Goal: Task Accomplishment & Management: Manage account settings

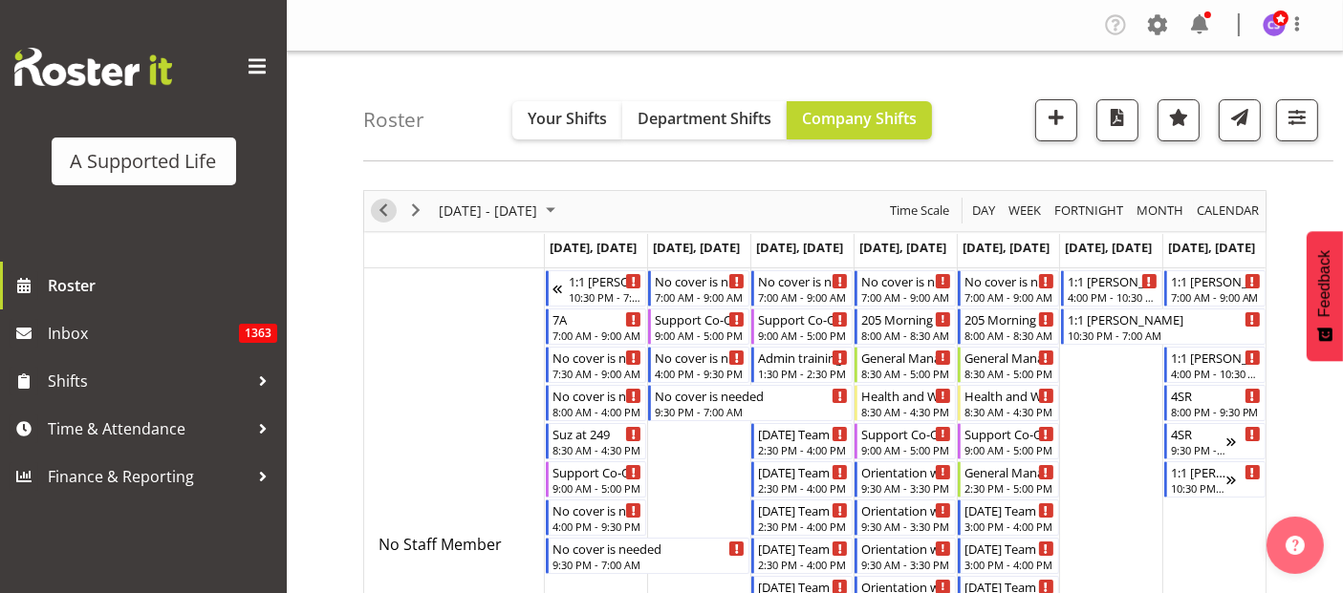
click at [380, 199] on span "Previous" at bounding box center [383, 211] width 23 height 24
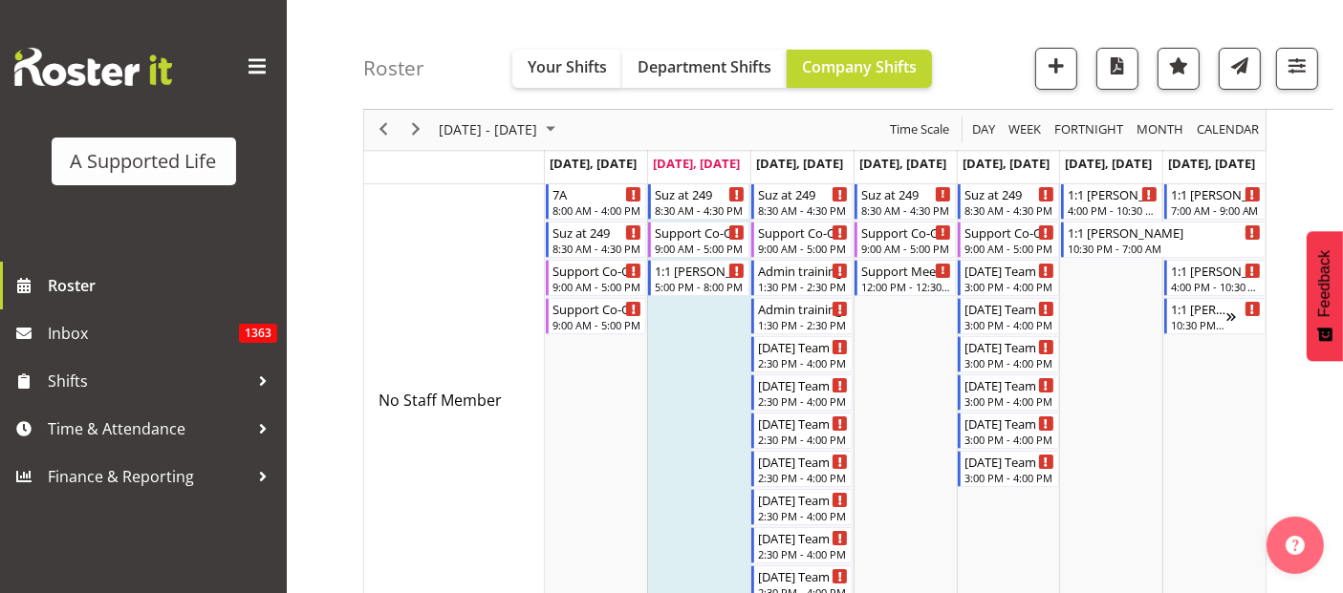
scroll to position [106, 0]
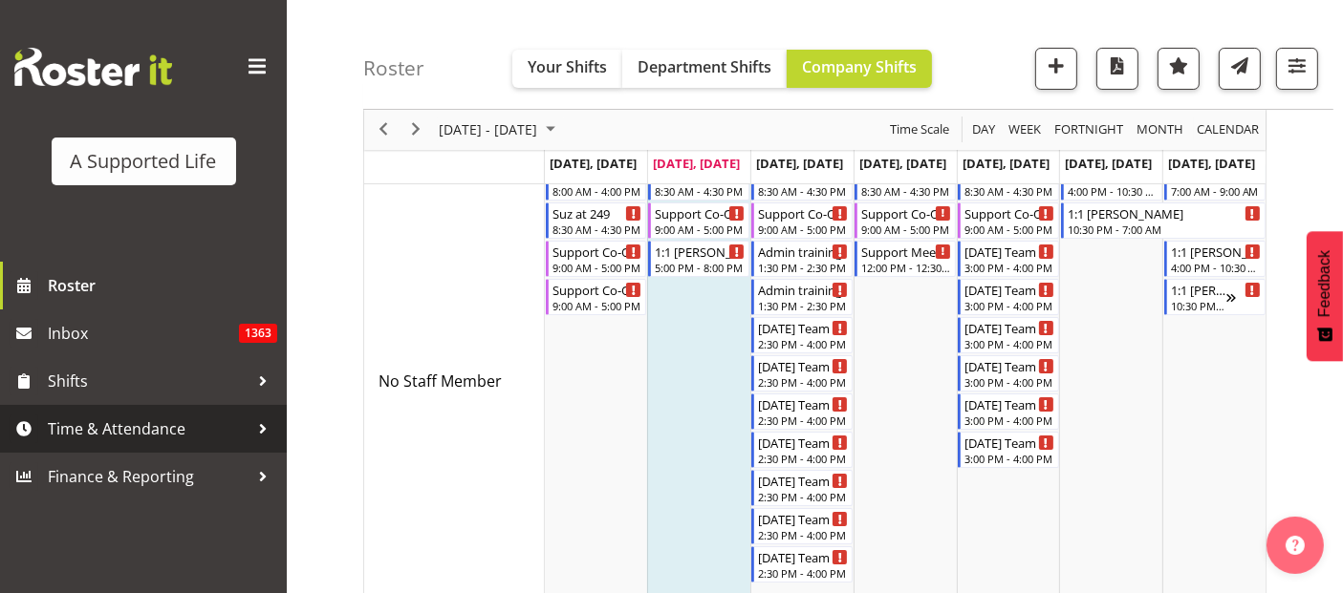
click at [173, 436] on span "Time & Attendance" at bounding box center [148, 429] width 201 height 29
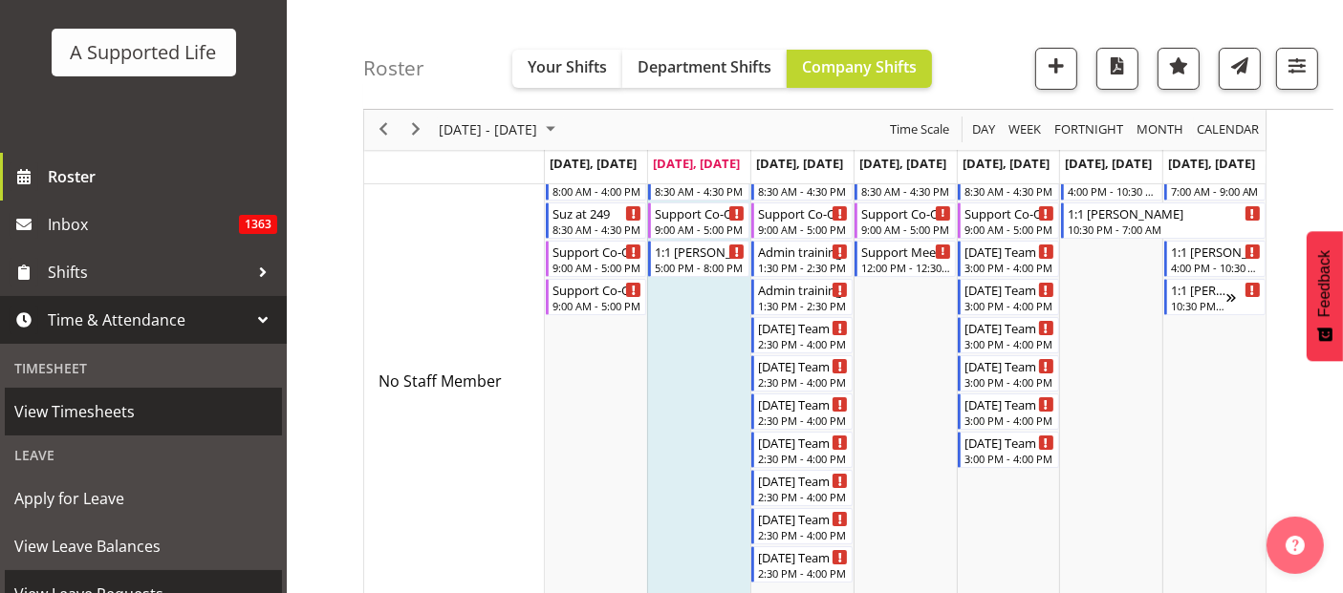
scroll to position [212, 0]
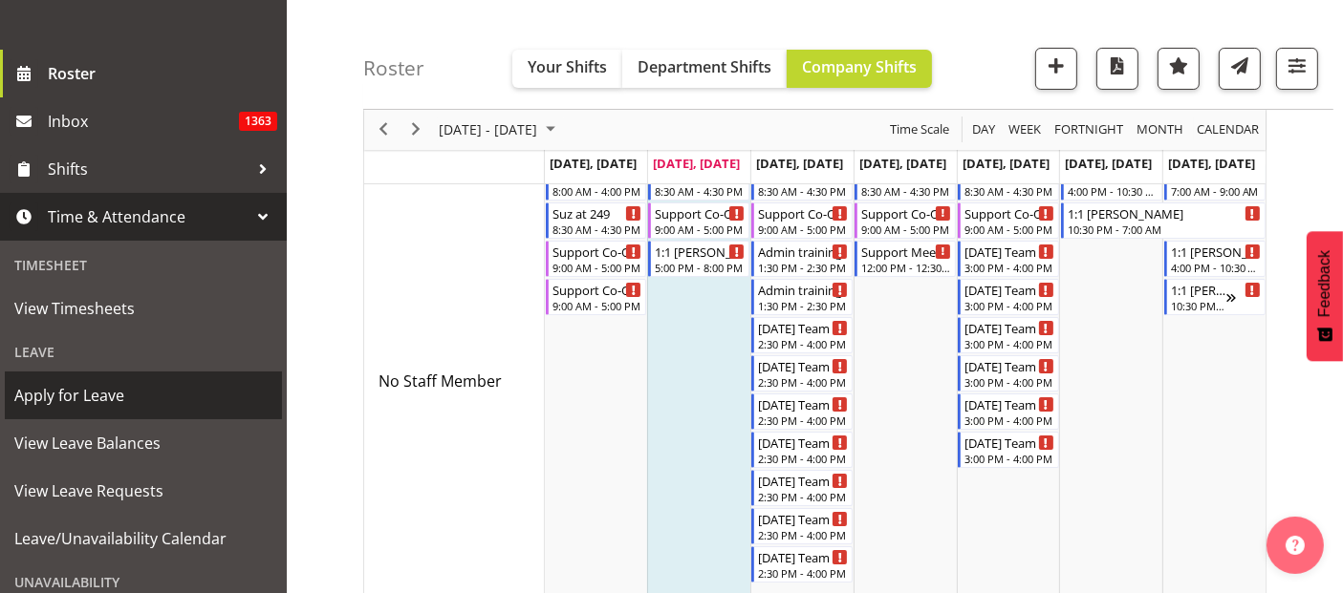
click at [128, 398] on span "Apply for Leave" at bounding box center [143, 395] width 258 height 29
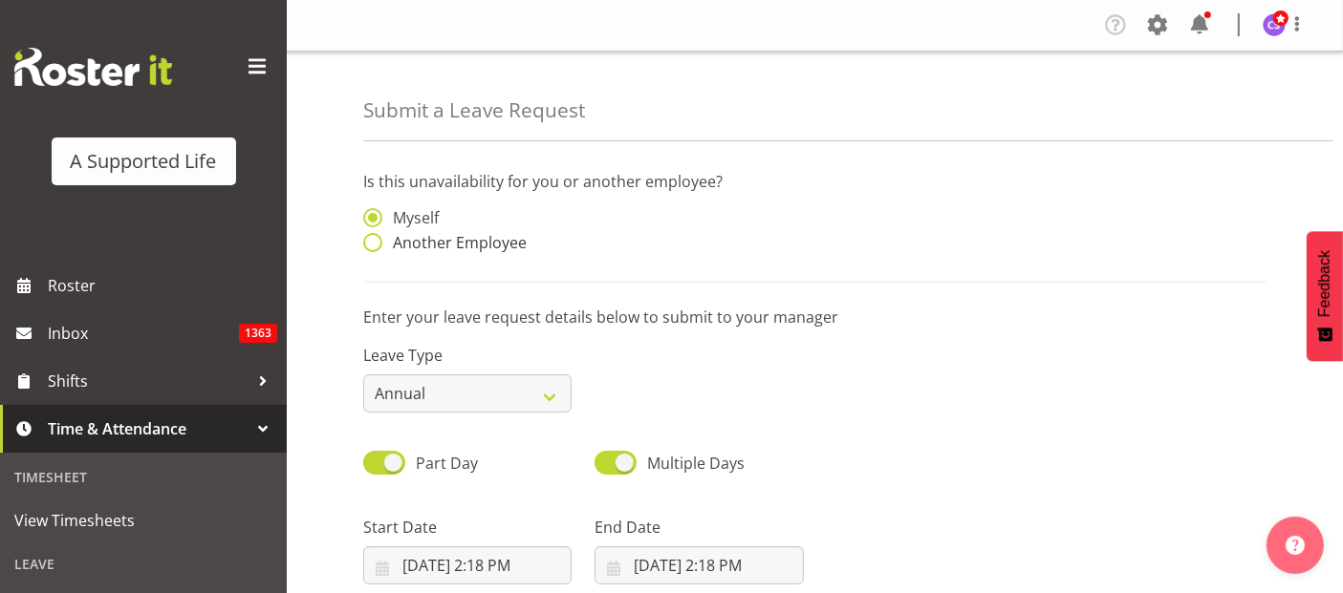
click at [373, 240] on span at bounding box center [372, 242] width 19 height 19
click at [373, 240] on input "Another Employee" at bounding box center [369, 243] width 12 height 12
radio input "true"
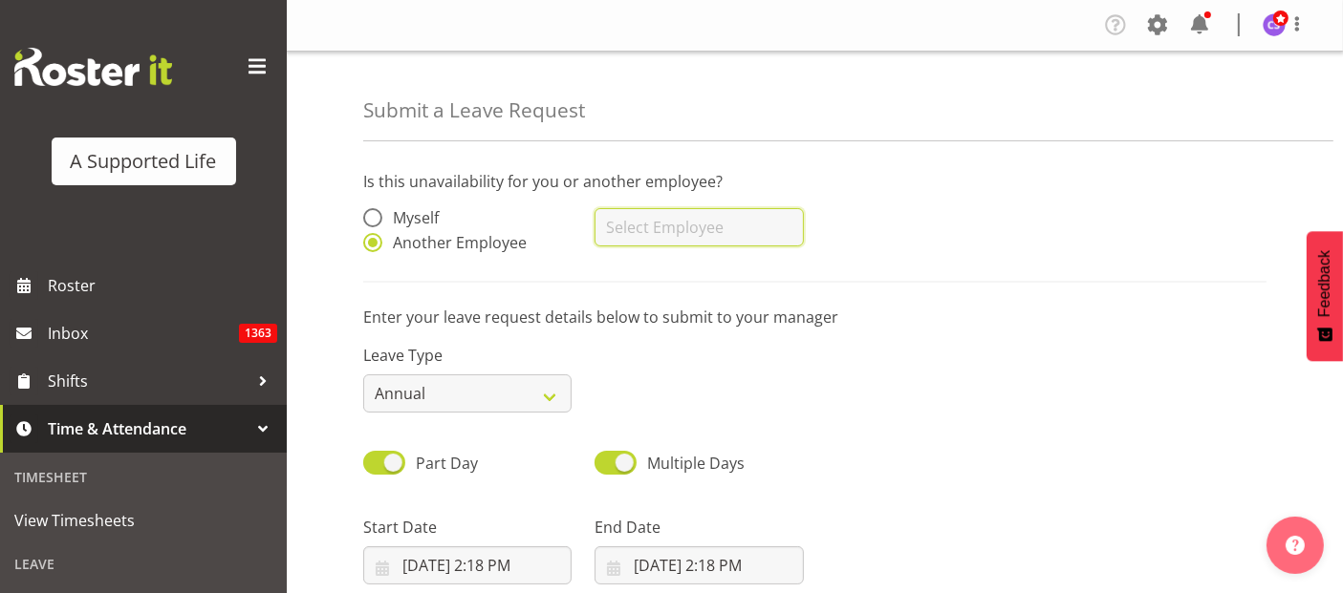
click at [709, 234] on input "text" at bounding box center [698, 227] width 208 height 38
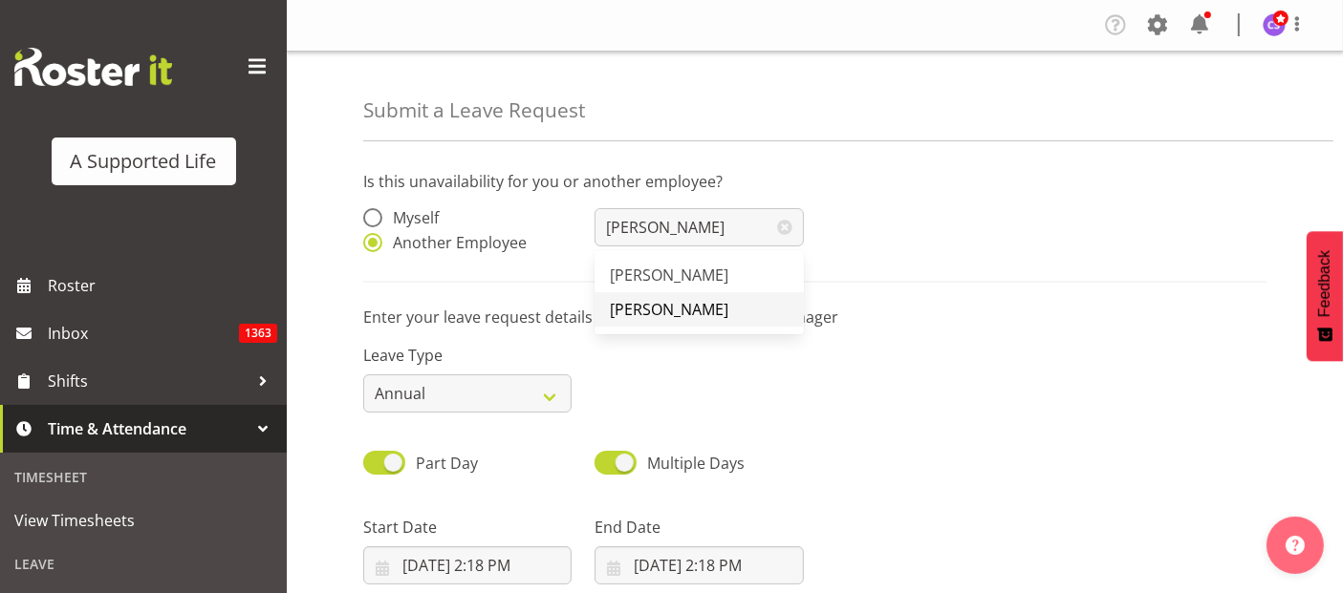
click at [726, 320] on link "[PERSON_NAME]" at bounding box center [698, 309] width 208 height 34
type input "[PERSON_NAME]"
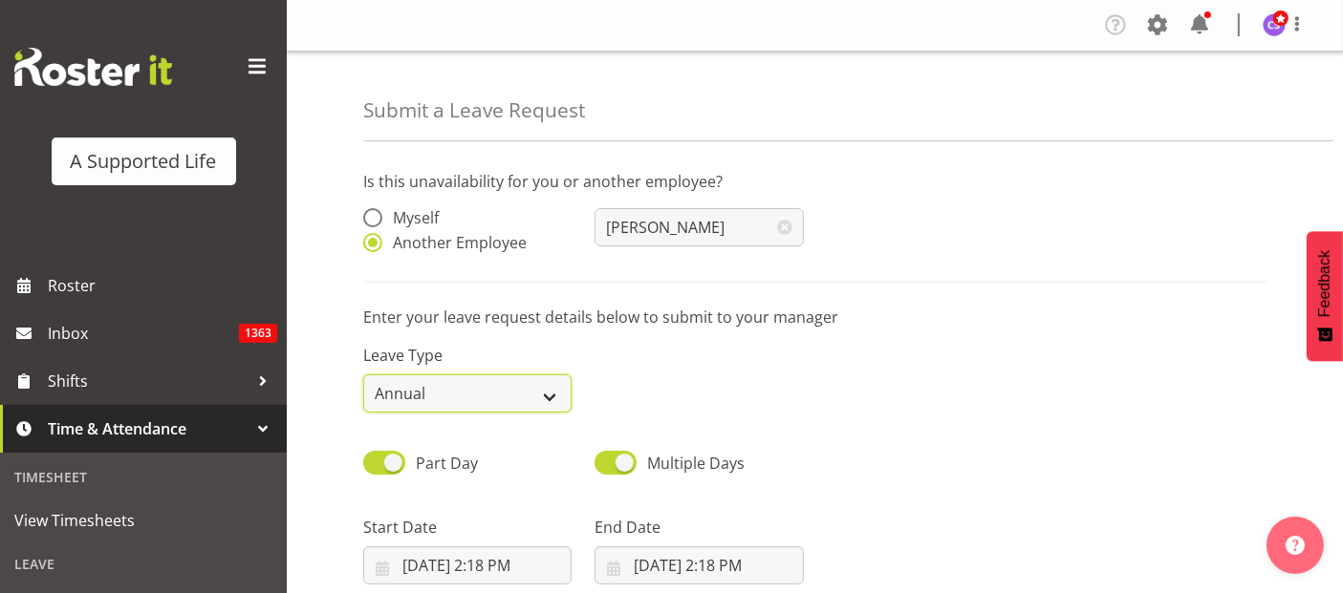
click at [541, 395] on select "Annual Sick Bereavement Domestic Violence Parental Jury Service Day In Lieu Oth…" at bounding box center [467, 394] width 208 height 38
select select "Sick"
click at [363, 375] on select "Annual Sick Bereavement Domestic Violence Parental Jury Service Day In Lieu Oth…" at bounding box center [467, 394] width 208 height 38
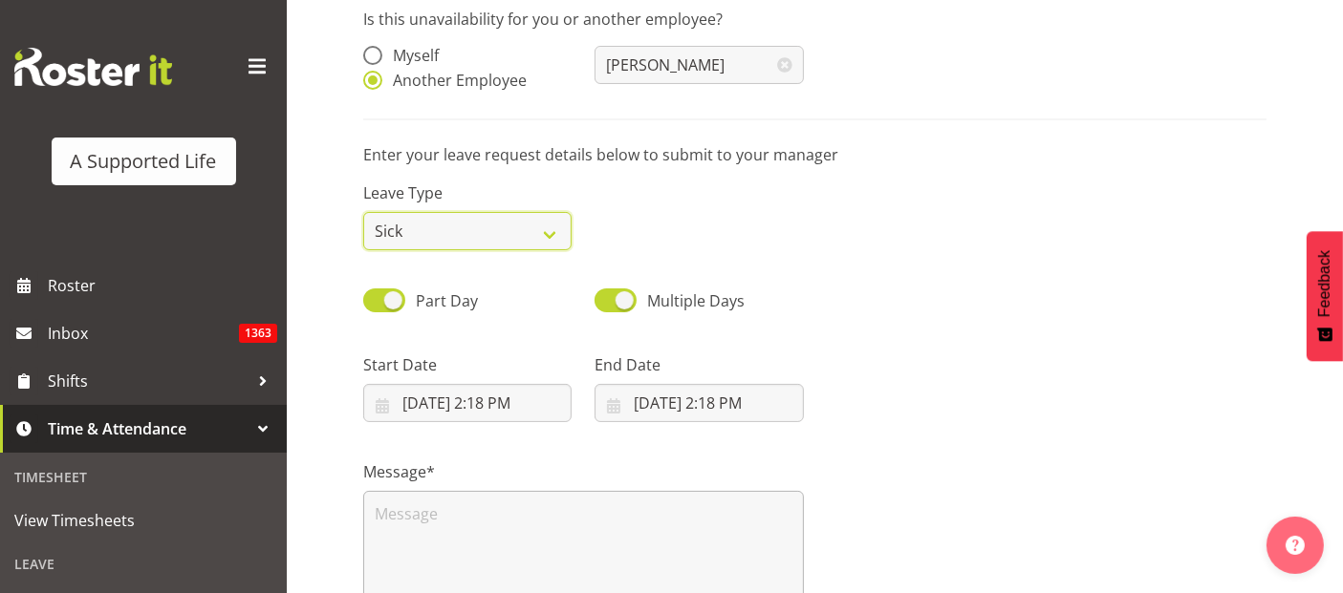
scroll to position [318, 0]
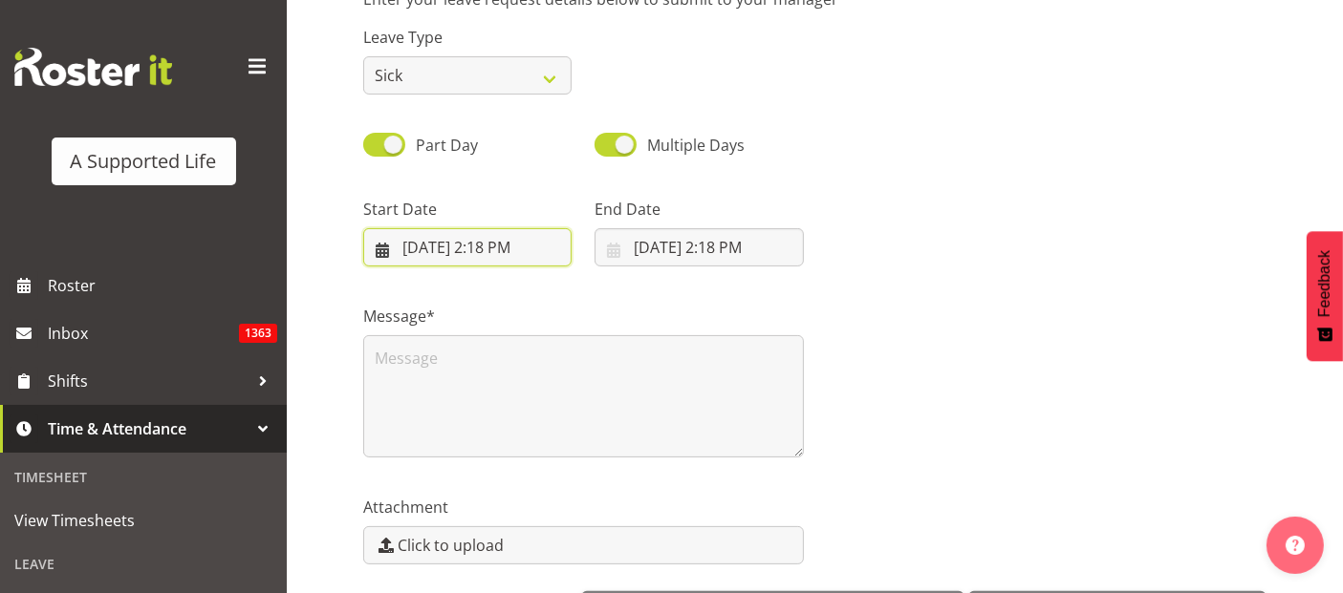
click at [450, 255] on input "9/30/2025, 2:18 PM" at bounding box center [467, 247] width 208 height 38
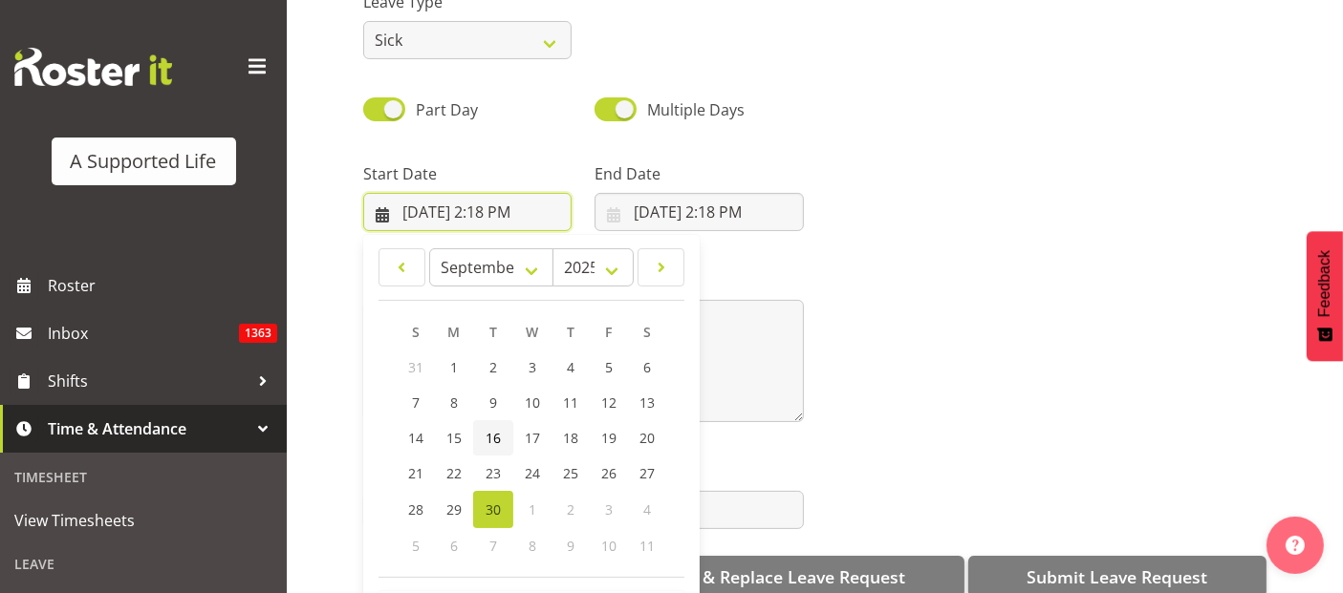
scroll to position [54, 0]
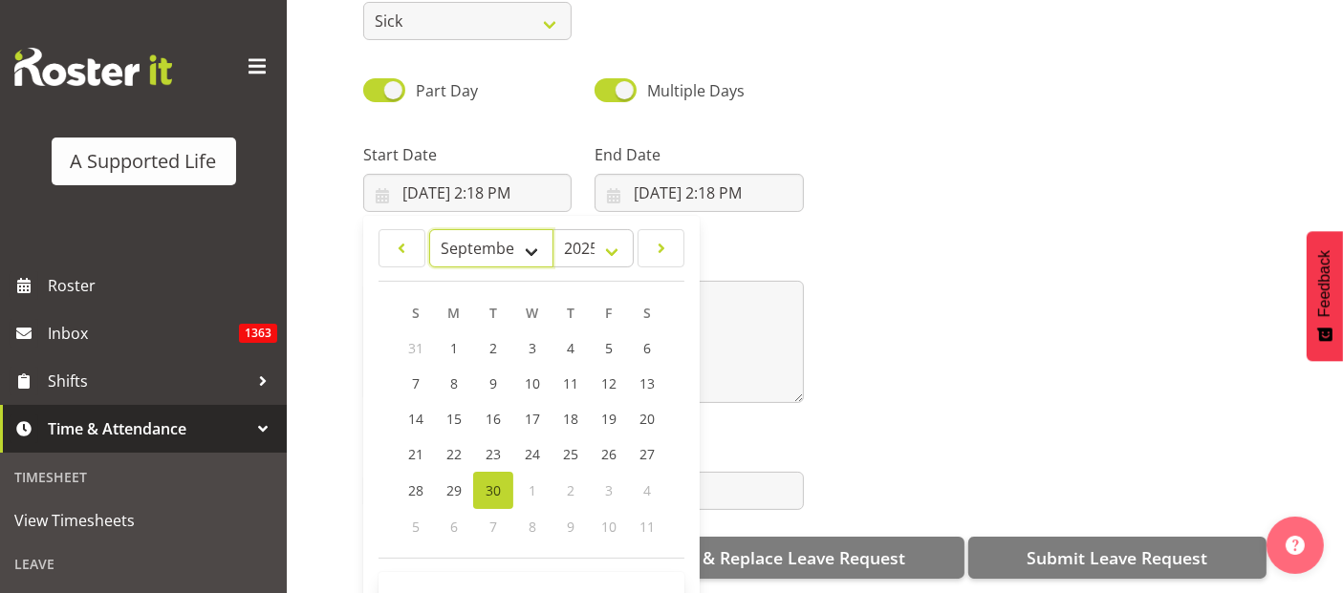
click at [541, 250] on select "January February March April May June July August September October November De…" at bounding box center [491, 248] width 125 height 38
select select "9"
click at [429, 229] on select "January February March April May June July August September October November De…" at bounding box center [491, 248] width 125 height 38
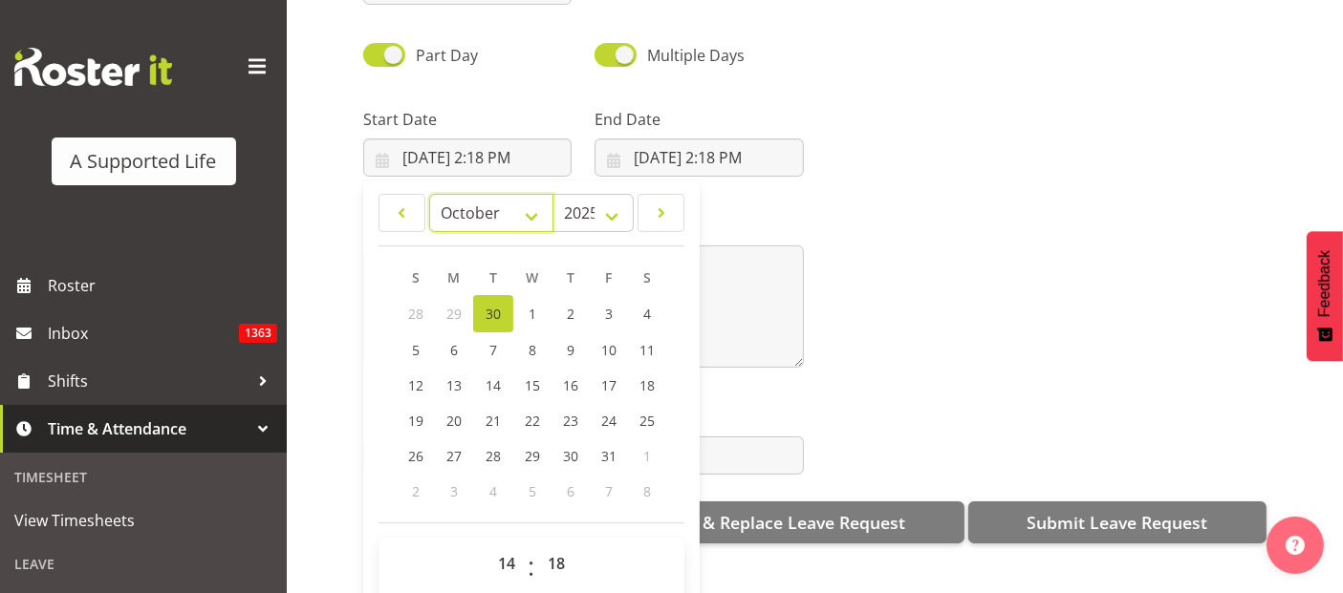
scroll to position [388, 0]
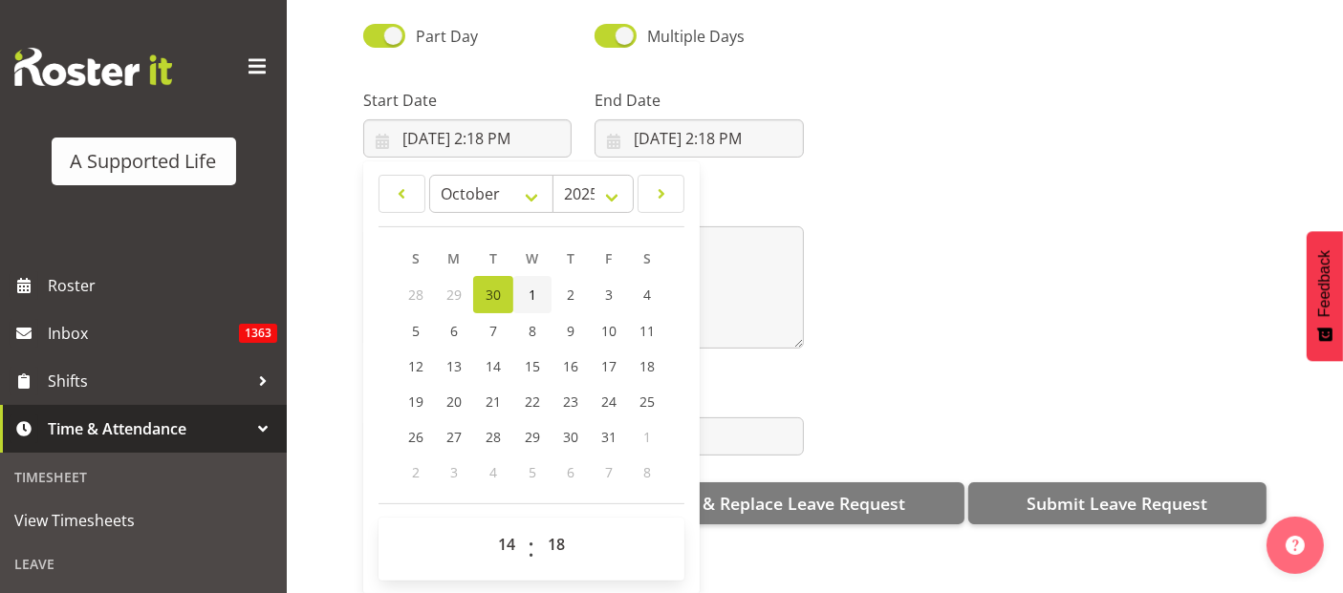
drag, startPoint x: 535, startPoint y: 259, endPoint x: 539, endPoint y: 269, distance: 10.3
click at [539, 276] on link "1" at bounding box center [532, 294] width 38 height 37
type input "10/1/2025, 2:18 PM"
click at [549, 526] on select "00 01 02 03 04 05 06 07 08 09 10 11 12 13 14 15 16 17 18 19 20 21 22 23 24 25 2…" at bounding box center [558, 545] width 43 height 38
select select "30"
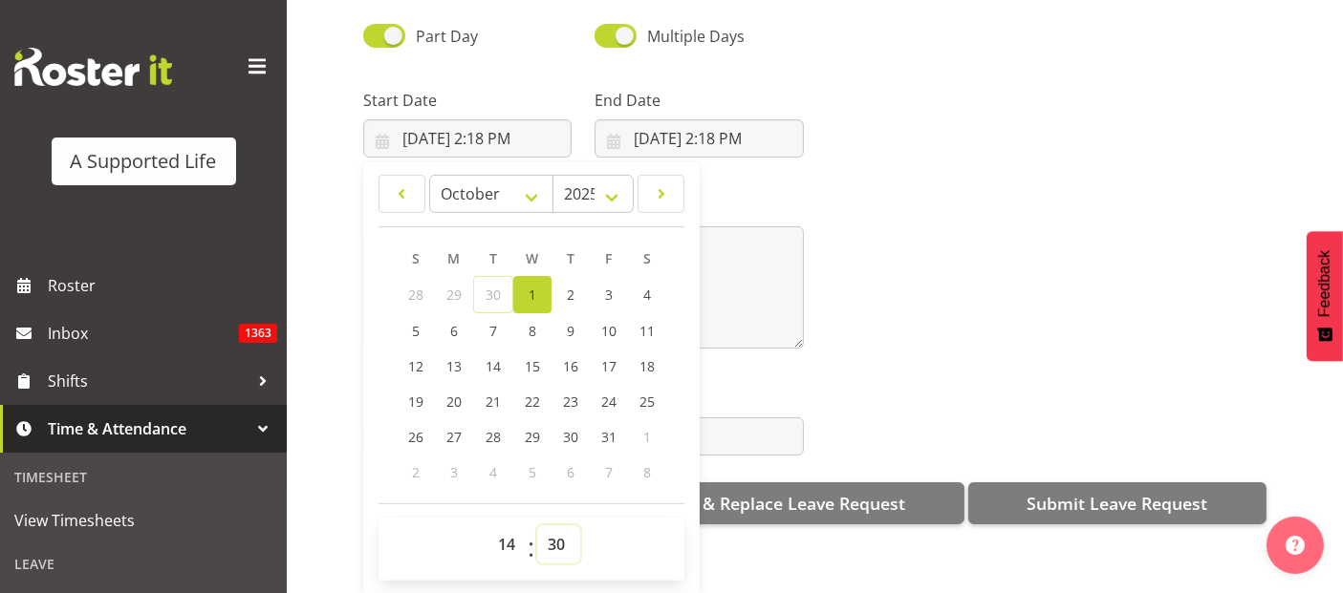
click at [537, 526] on select "00 01 02 03 04 05 06 07 08 09 10 11 12 13 14 15 16 17 18 19 20 21 22 23 24 25 2…" at bounding box center [558, 545] width 43 height 38
type input "10/1/2025, 2:30 PM"
click at [742, 119] on input "9/30/2025, 2:18 PM" at bounding box center [698, 138] width 208 height 38
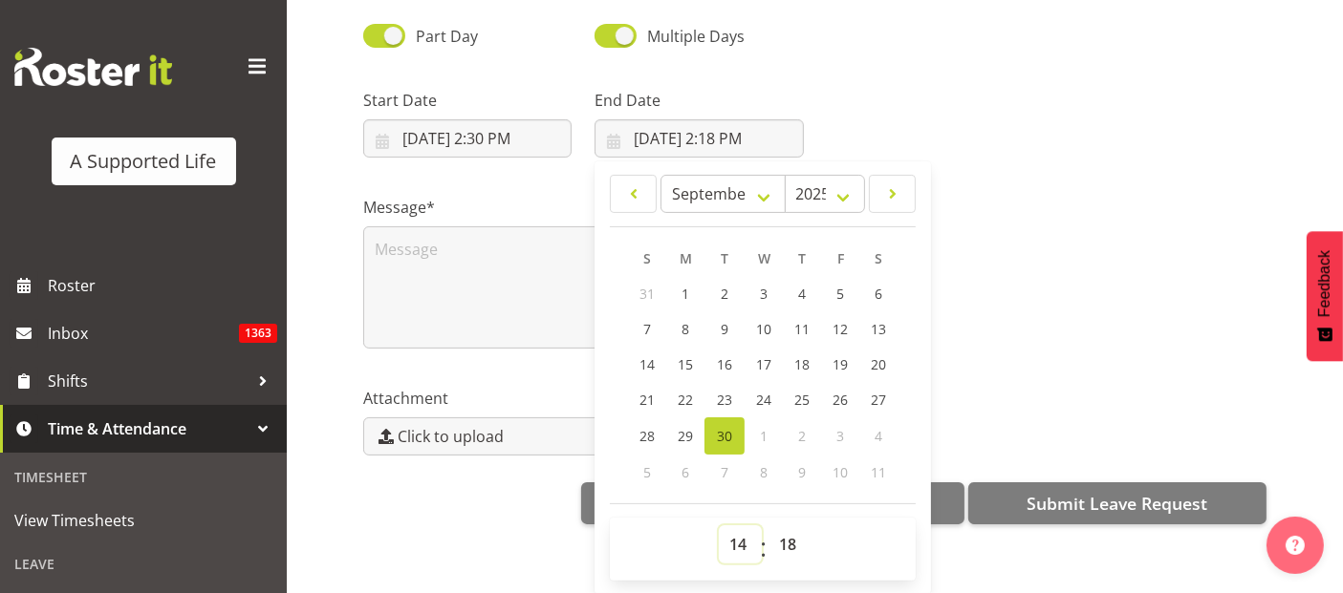
click at [742, 527] on select "00 01 02 03 04 05 06 07 08 09 10 11 12 13 14 15 16 17 18 19 20 21 22 23" at bounding box center [740, 545] width 43 height 38
select select "9"
click at [719, 526] on select "00 01 02 03 04 05 06 07 08 09 10 11 12 13 14 15 16 17 18 19 20 21 22 23" at bounding box center [740, 545] width 43 height 38
type input "9/30/2025, 9:18 AM"
click at [797, 526] on select "00 01 02 03 04 05 06 07 08 09 10 11 12 13 14 15 16 17 18 19 20 21 22 23 24 25 2…" at bounding box center [789, 545] width 43 height 38
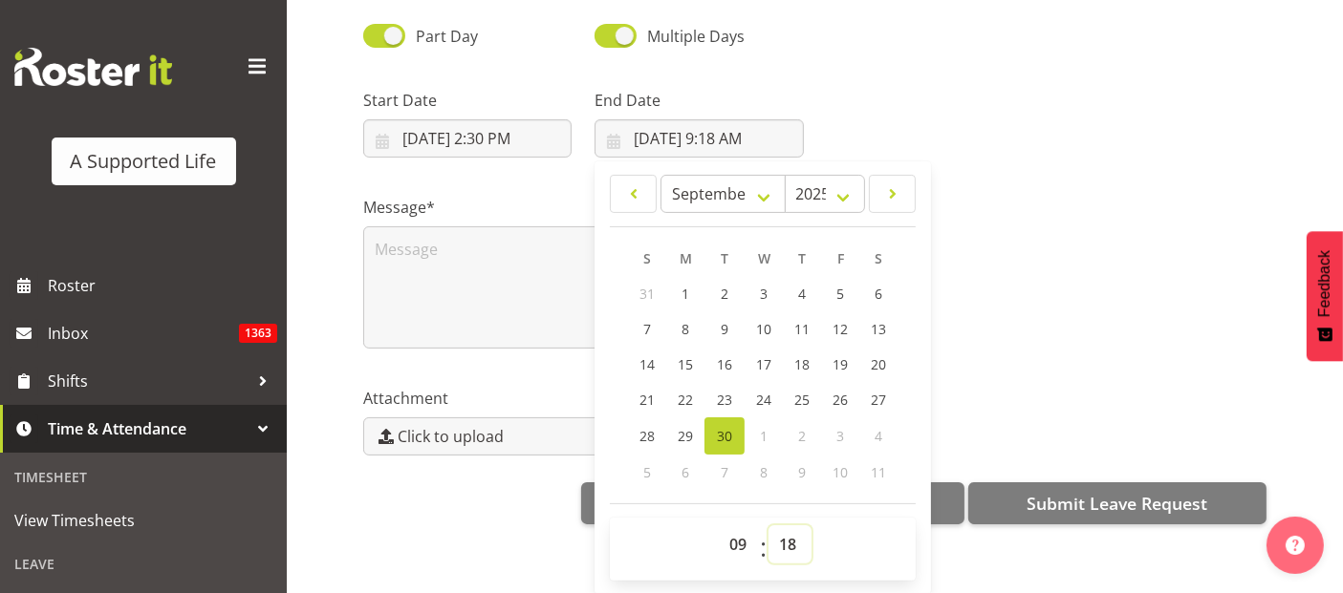
select select "0"
click at [768, 526] on select "00 01 02 03 04 05 06 07 08 09 10 11 12 13 14 15 16 17 18 19 20 21 22 23 24 25 2…" at bounding box center [789, 545] width 43 height 38
type input "9/30/2025, 9:00 AM"
click at [774, 177] on select "January February March April May June July August September October November De…" at bounding box center [722, 194] width 125 height 38
select select "9"
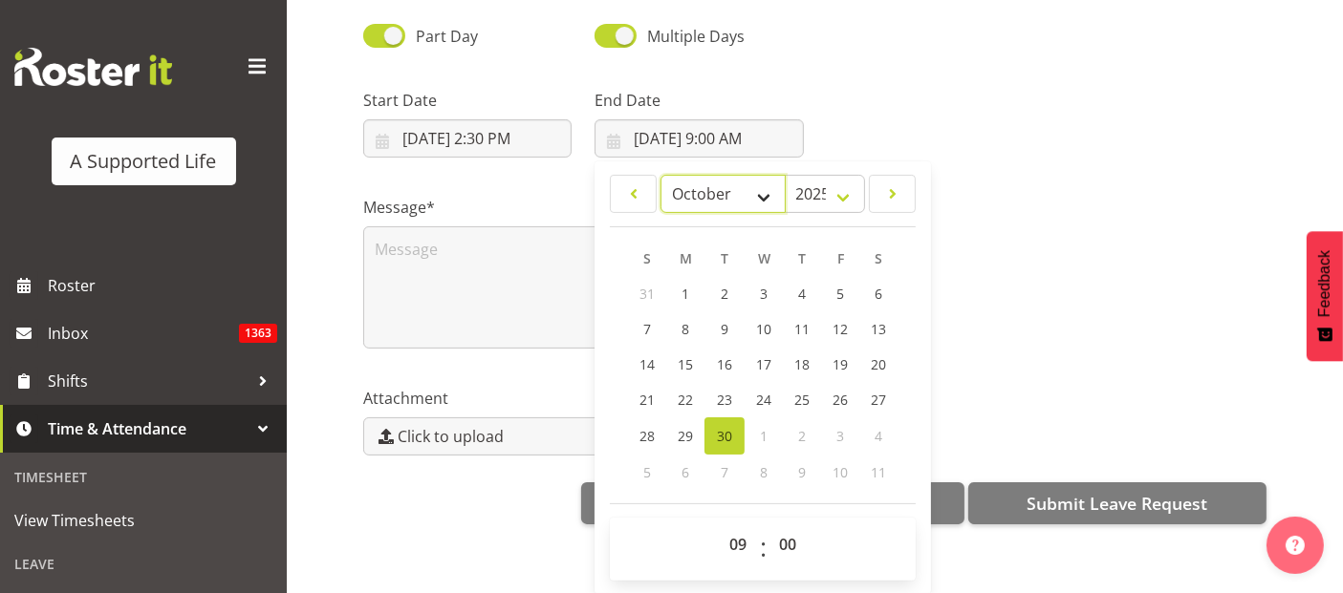
click at [660, 175] on select "January February March April May June July August September October November De…" at bounding box center [722, 194] width 125 height 38
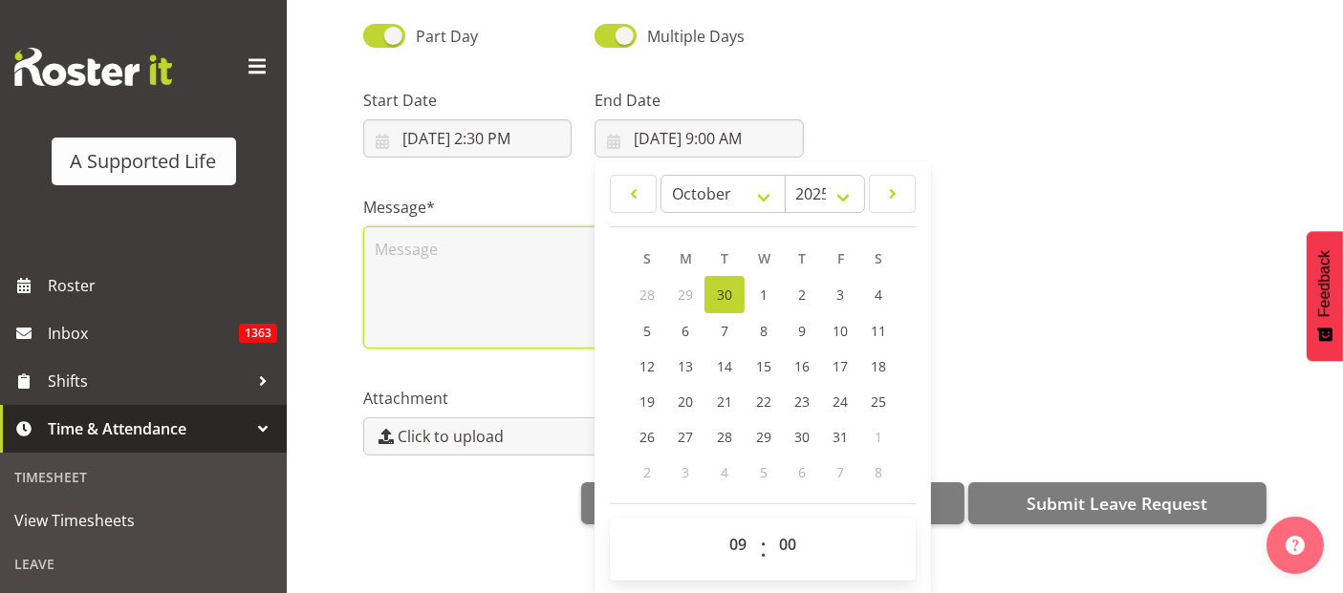
click at [482, 274] on textarea at bounding box center [583, 287] width 441 height 122
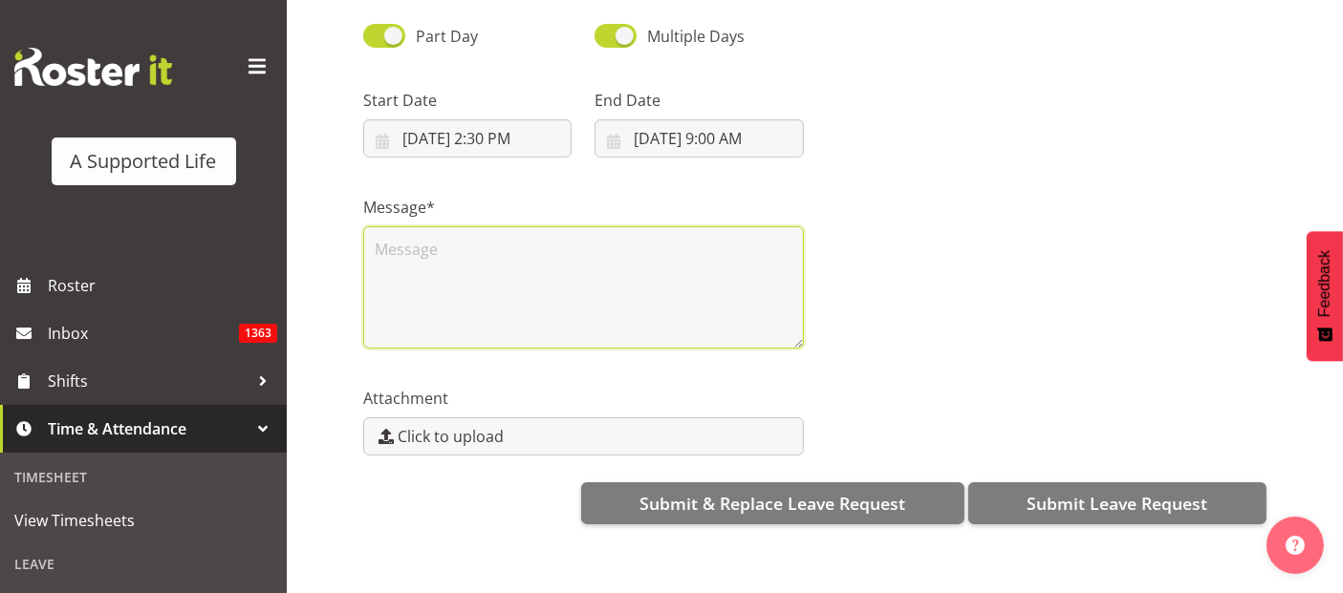
scroll to position [0, 0]
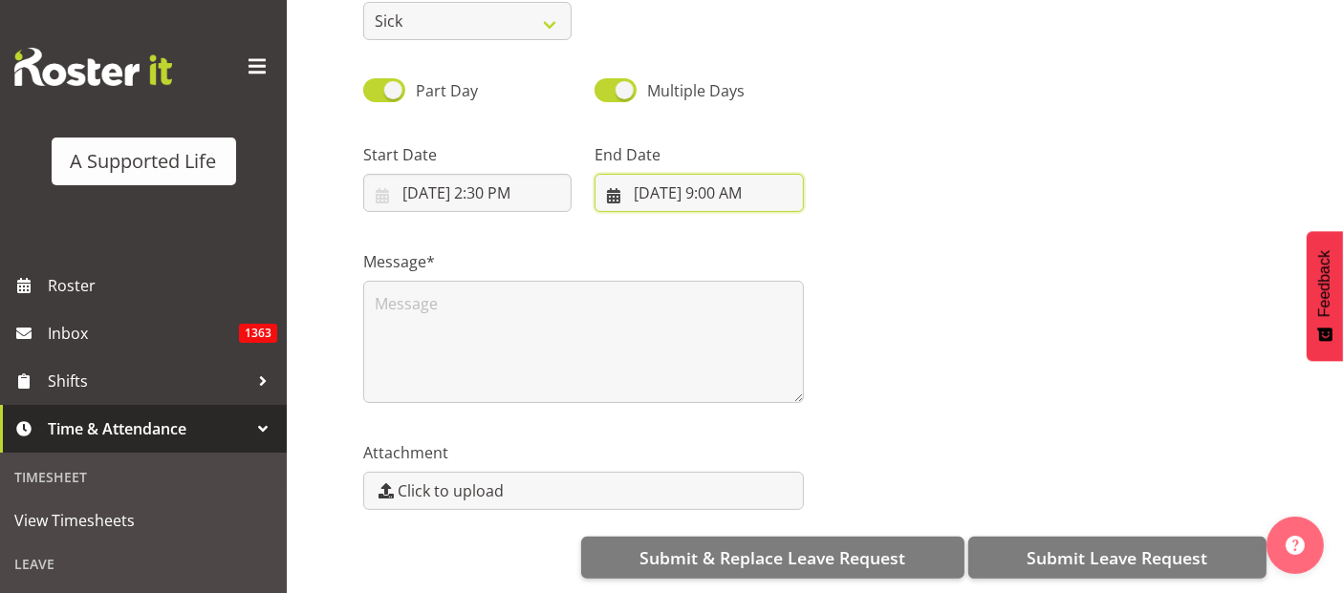
drag, startPoint x: 656, startPoint y: 171, endPoint x: 683, endPoint y: 172, distance: 27.7
click at [658, 174] on input "9/30/2025, 9:00 AM" at bounding box center [698, 193] width 208 height 38
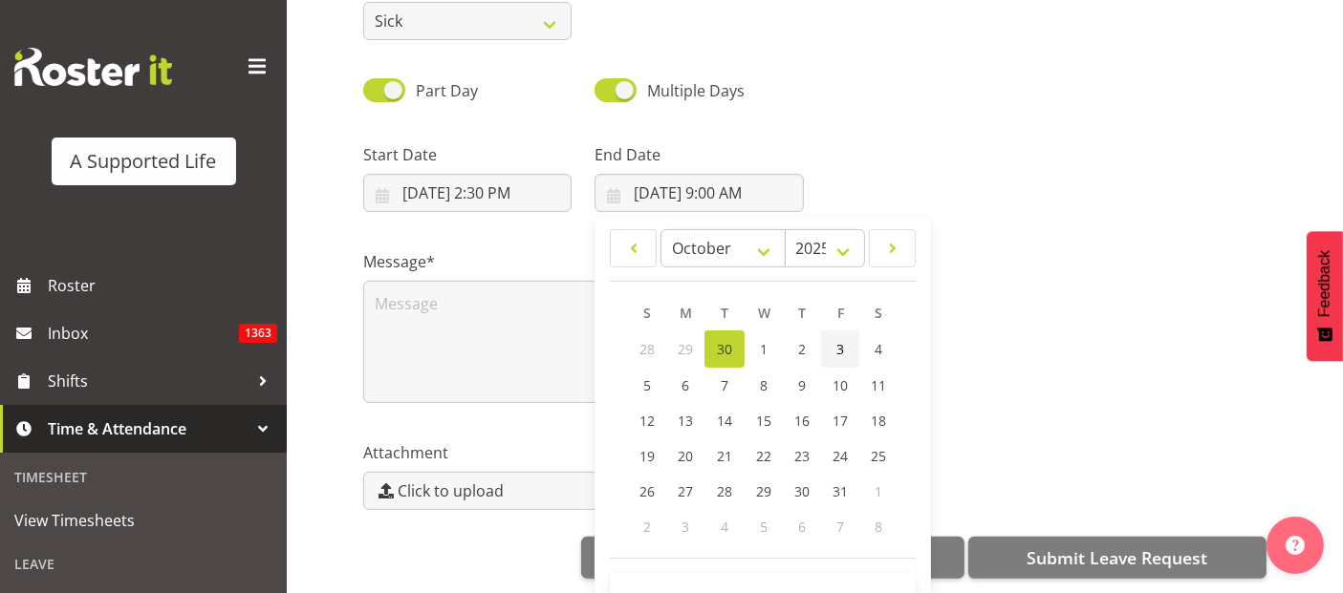
click at [830, 331] on link "3" at bounding box center [840, 349] width 38 height 37
type input "10/3/2025, 9:00 AM"
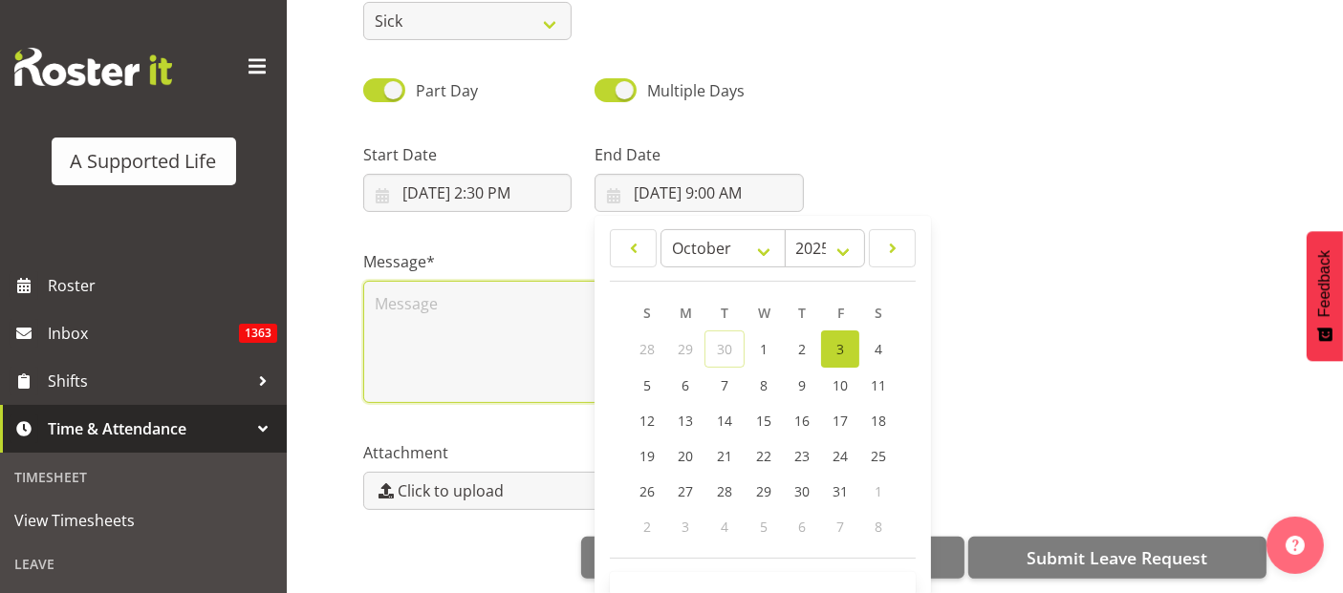
click at [412, 294] on textarea at bounding box center [583, 342] width 441 height 122
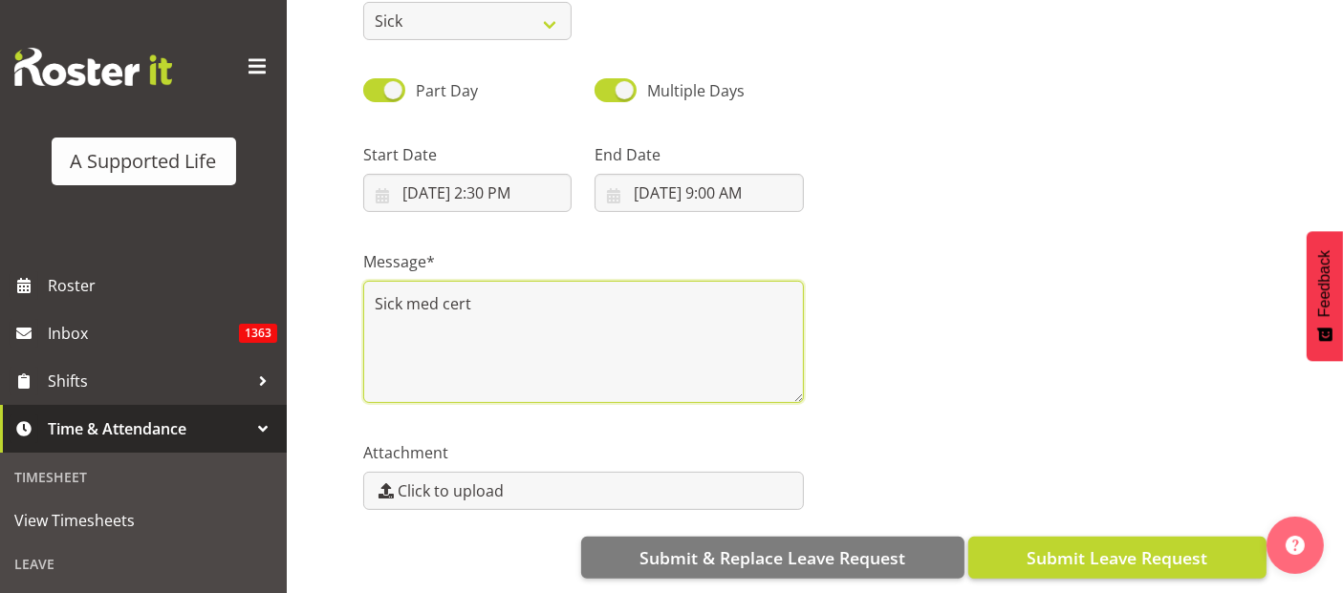
type textarea "Sick med cert"
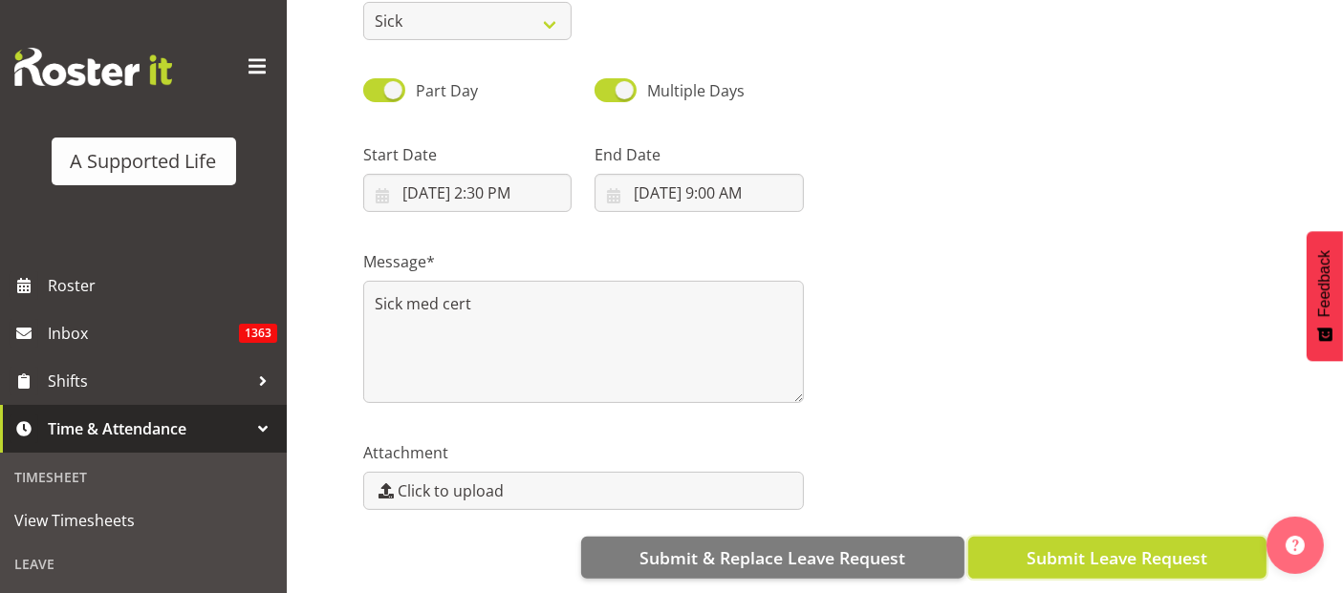
click at [1067, 546] on span "Submit Leave Request" at bounding box center [1116, 558] width 181 height 25
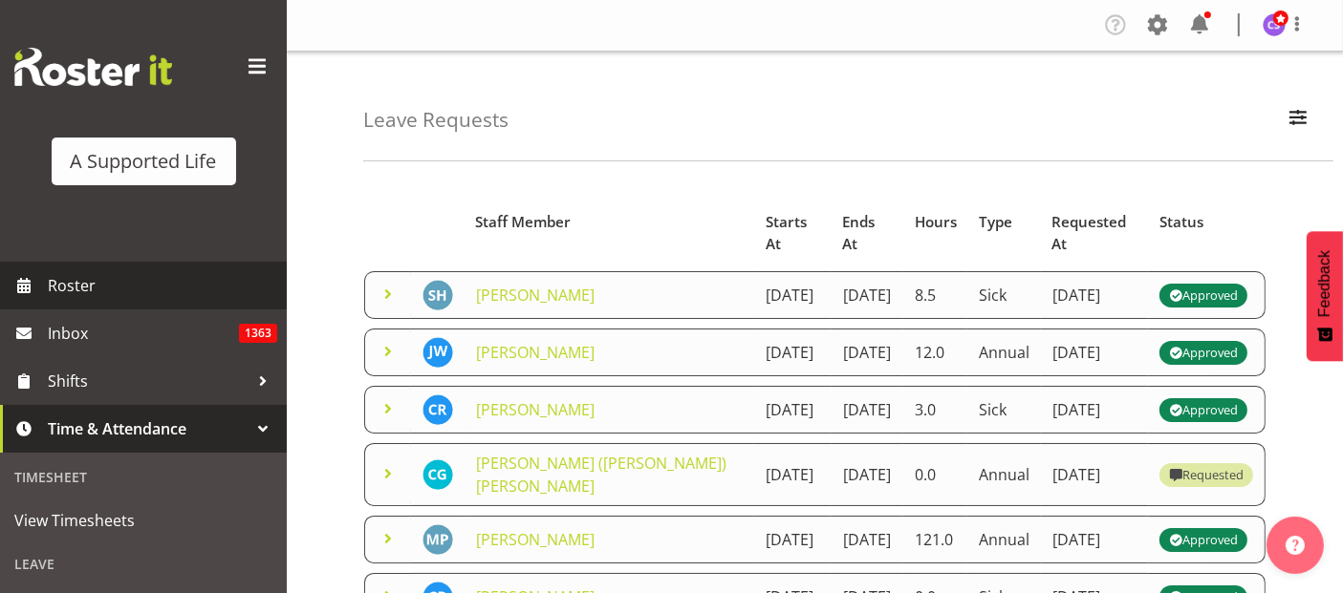
click at [83, 291] on span "Roster" at bounding box center [162, 285] width 229 height 29
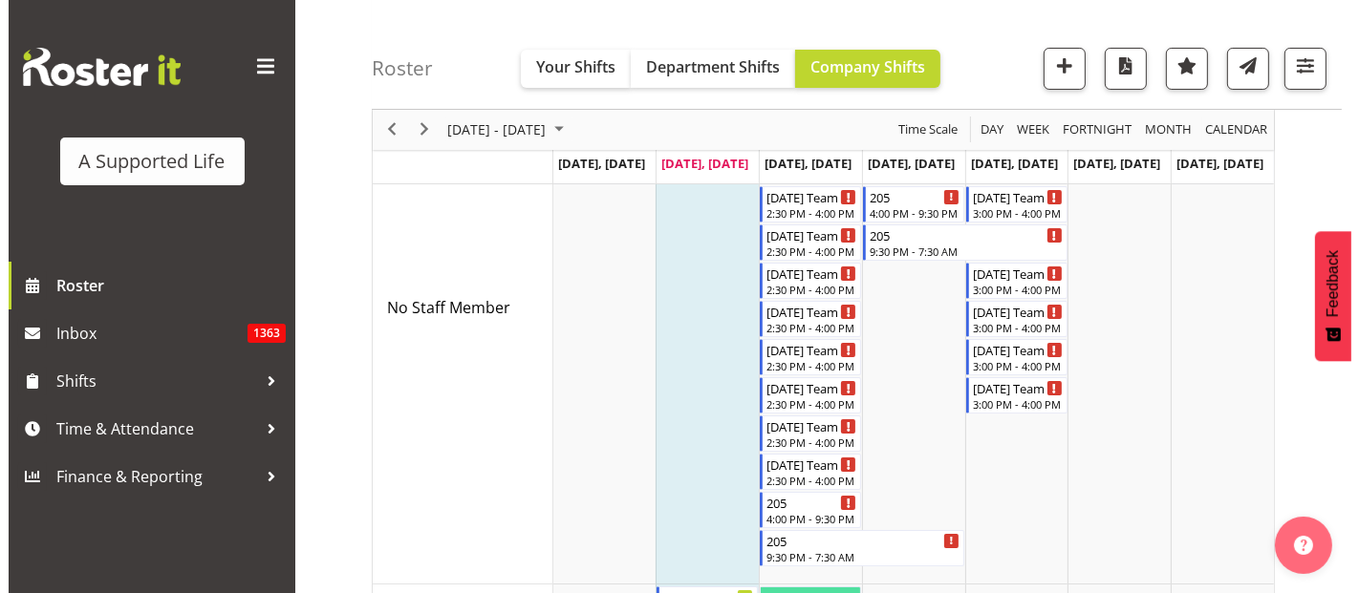
scroll to position [424, 0]
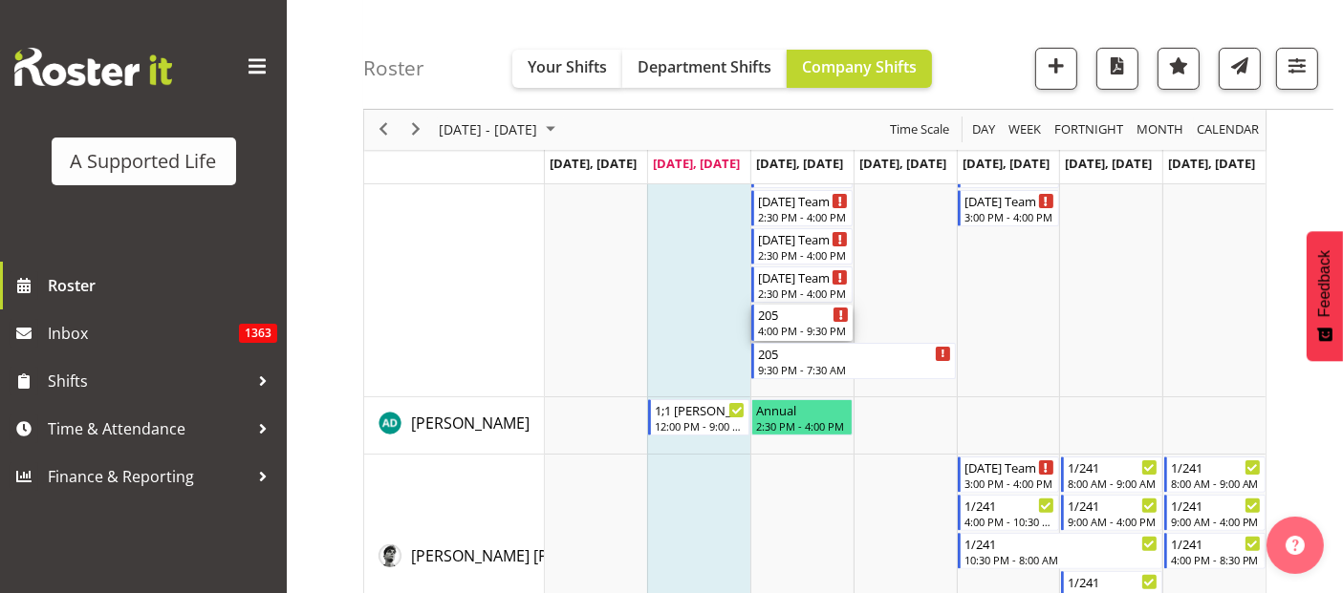
click at [819, 323] on div "4:00 PM - 9:30 PM" at bounding box center [803, 330] width 91 height 15
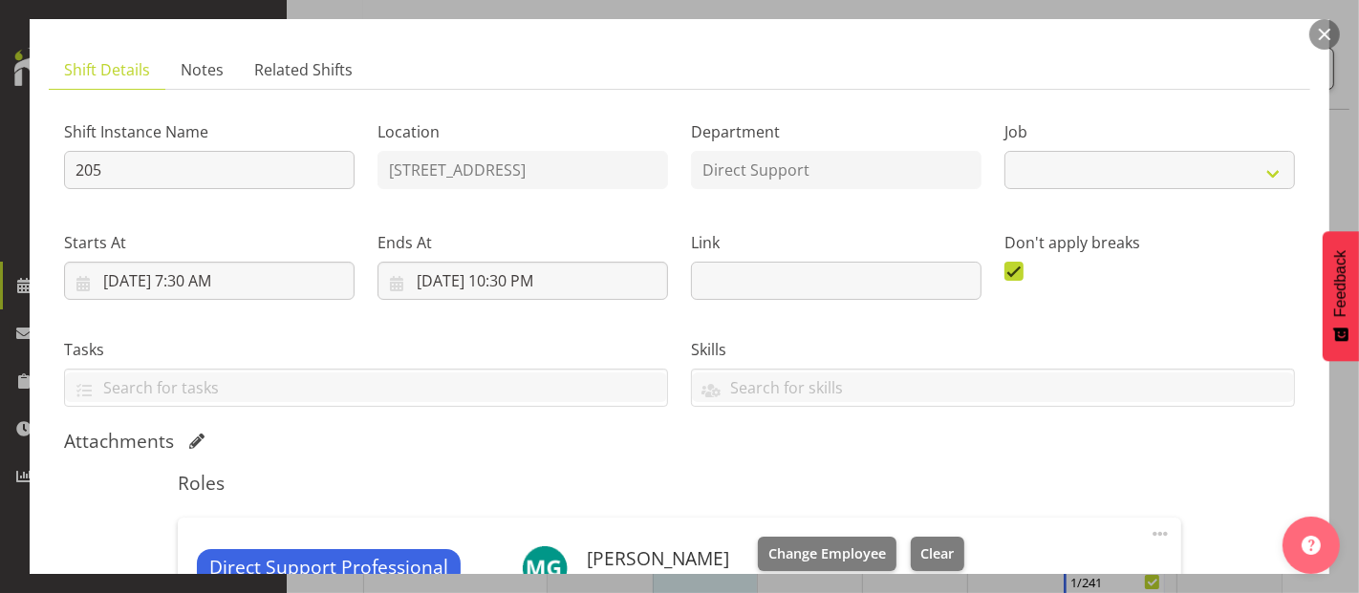
select select "4112"
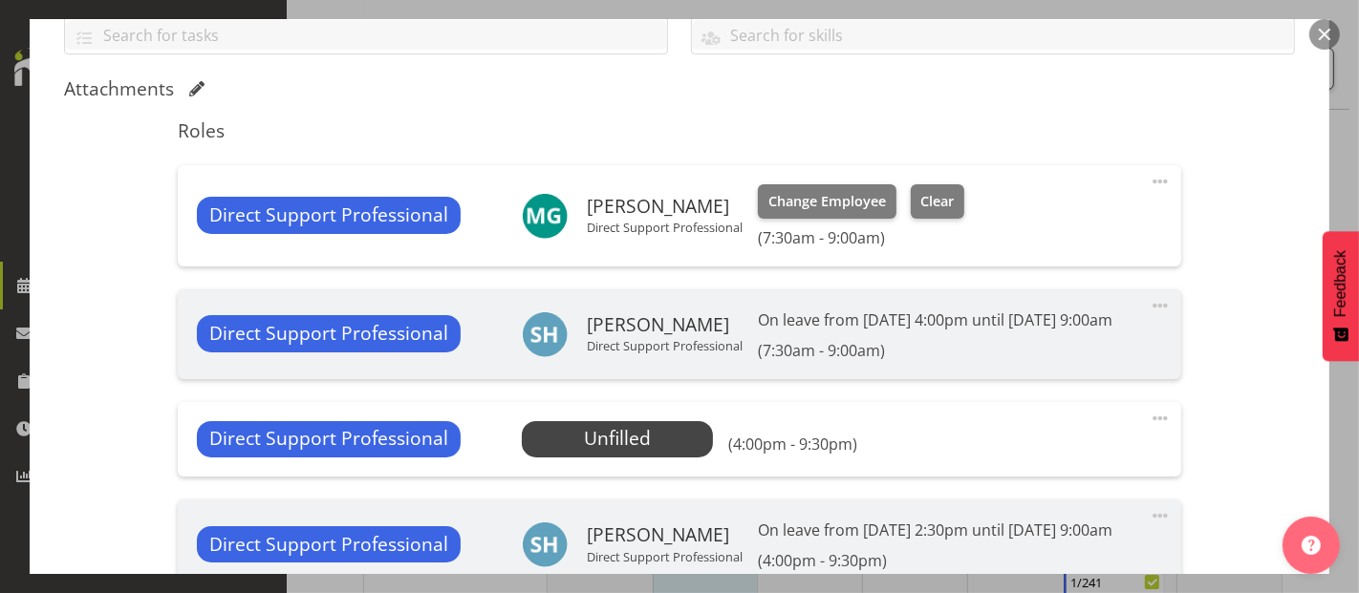
scroll to position [636, 0]
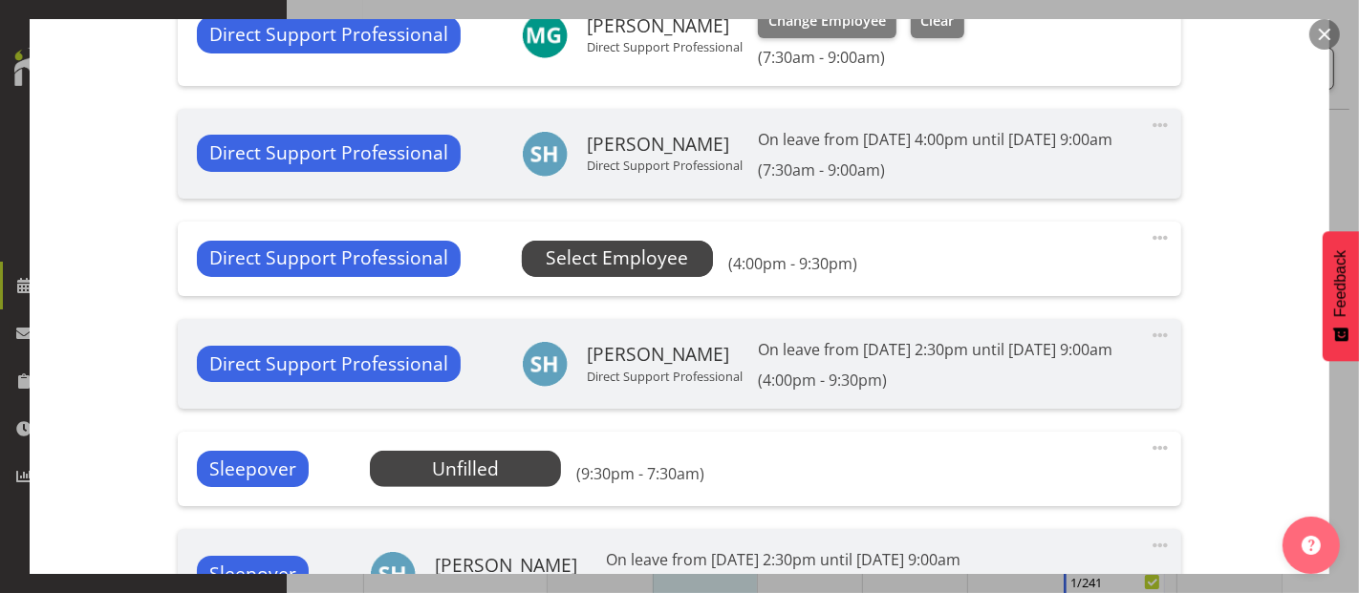
click at [653, 272] on span "Select Employee" at bounding box center [617, 259] width 142 height 28
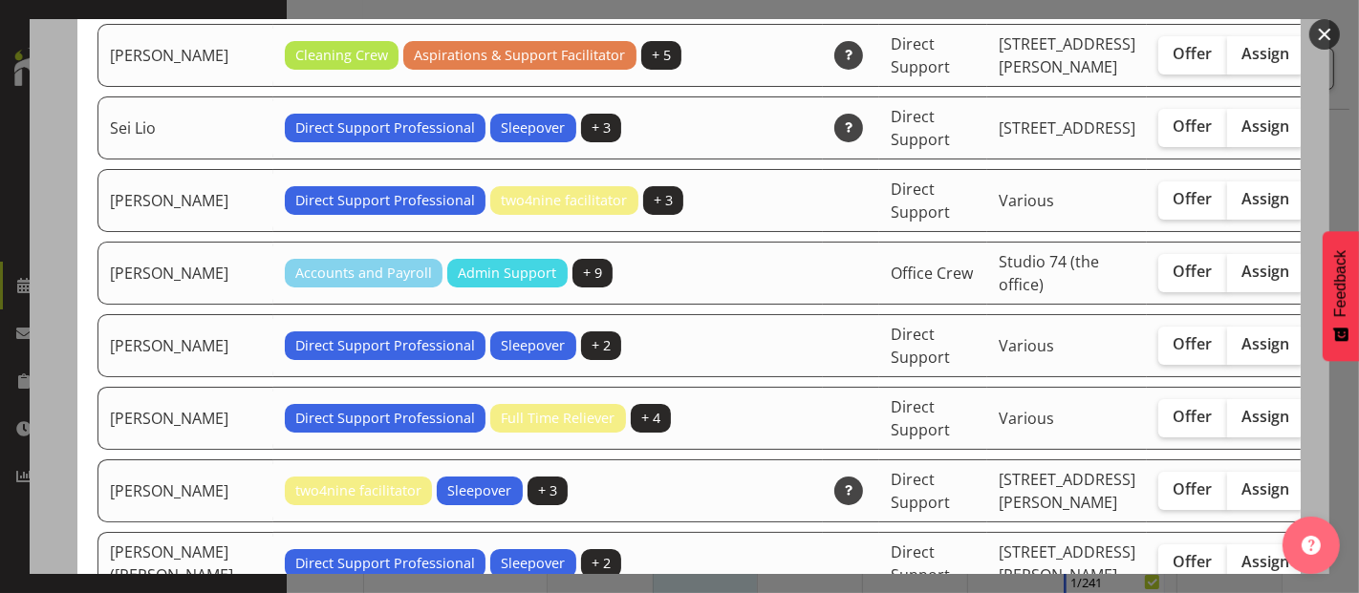
scroll to position [5626, 0]
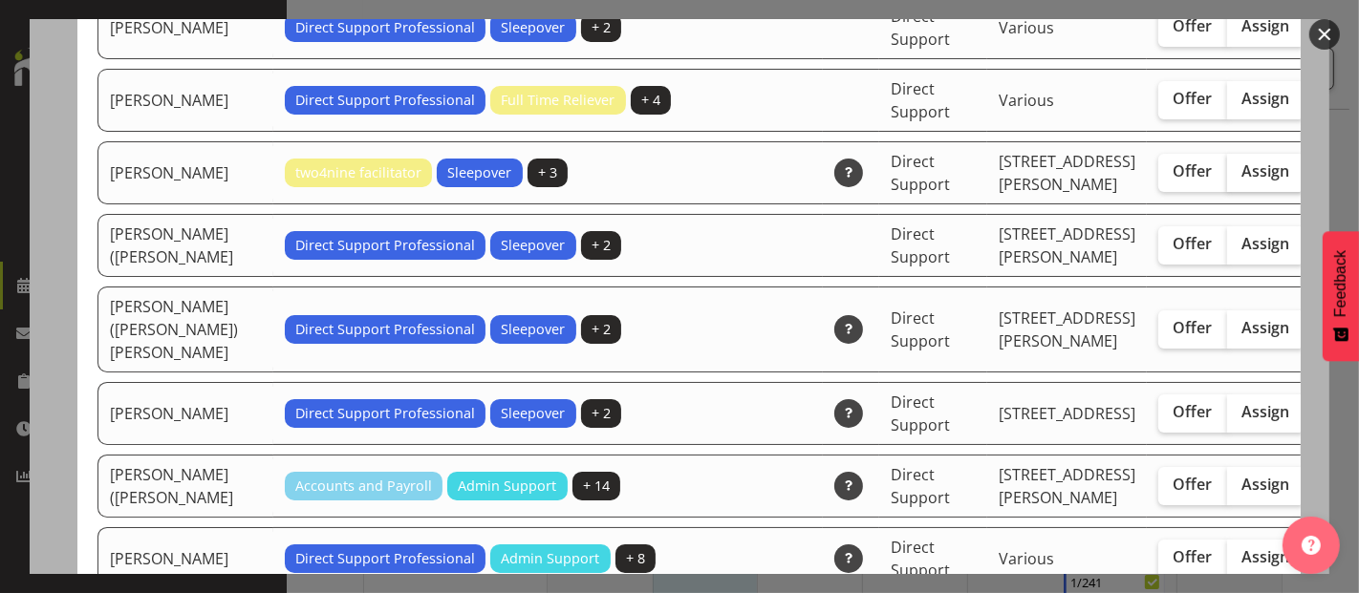
drag, startPoint x: 1157, startPoint y: 334, endPoint x: 1179, endPoint y: 337, distance: 22.2
click at [1242, 181] on span "Assign" at bounding box center [1266, 170] width 48 height 19
click at [1227, 178] on input "Assign" at bounding box center [1233, 171] width 12 height 12
checkbox input "true"
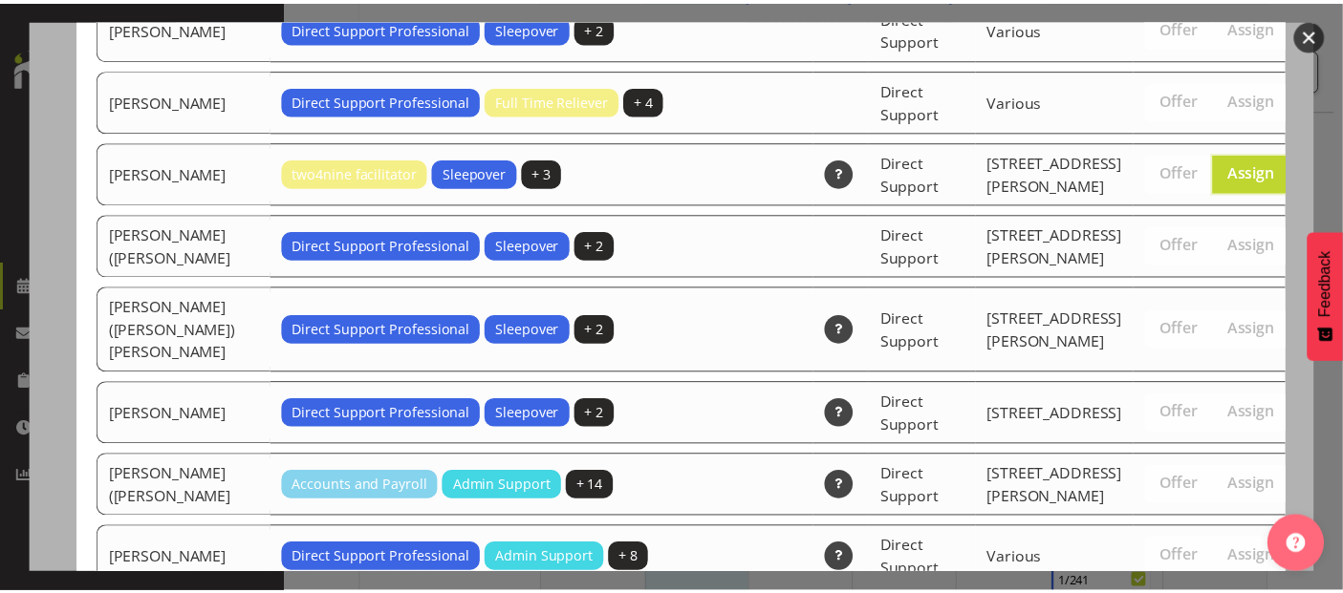
scroll to position [6496, 0]
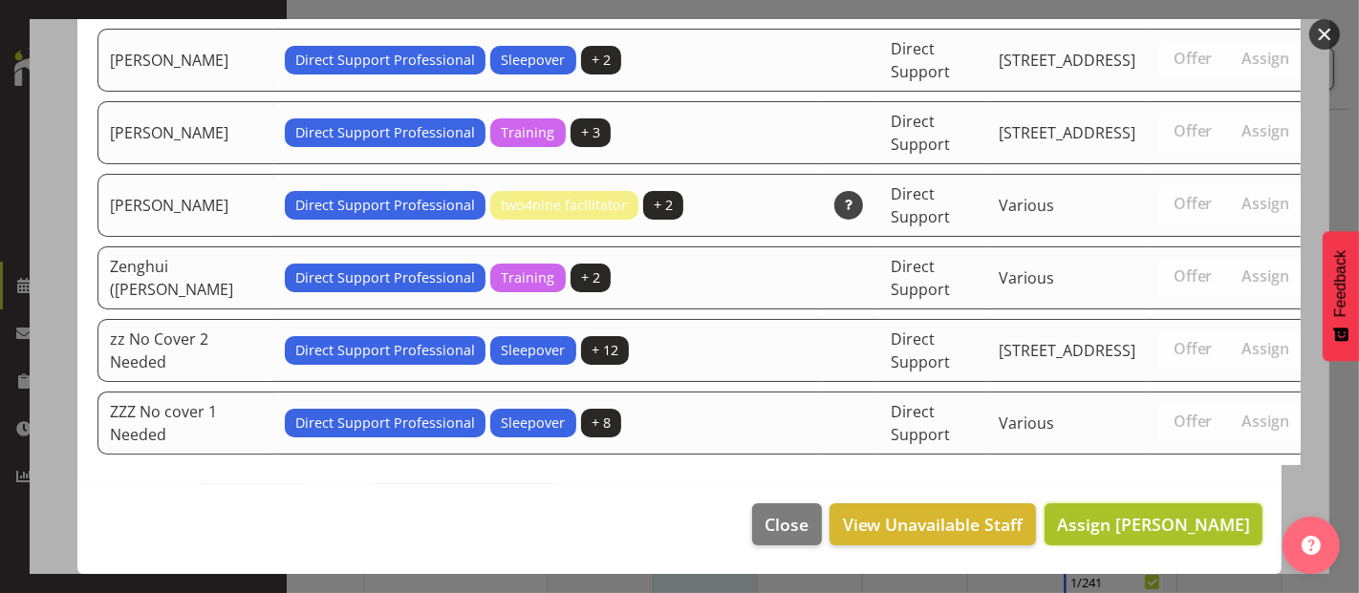
click at [1160, 524] on span "Assign Sophie Mitchell" at bounding box center [1153, 524] width 193 height 23
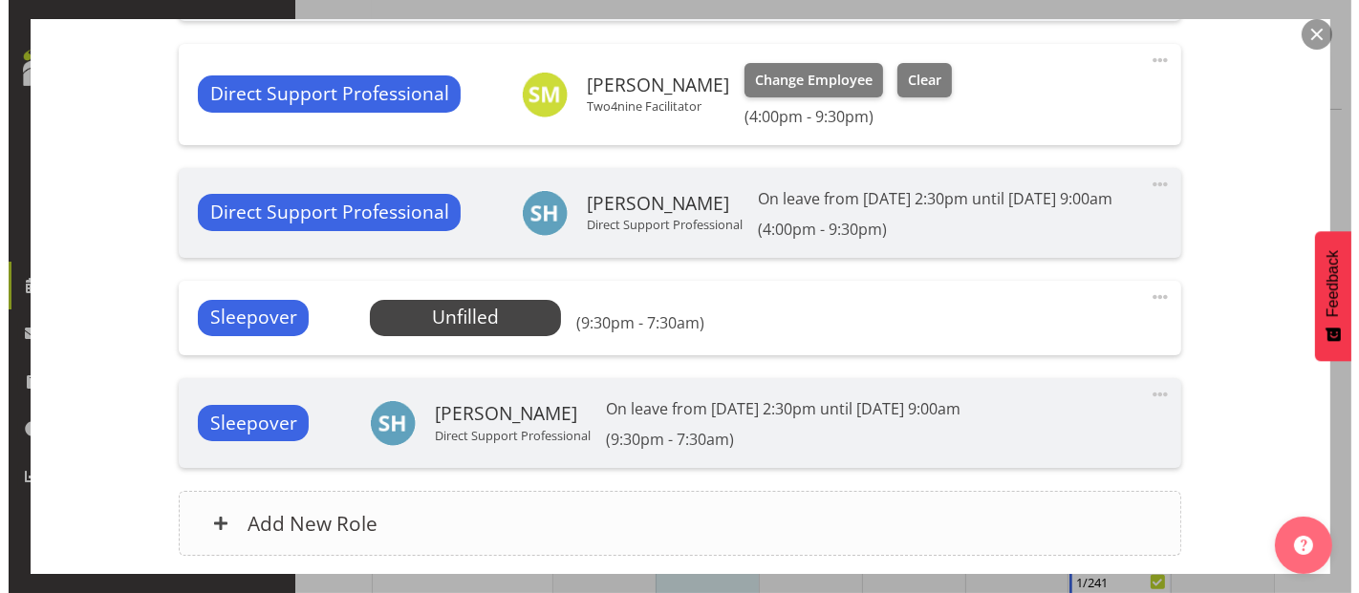
scroll to position [956, 0]
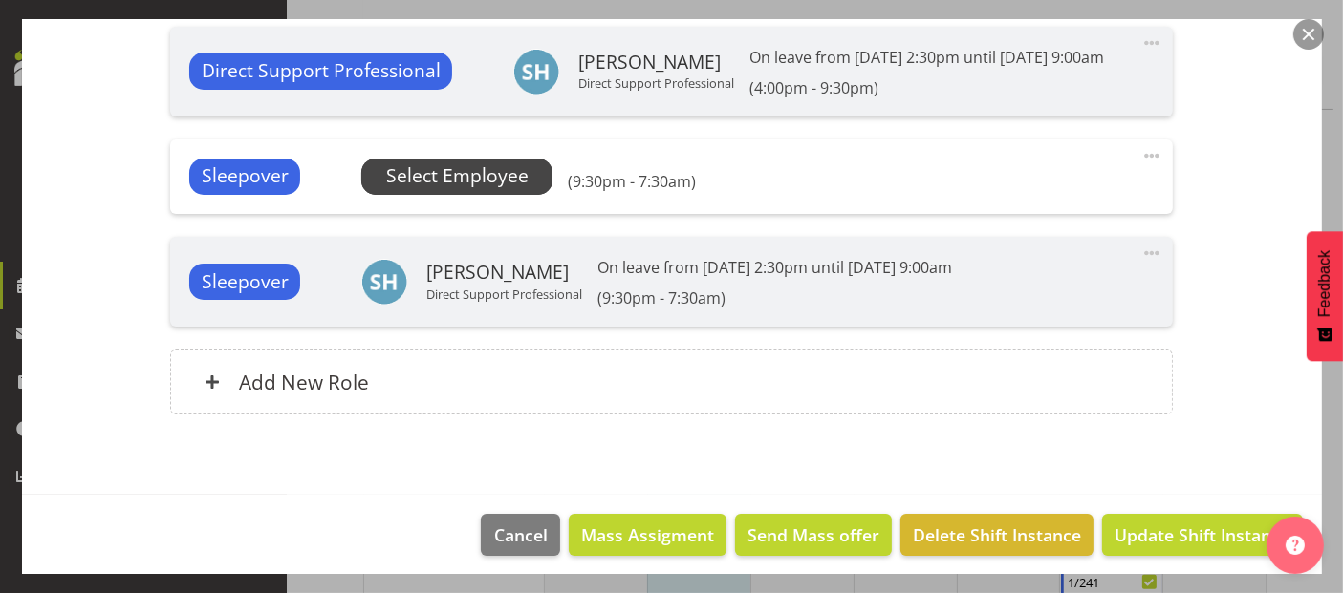
click at [463, 190] on span "Select Employee" at bounding box center [457, 176] width 142 height 28
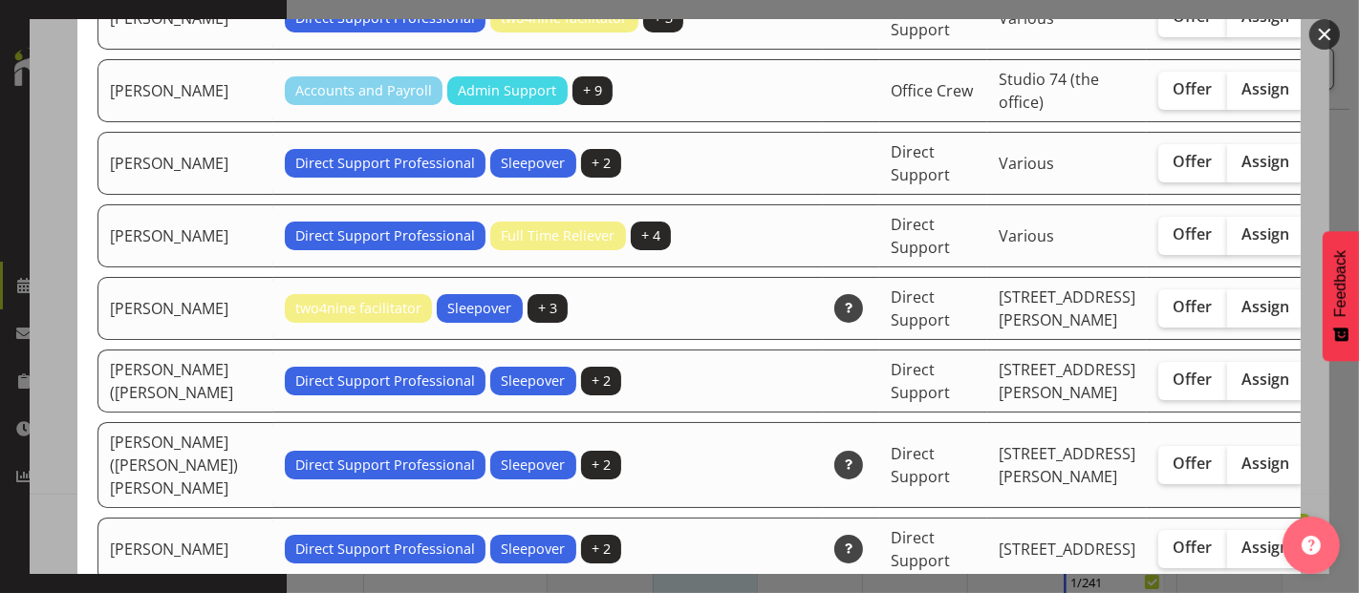
scroll to position [5626, 0]
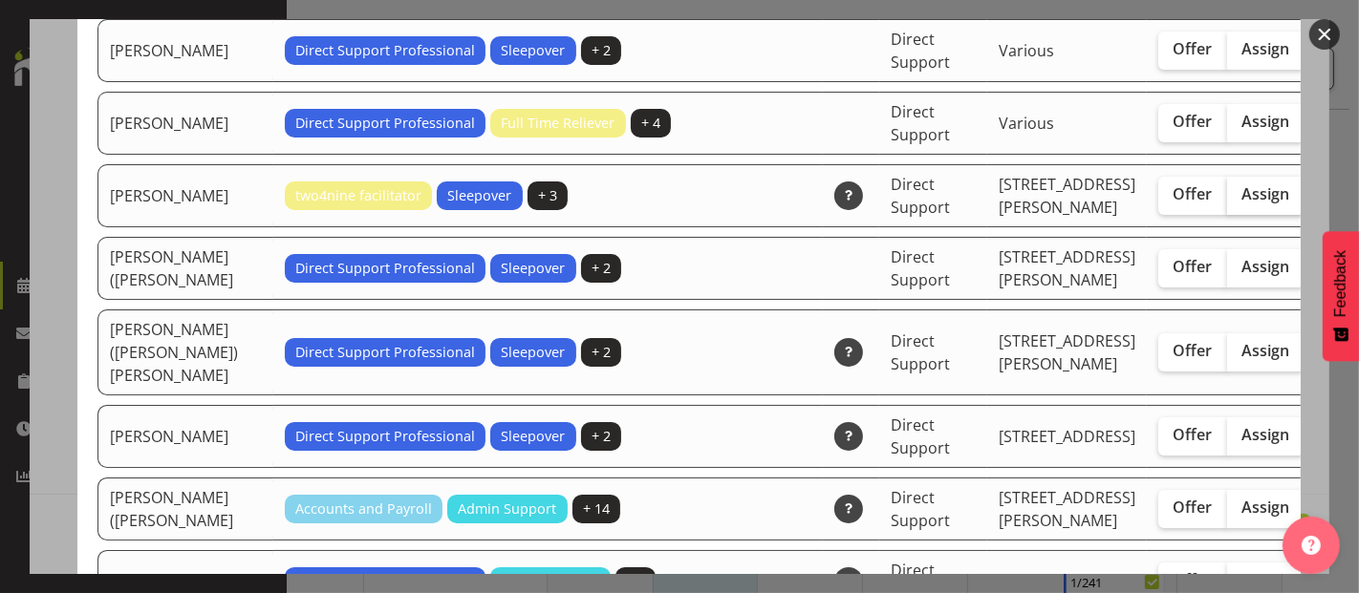
click at [1227, 215] on label "Assign" at bounding box center [1266, 196] width 78 height 38
click at [1227, 201] on input "Assign" at bounding box center [1233, 194] width 12 height 12
checkbox input "true"
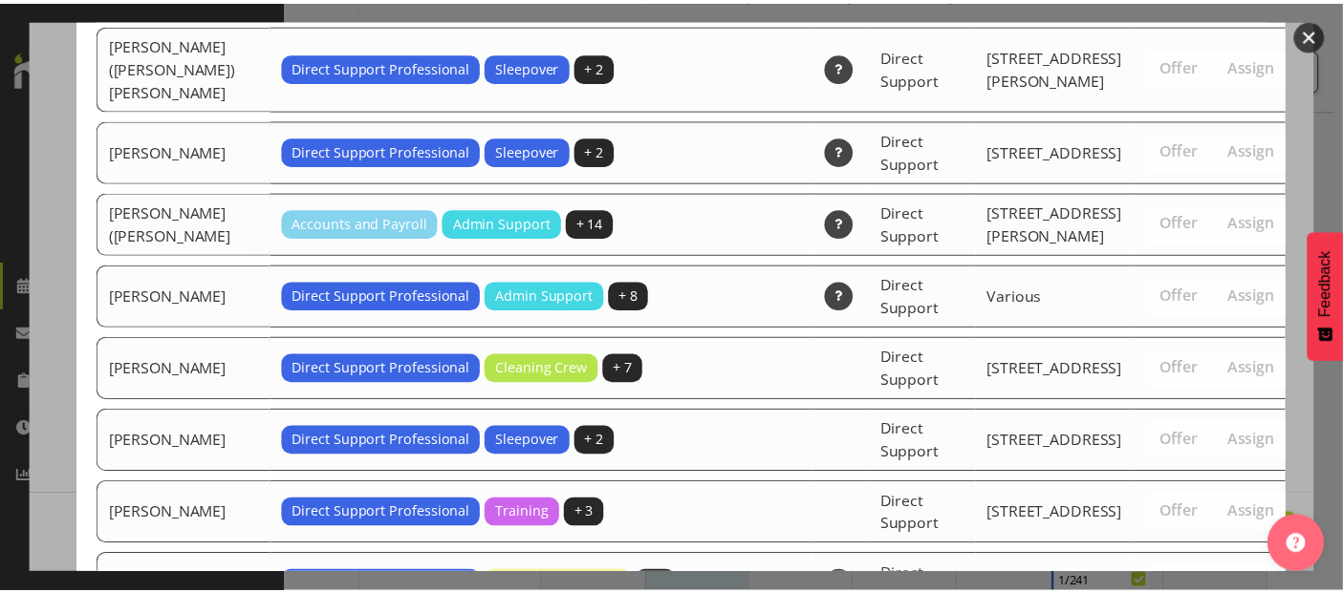
scroll to position [6519, 0]
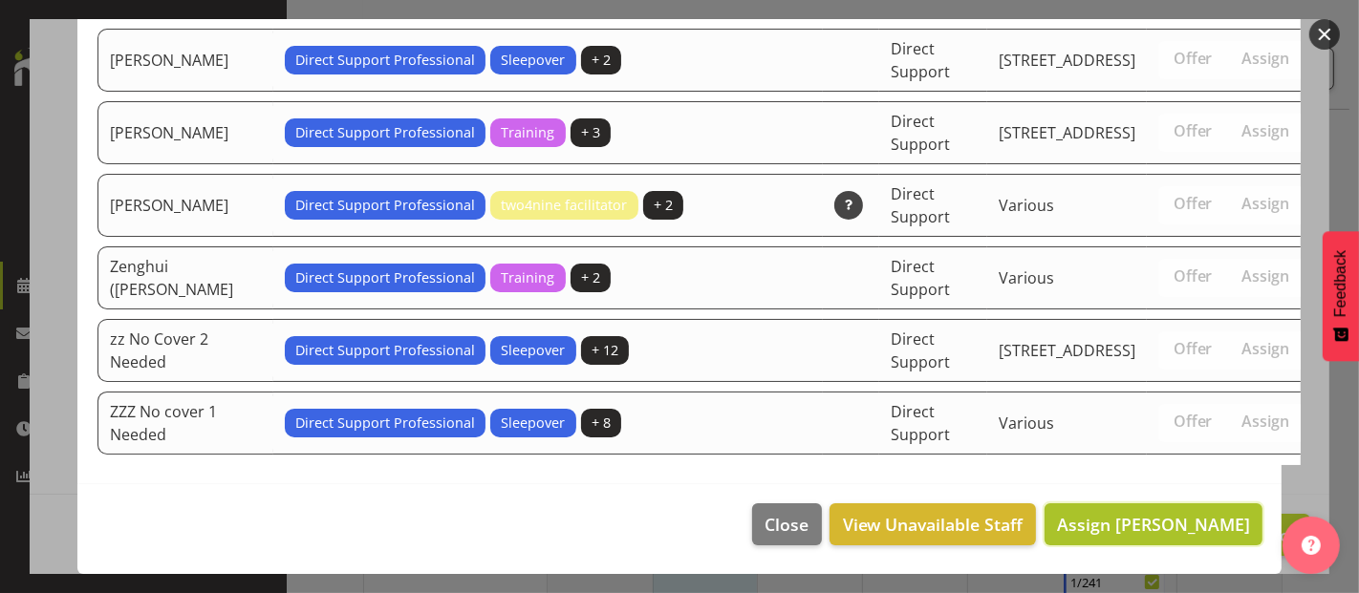
click at [1161, 520] on span "Assign Sophie Mitchell" at bounding box center [1153, 524] width 193 height 23
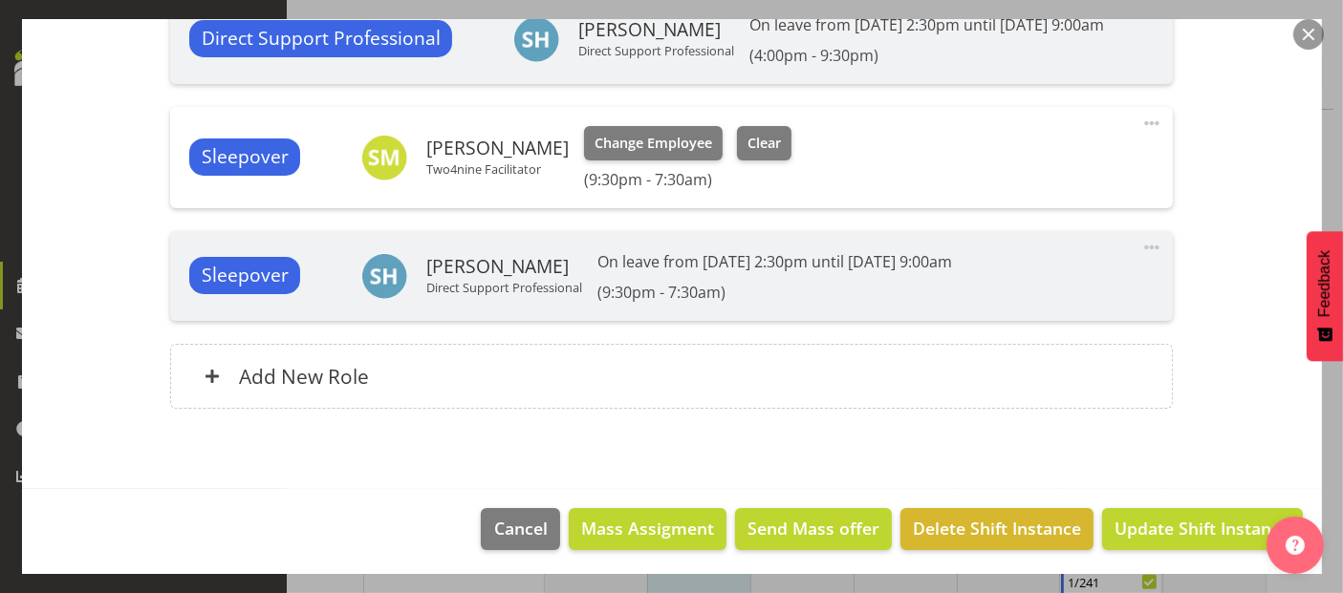
scroll to position [1013, 0]
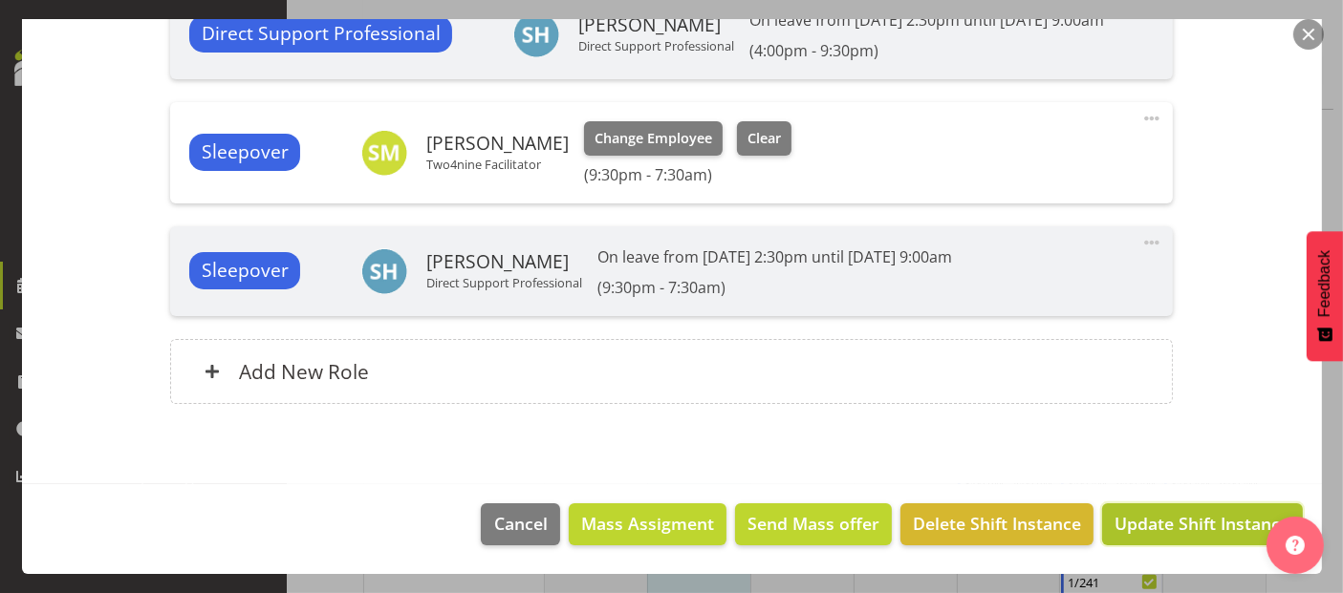
click at [1116, 526] on span "Update Shift Instance" at bounding box center [1201, 523] width 175 height 25
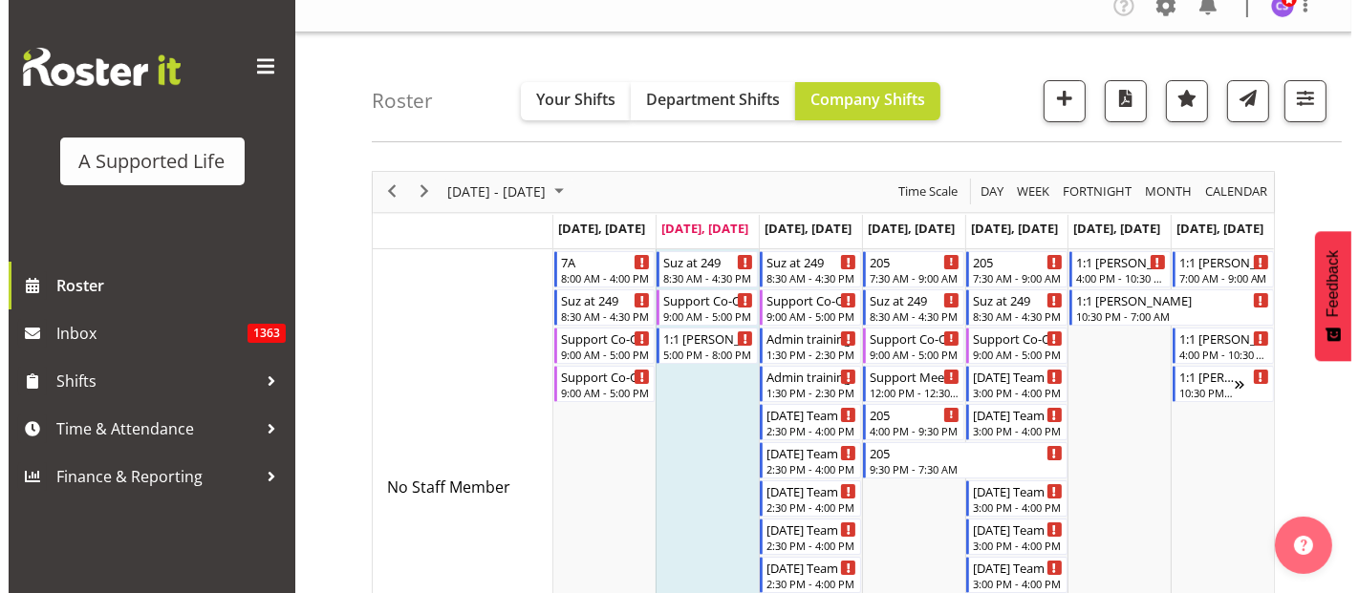
scroll to position [0, 0]
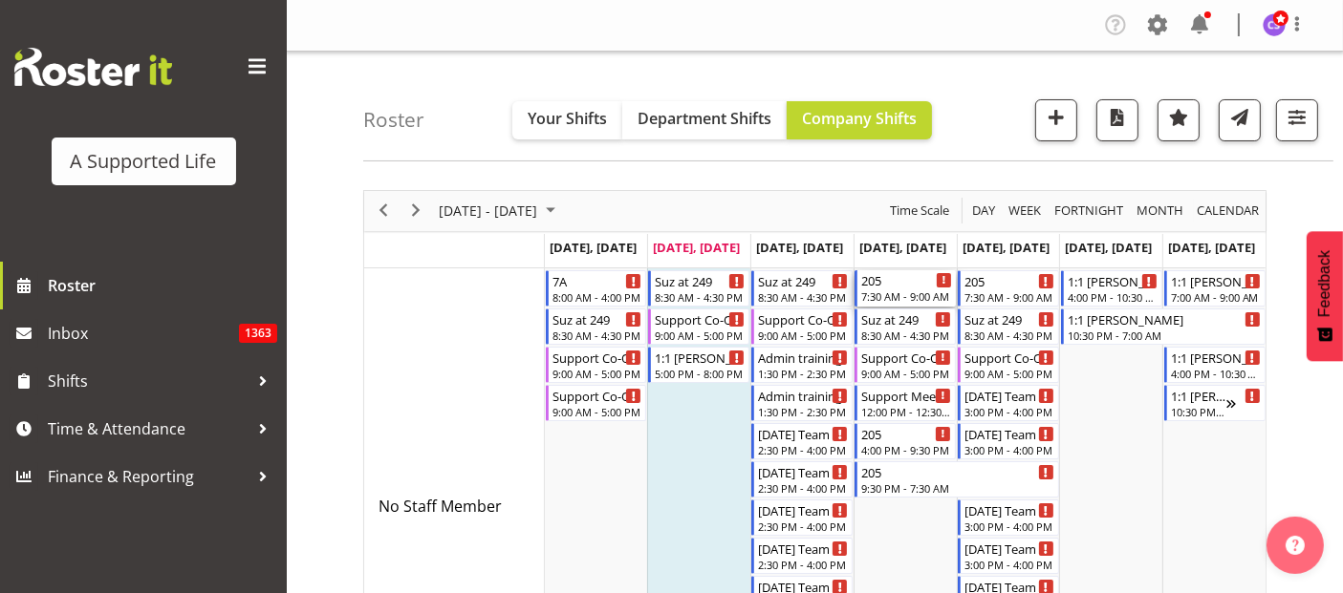
click at [908, 291] on div "7:30 AM - 9:00 AM" at bounding box center [906, 296] width 91 height 15
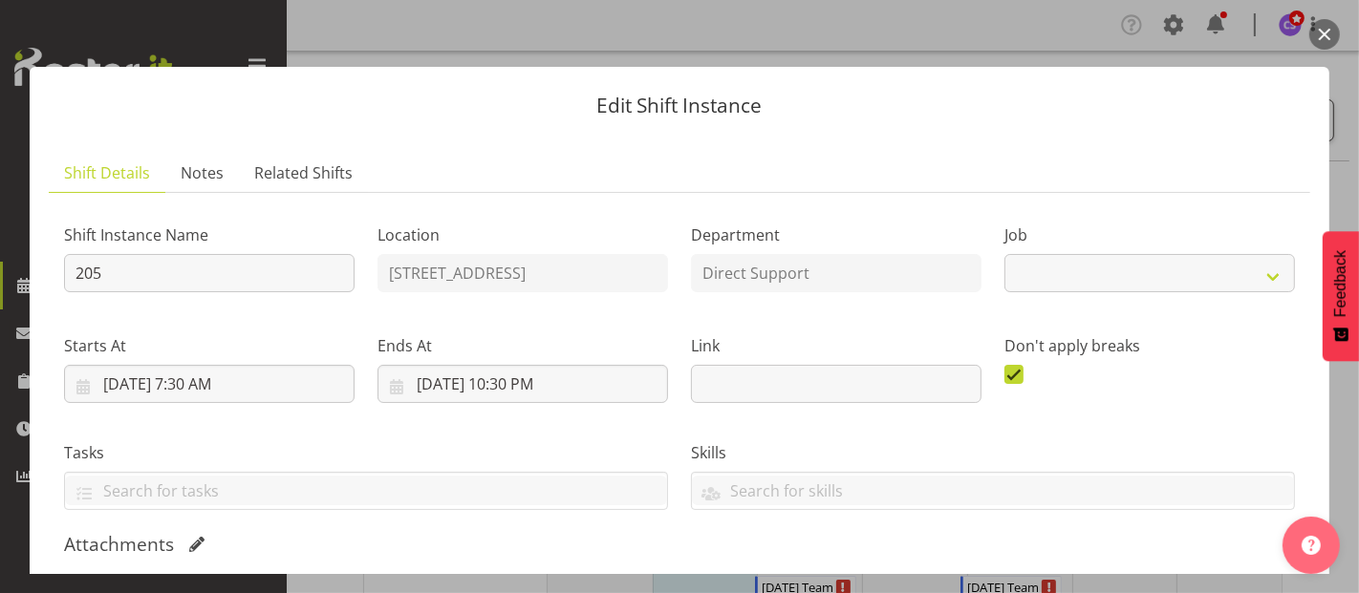
select select "4112"
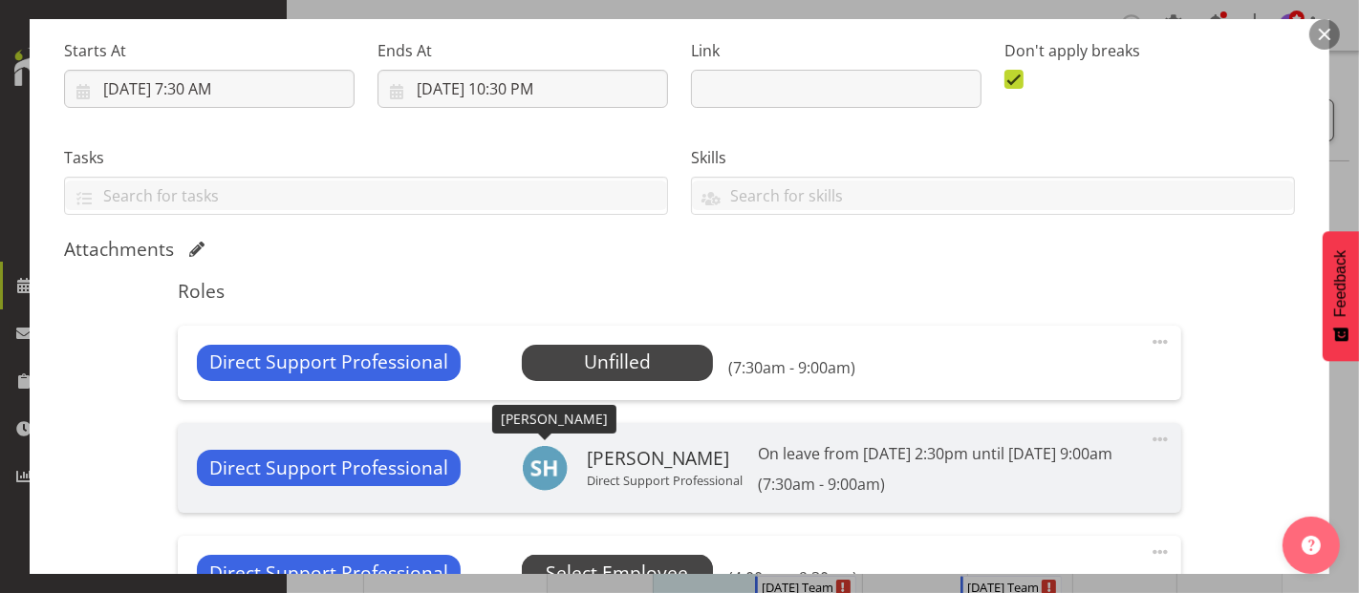
scroll to position [424, 0]
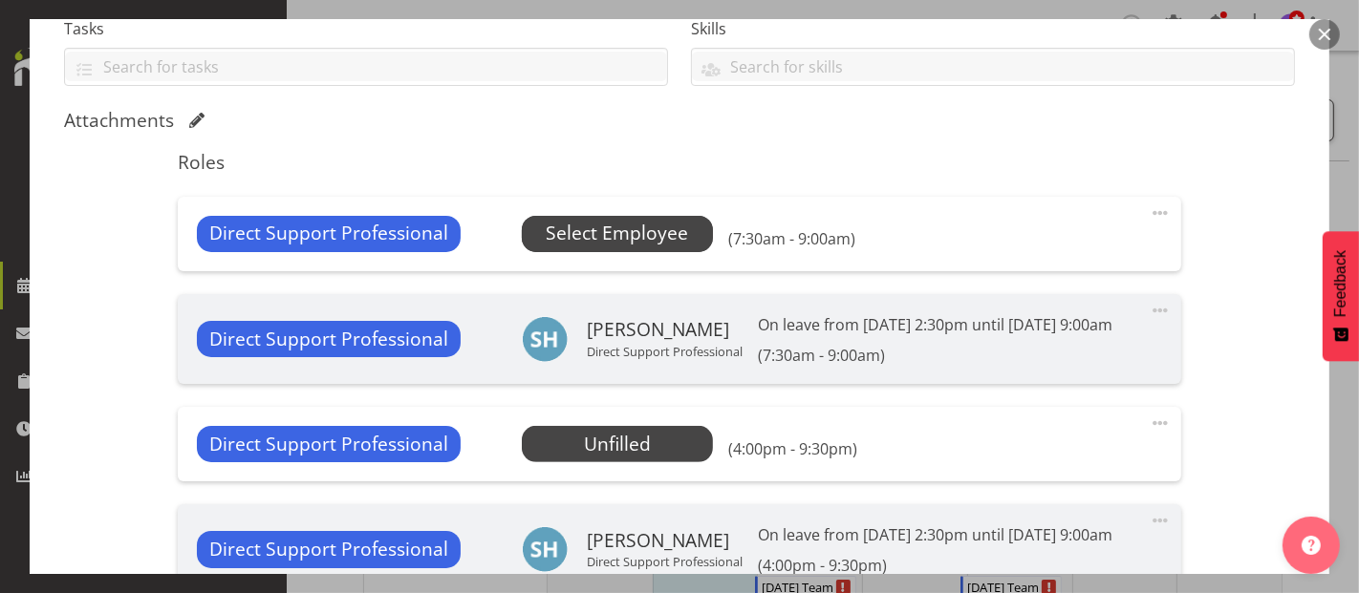
click at [613, 220] on span "Select Employee" at bounding box center [617, 234] width 142 height 28
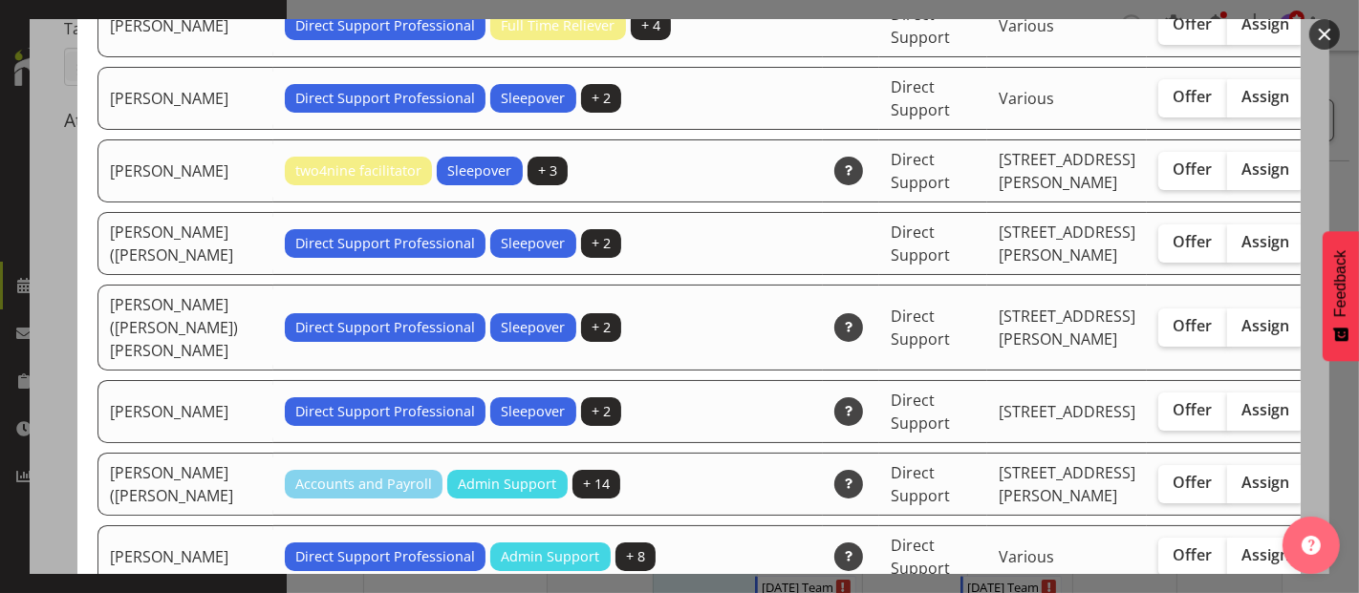
scroll to position [5733, 0]
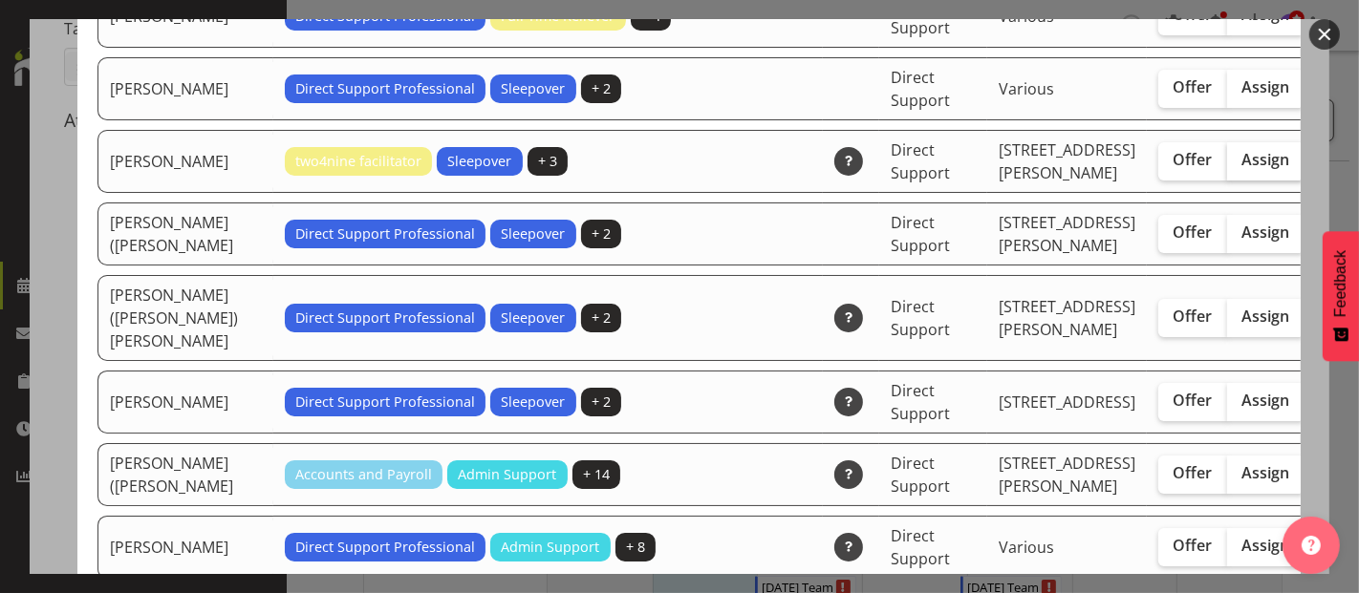
click at [1227, 181] on label "Assign" at bounding box center [1266, 161] width 78 height 38
click at [1227, 166] on input "Assign" at bounding box center [1233, 160] width 12 height 12
checkbox input "true"
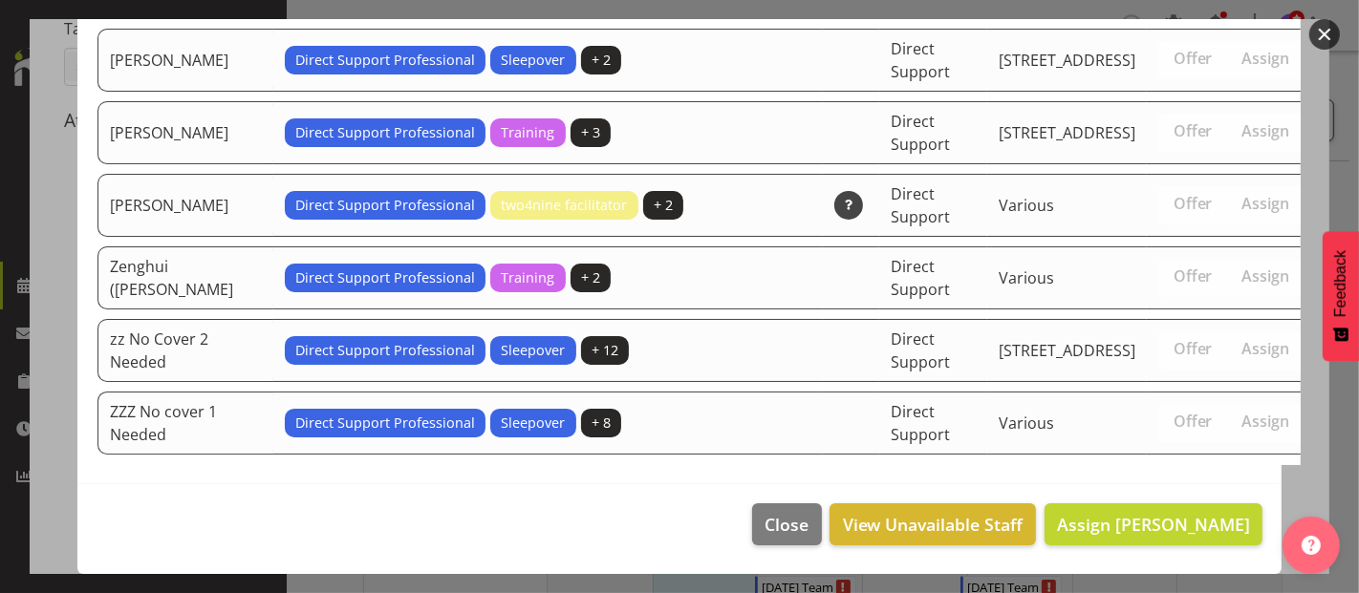
scroll to position [6591, 0]
click at [1149, 523] on span "Assign Sophie Mitchell" at bounding box center [1153, 524] width 193 height 23
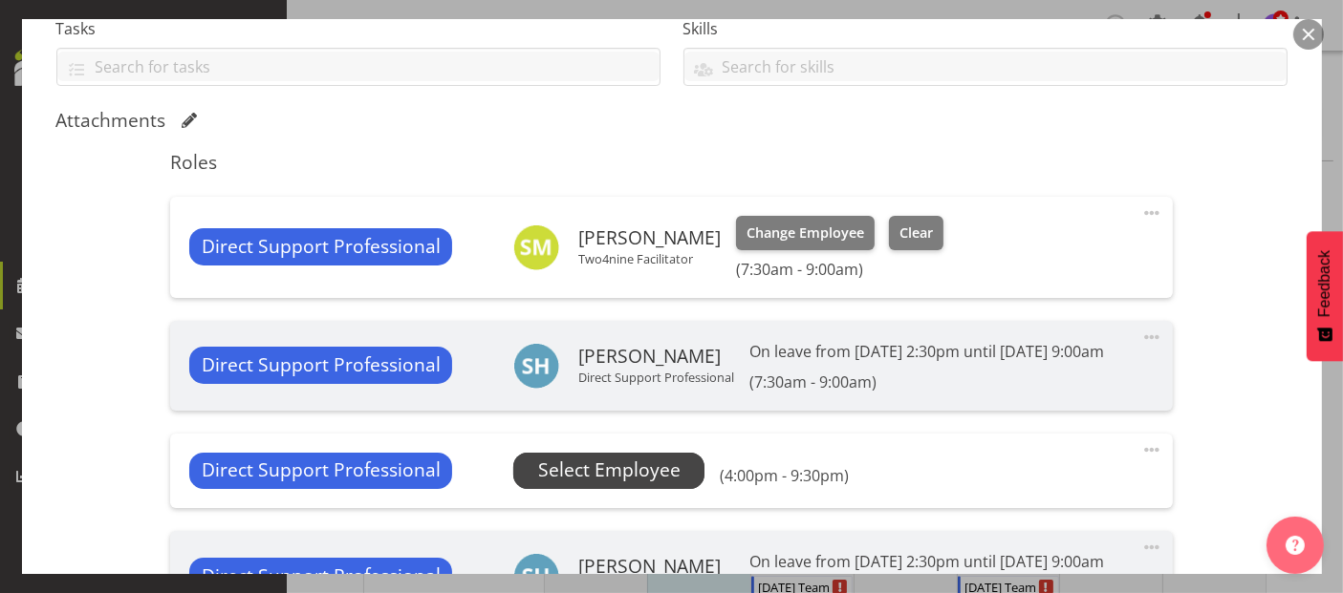
click at [570, 465] on span "Select Employee" at bounding box center [609, 471] width 142 height 28
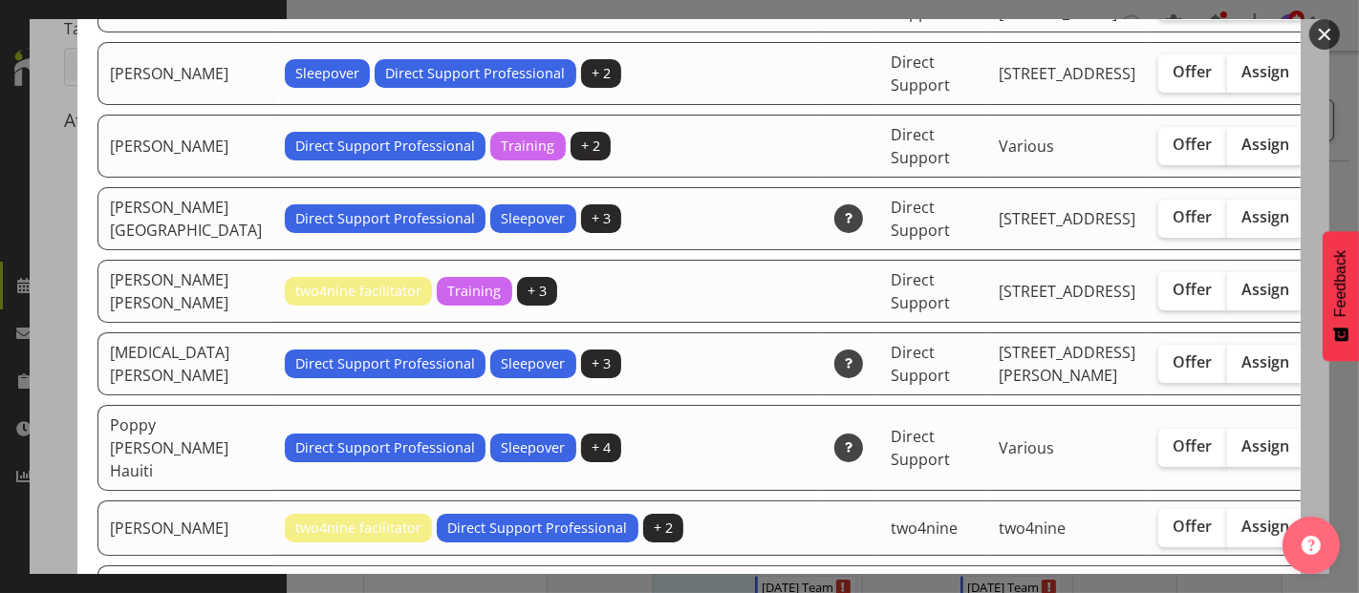
scroll to position [4459, 0]
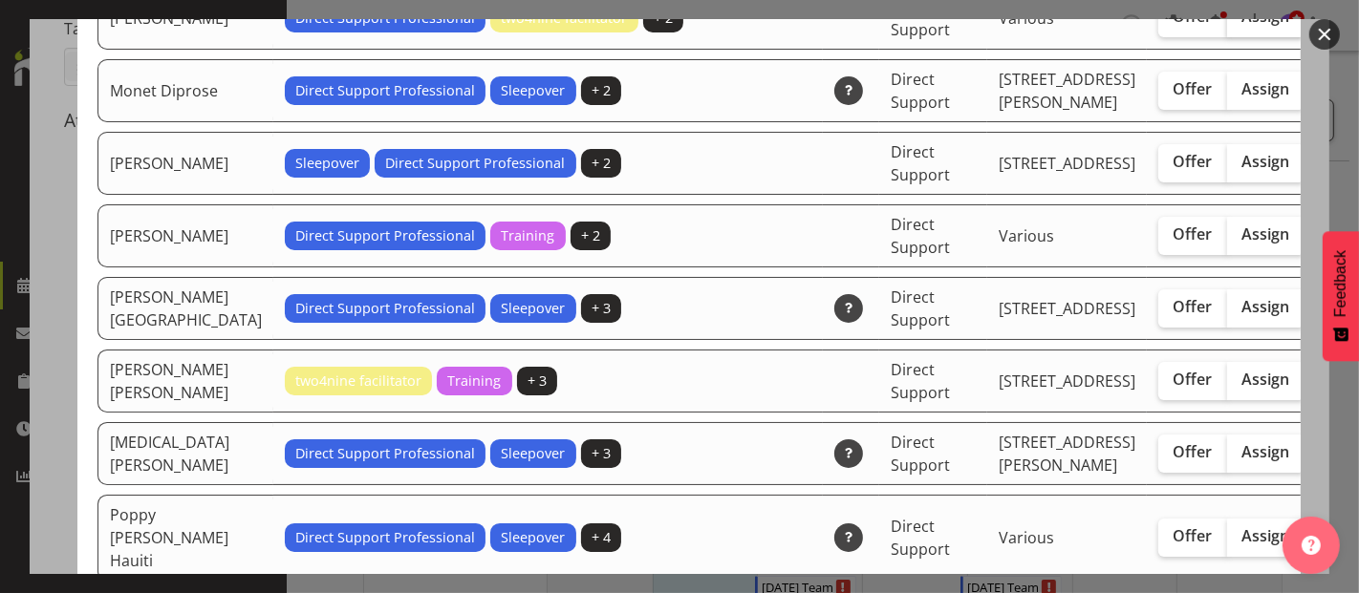
click at [1242, 26] on span "Assign" at bounding box center [1266, 16] width 48 height 19
click at [1227, 23] on input "Assign" at bounding box center [1233, 17] width 12 height 12
checkbox input "true"
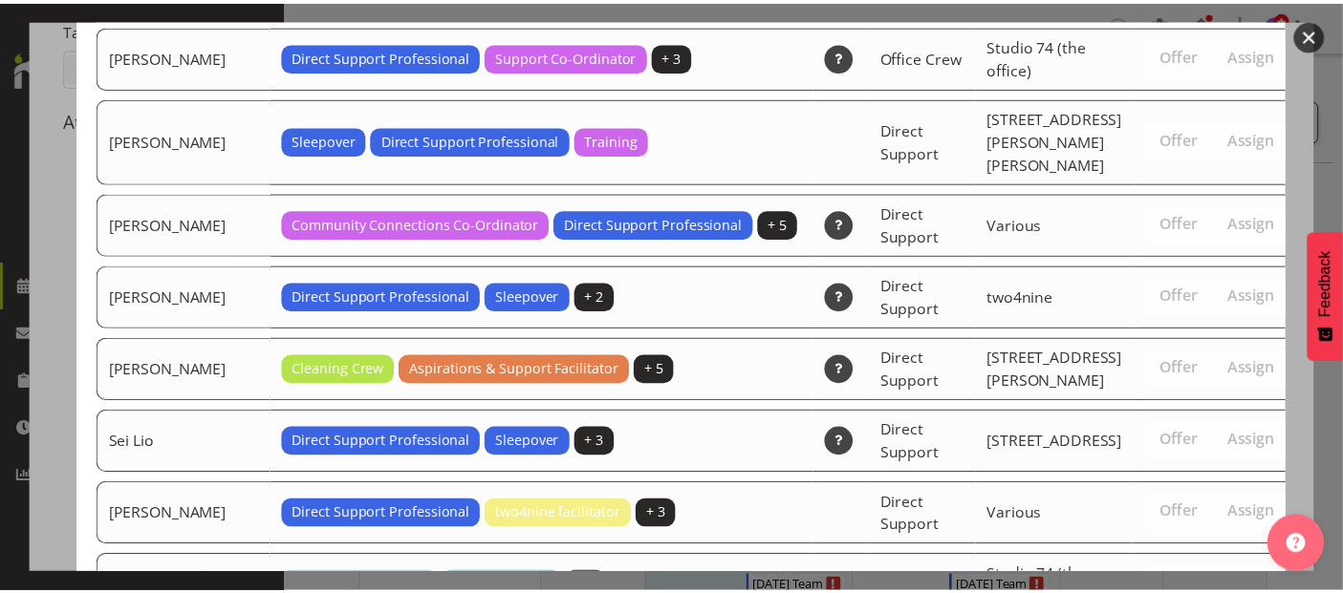
scroll to position [6566, 0]
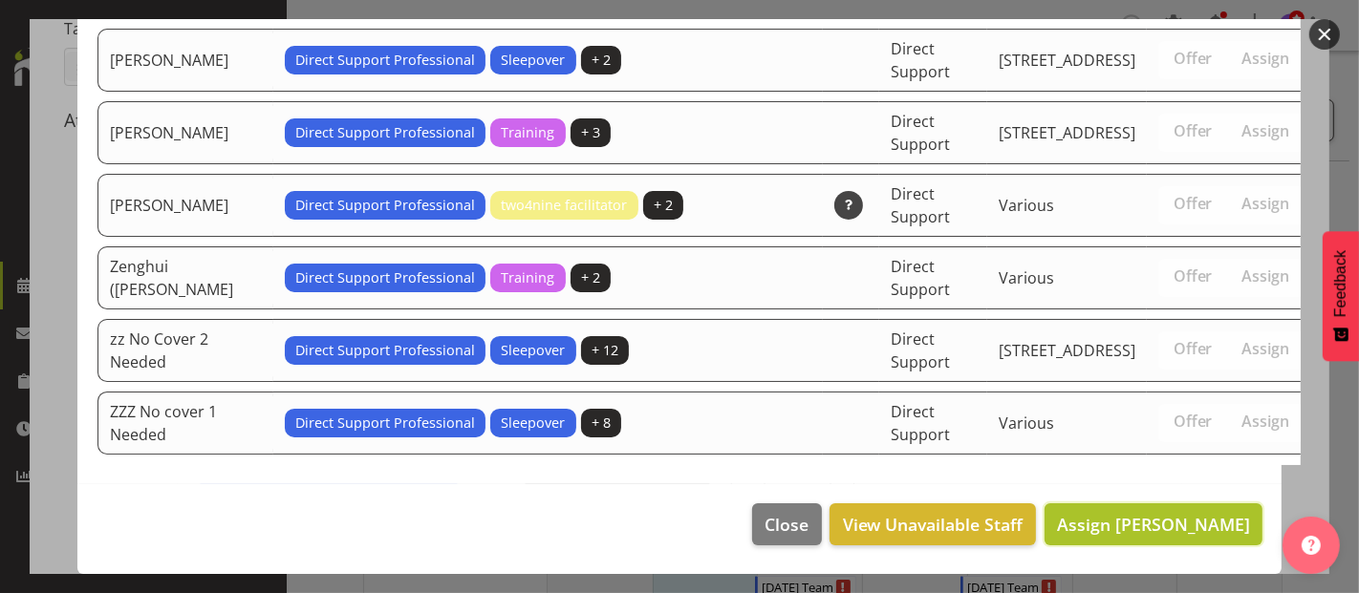
click at [1207, 536] on span "Assign Min Guo" at bounding box center [1153, 524] width 193 height 23
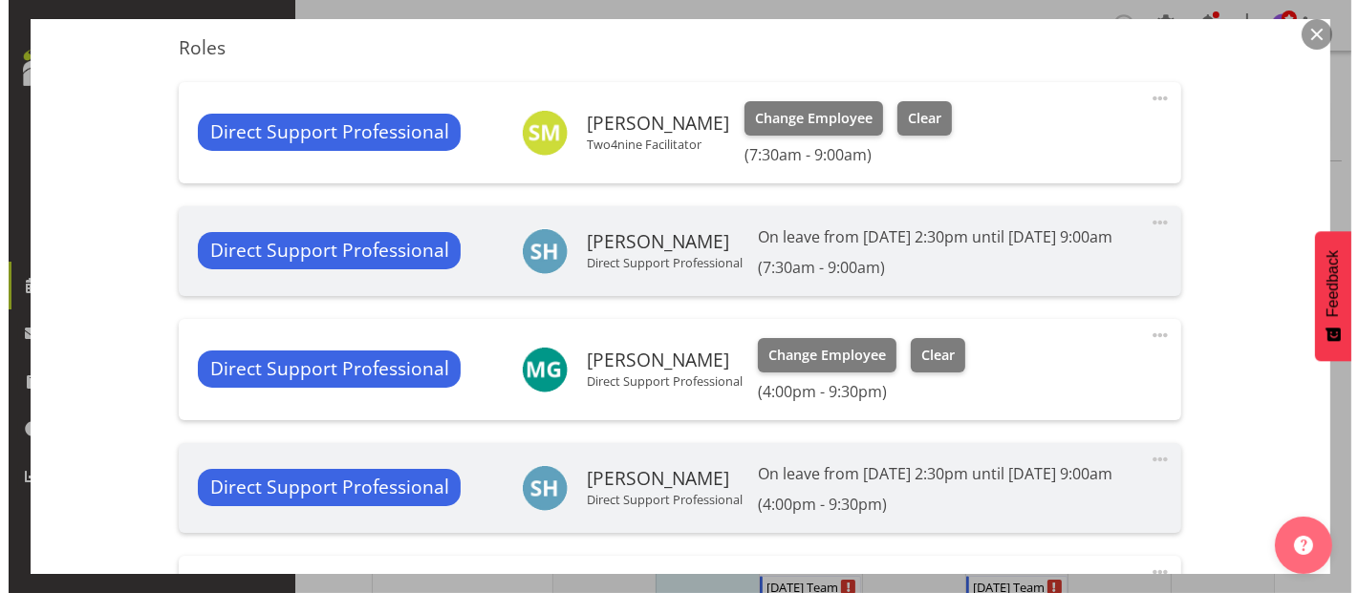
scroll to position [742, 0]
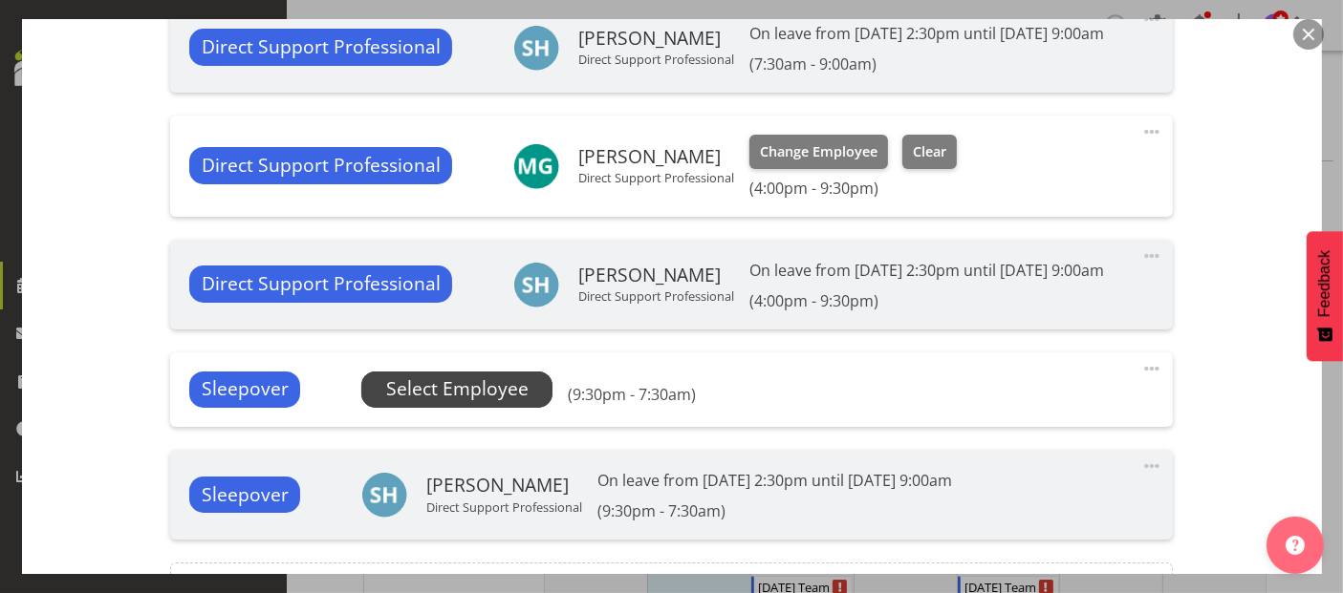
click at [464, 392] on span "Select Employee" at bounding box center [457, 390] width 142 height 28
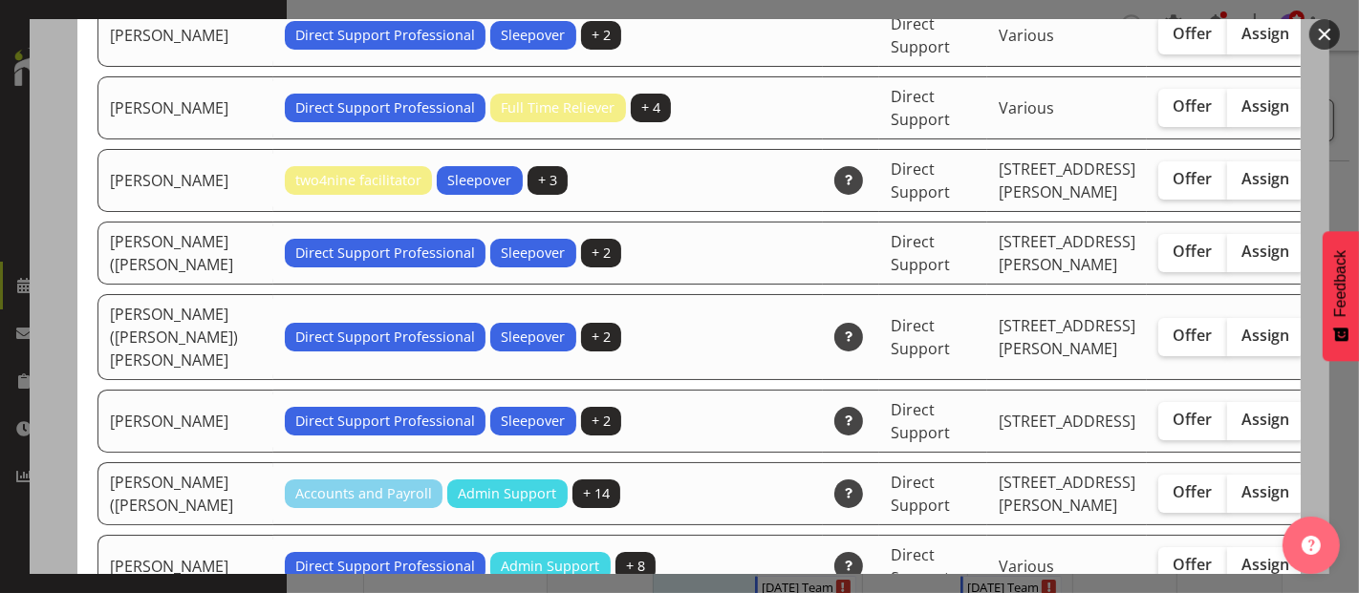
scroll to position [5733, 0]
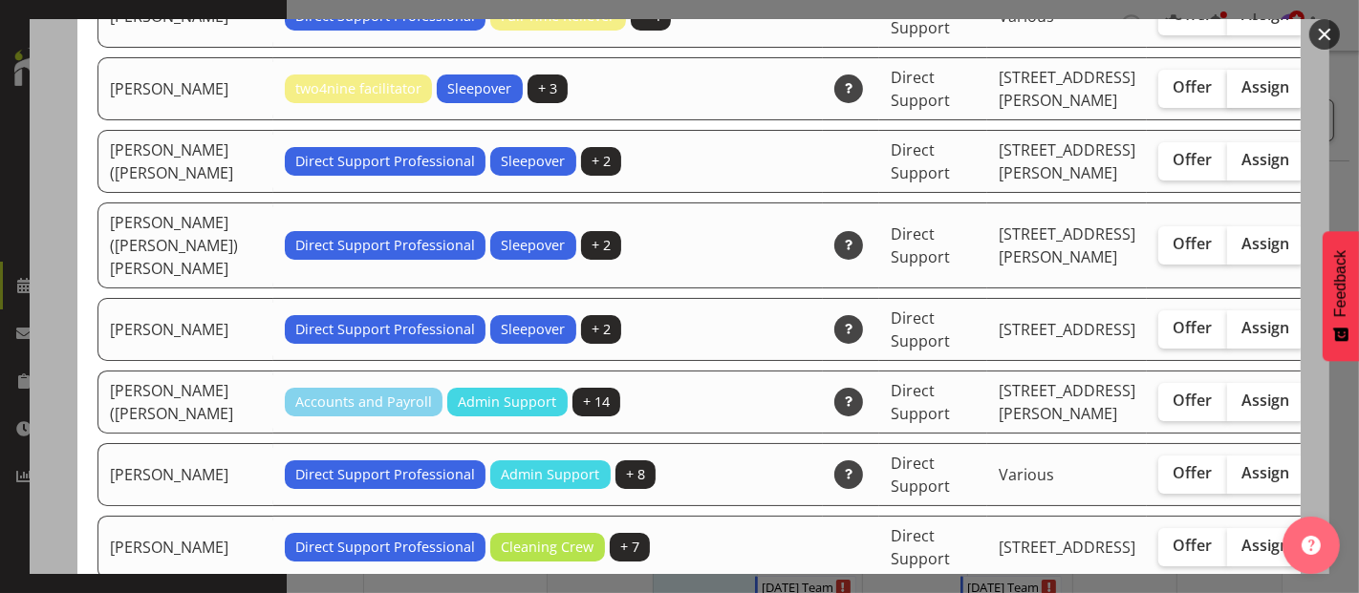
click at [1242, 97] on span "Assign" at bounding box center [1266, 86] width 48 height 19
click at [1227, 94] on input "Assign" at bounding box center [1233, 87] width 12 height 12
checkbox input "true"
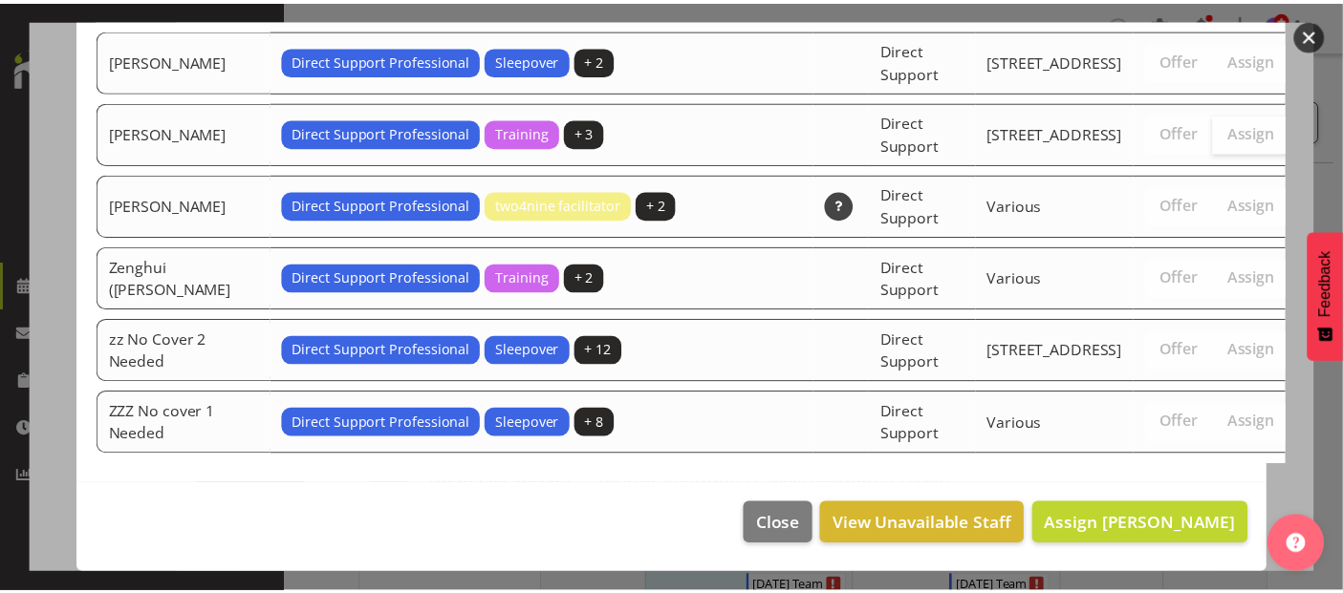
scroll to position [6519, 0]
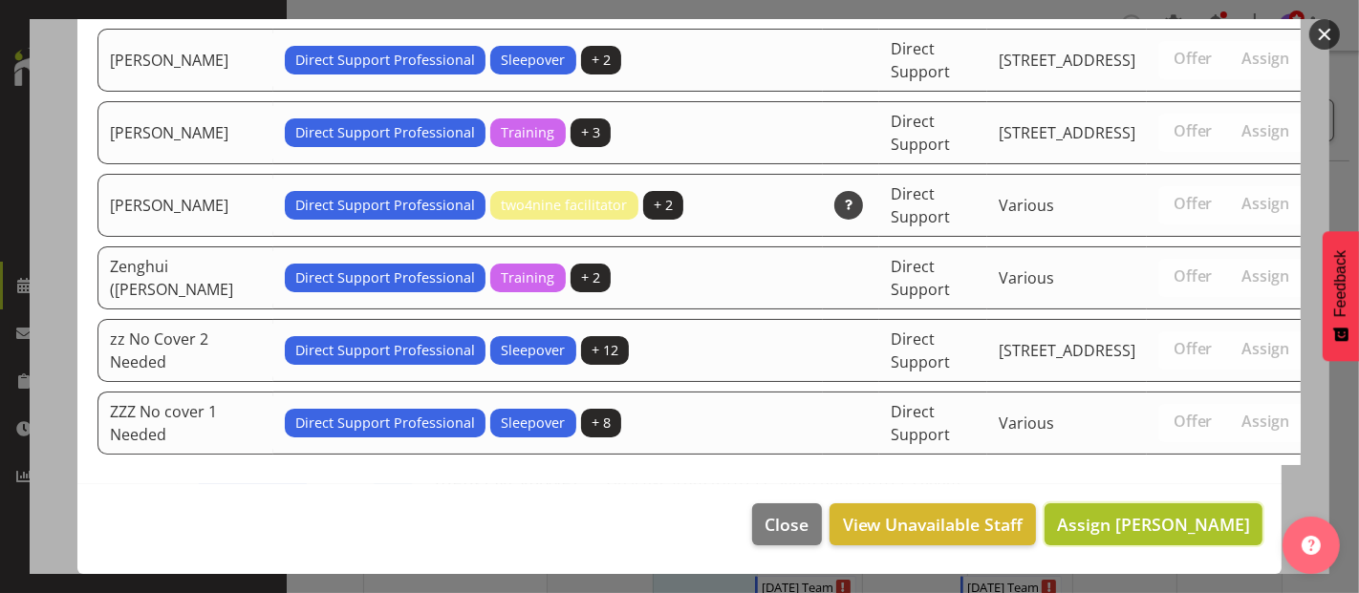
click at [1143, 533] on span "Assign Sophie Mitchell" at bounding box center [1153, 524] width 193 height 23
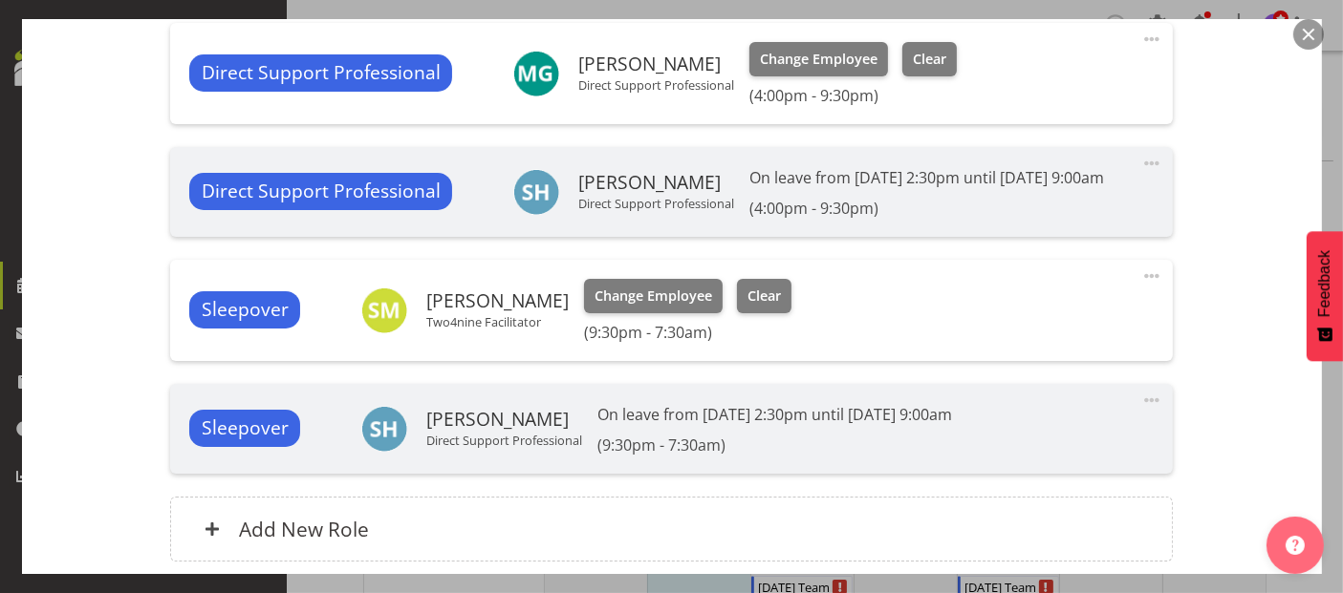
scroll to position [989, 0]
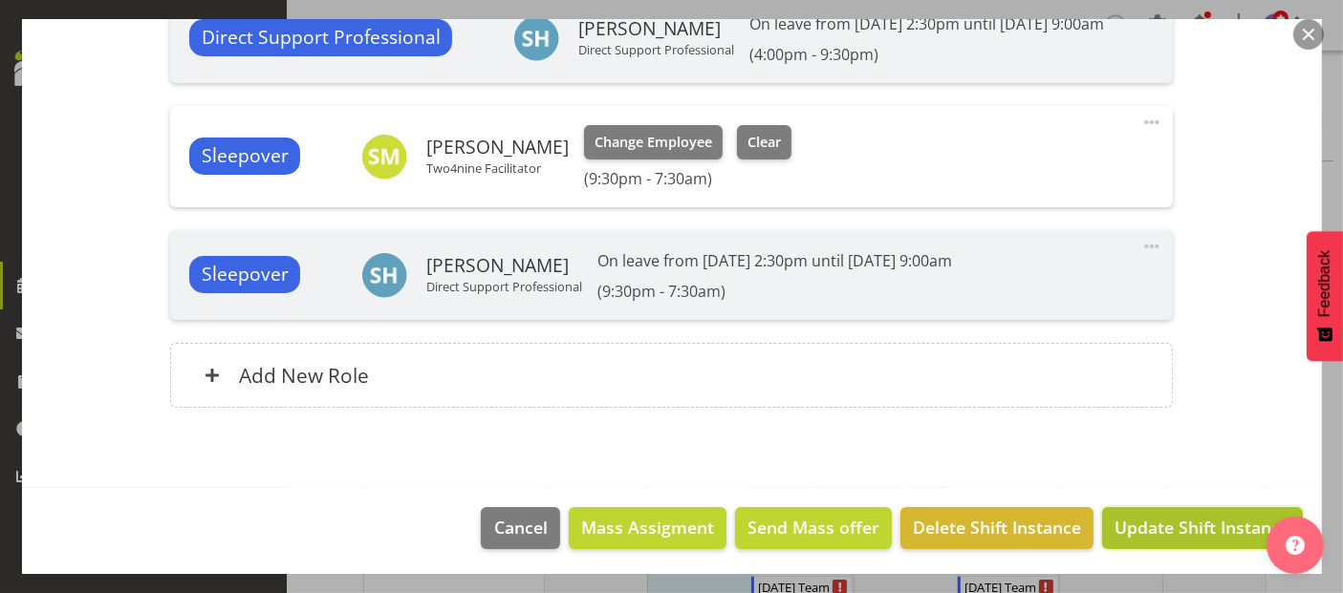
click at [1177, 534] on span "Update Shift Instance" at bounding box center [1201, 527] width 175 height 25
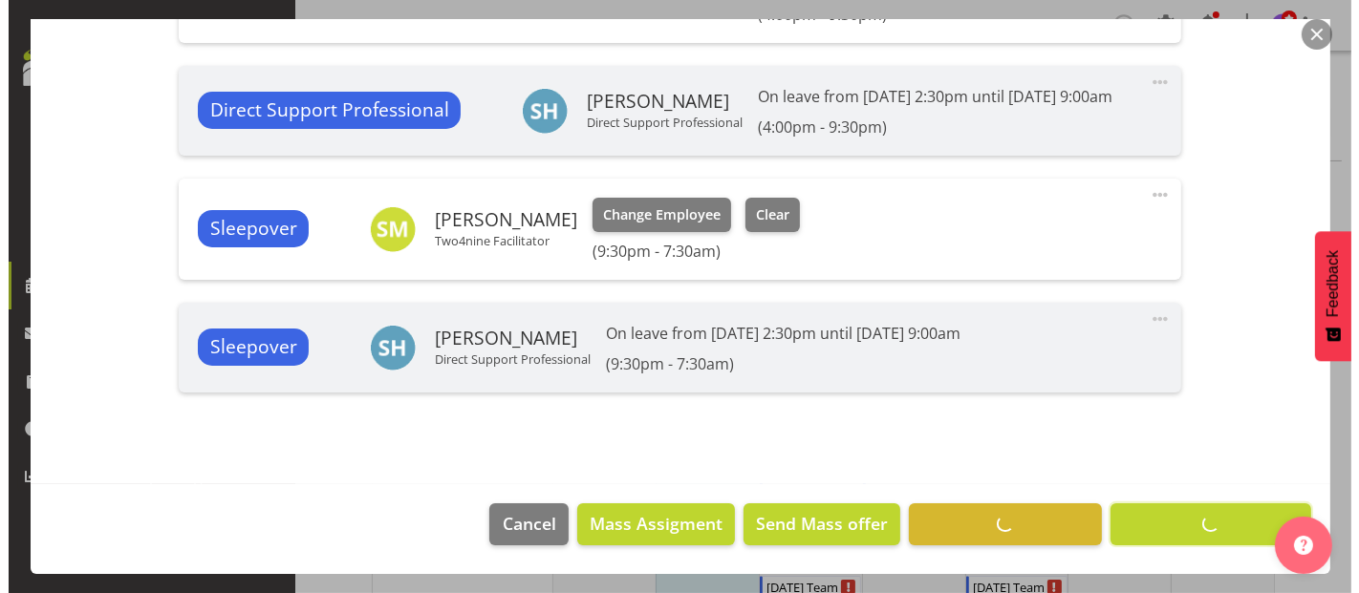
scroll to position [914, 0]
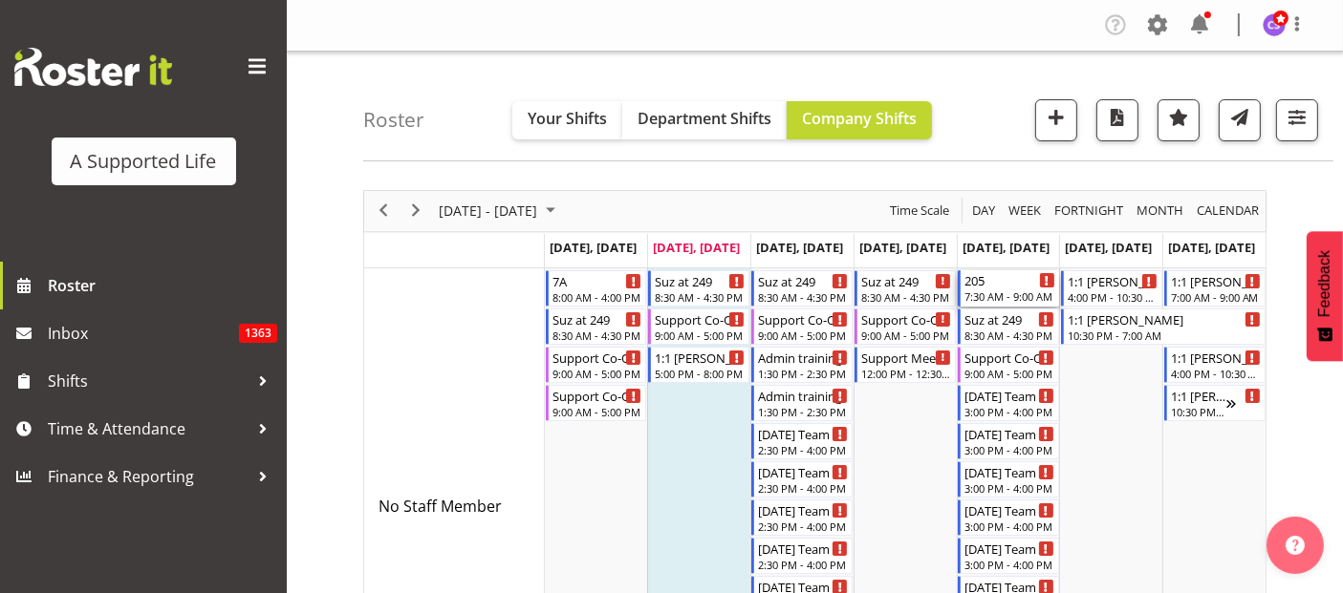
click at [987, 290] on div "7:30 AM - 9:00 AM" at bounding box center [1009, 296] width 91 height 15
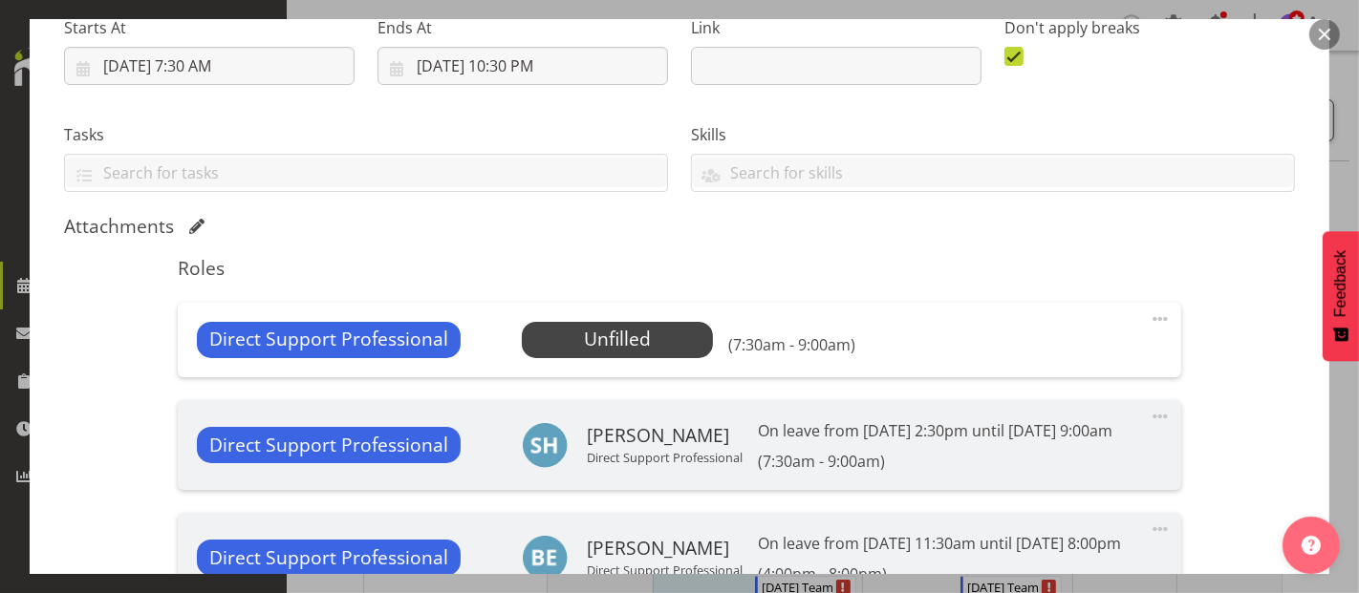
scroll to position [424, 0]
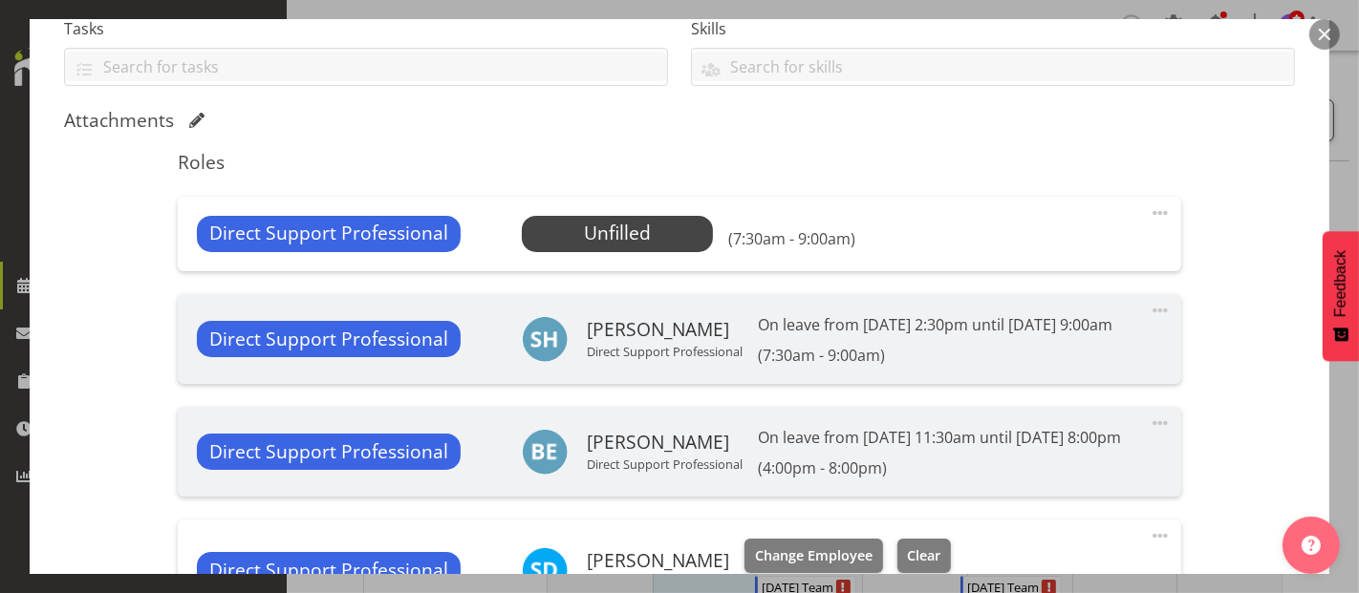
select select "4112"
click at [647, 233] on span "Select Employee" at bounding box center [617, 234] width 142 height 28
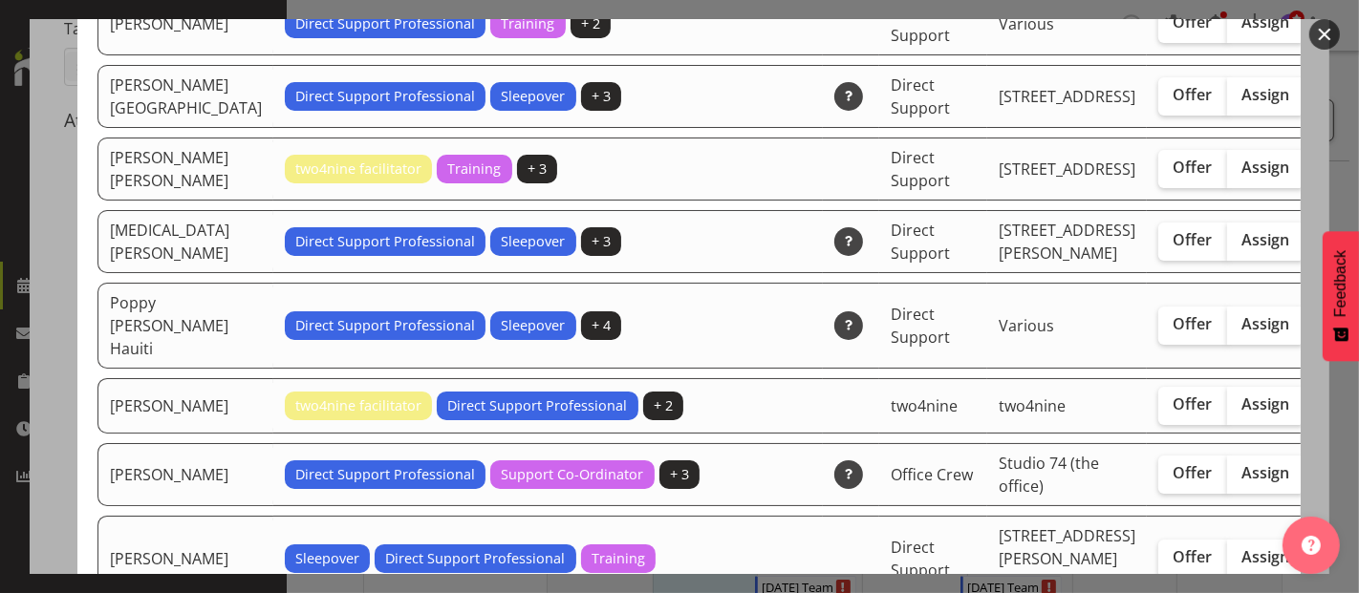
scroll to position [4459, 0]
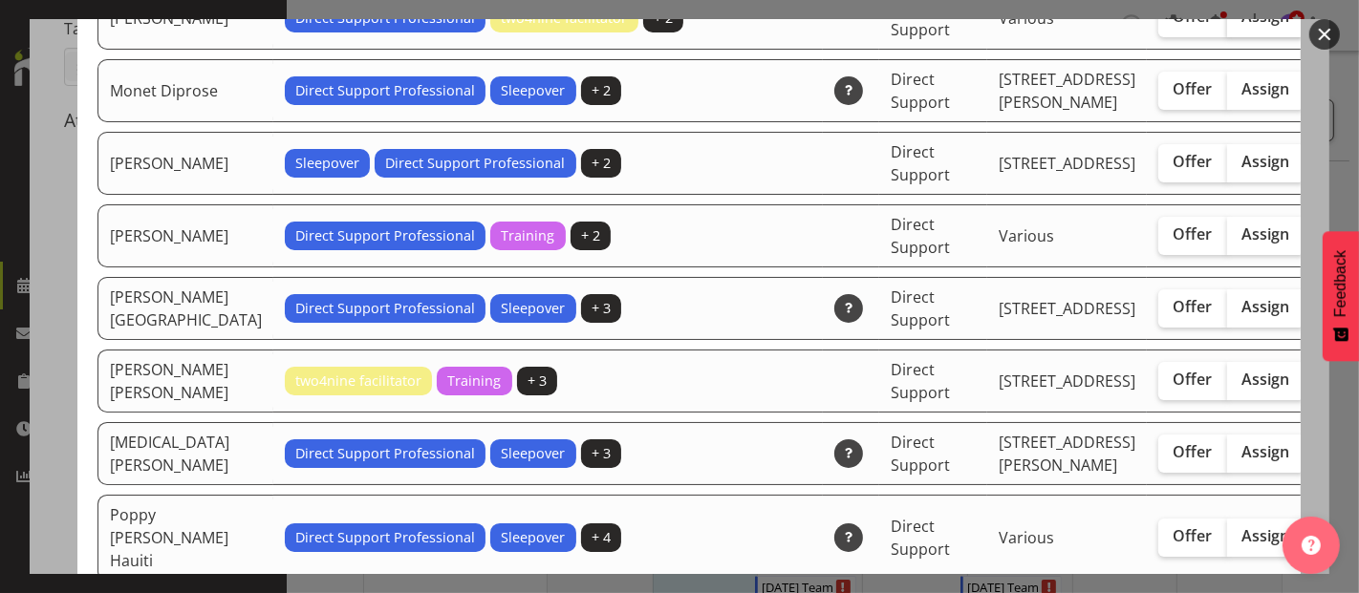
click at [1242, 26] on span "Assign" at bounding box center [1266, 16] width 48 height 19
click at [1227, 23] on input "Assign" at bounding box center [1233, 17] width 12 height 12
checkbox input "true"
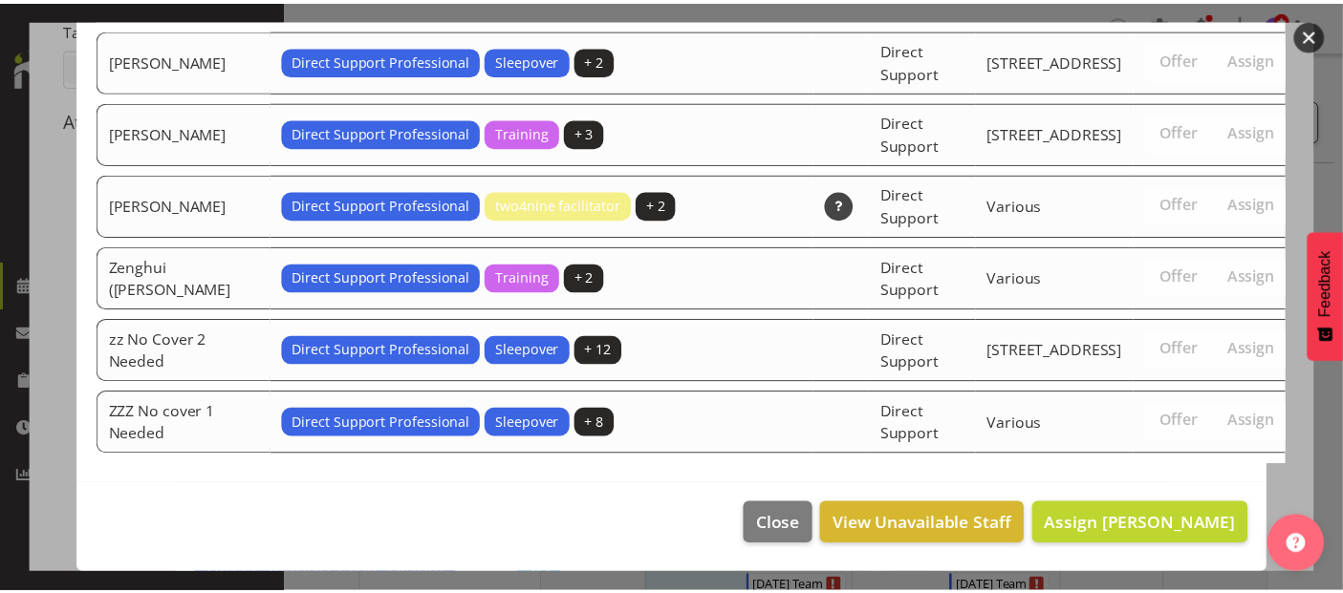
scroll to position [6591, 0]
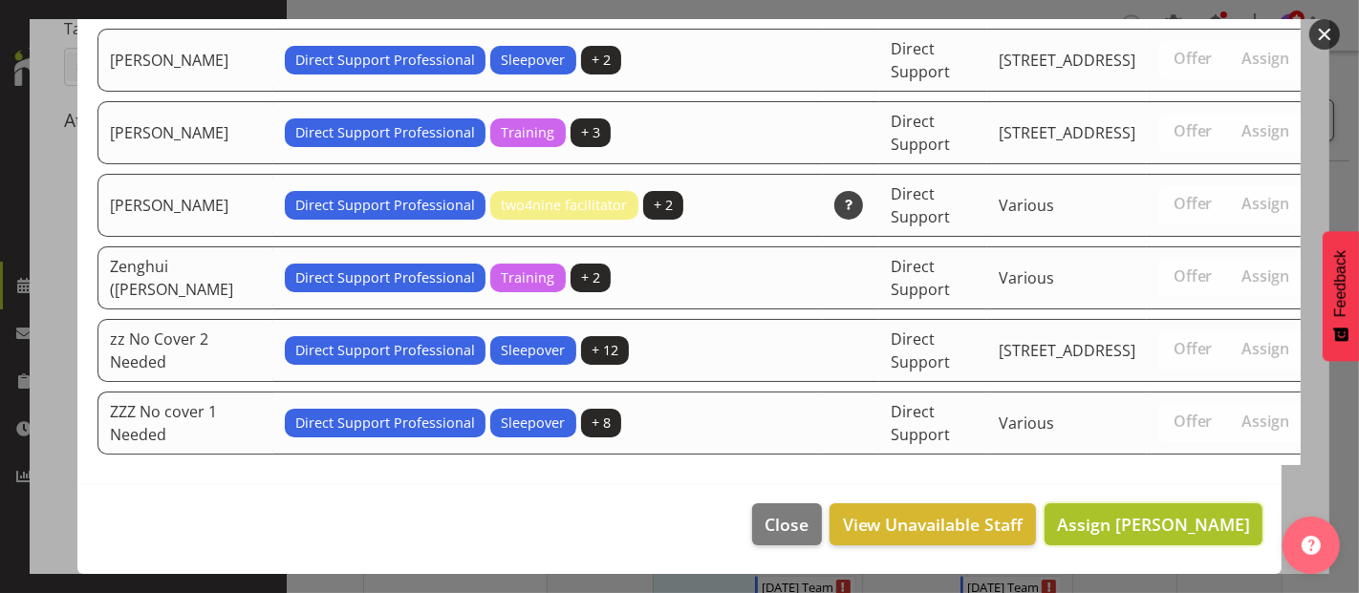
click at [1173, 527] on span "Assign Min Guo" at bounding box center [1153, 524] width 193 height 23
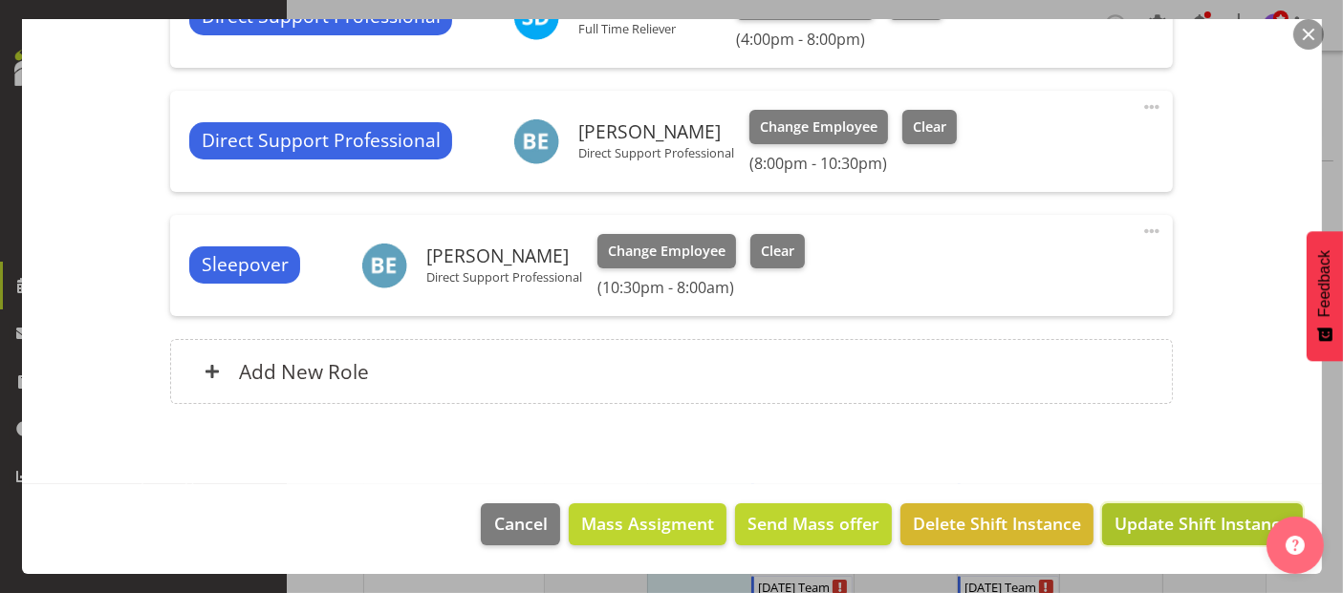
click at [1187, 523] on span "Update Shift Instance" at bounding box center [1201, 523] width 175 height 25
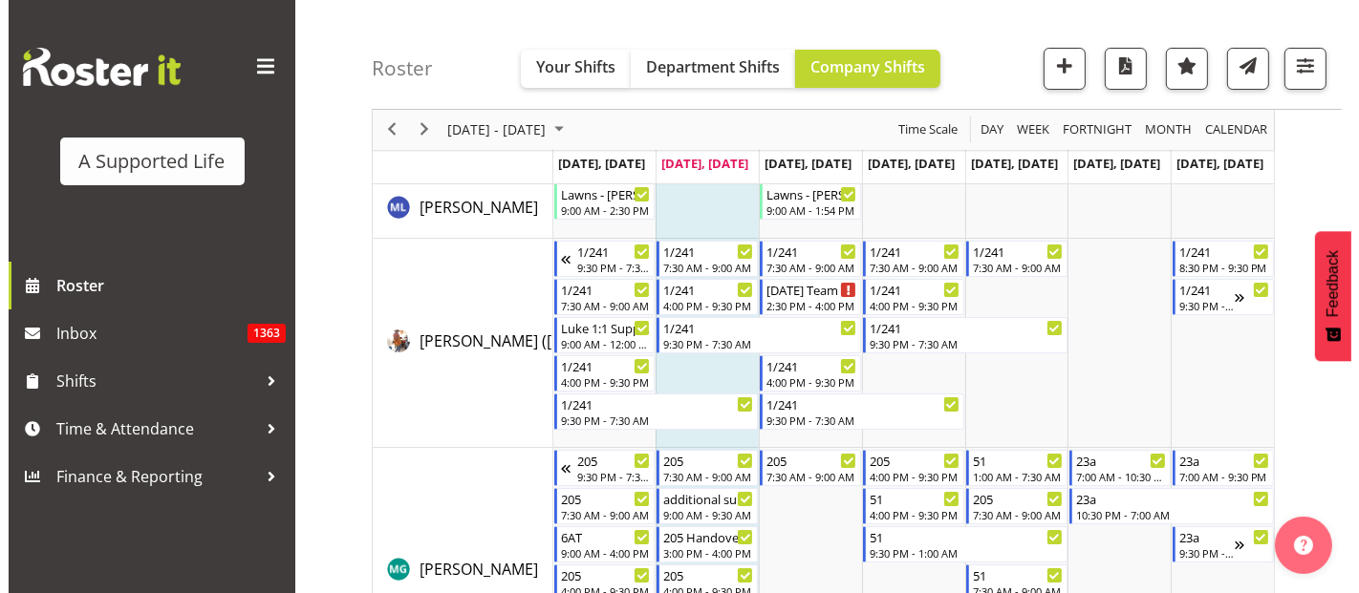
scroll to position [7325, 0]
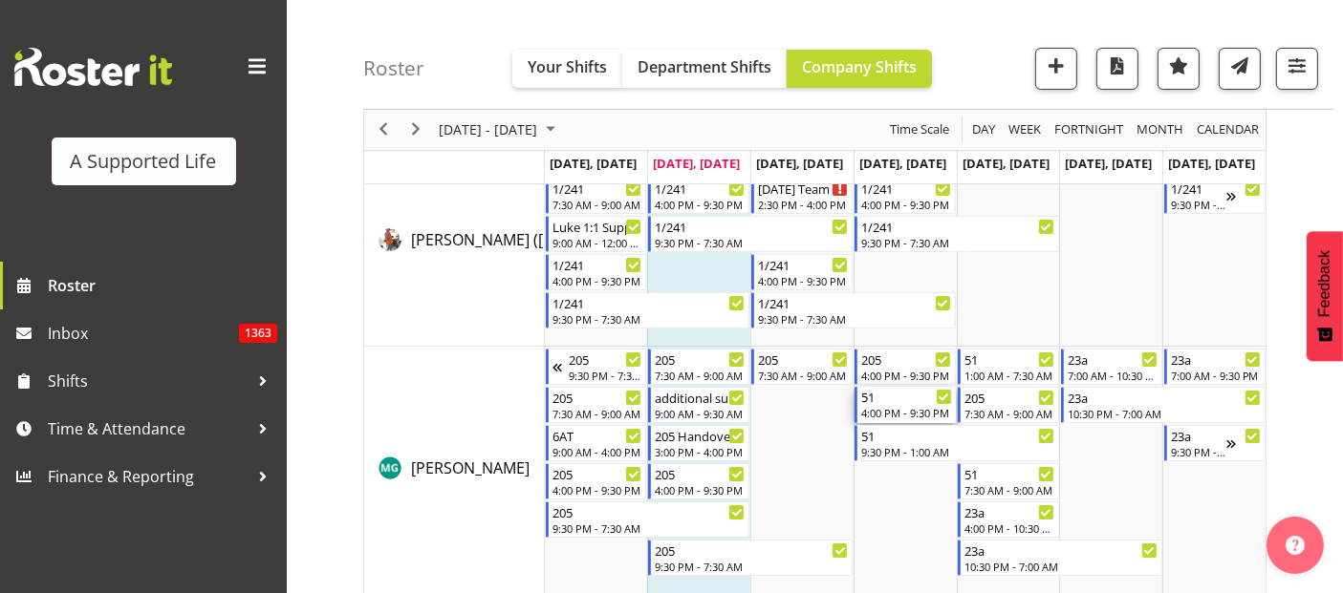
click at [907, 407] on div "4:00 PM - 9:30 PM" at bounding box center [906, 412] width 91 height 15
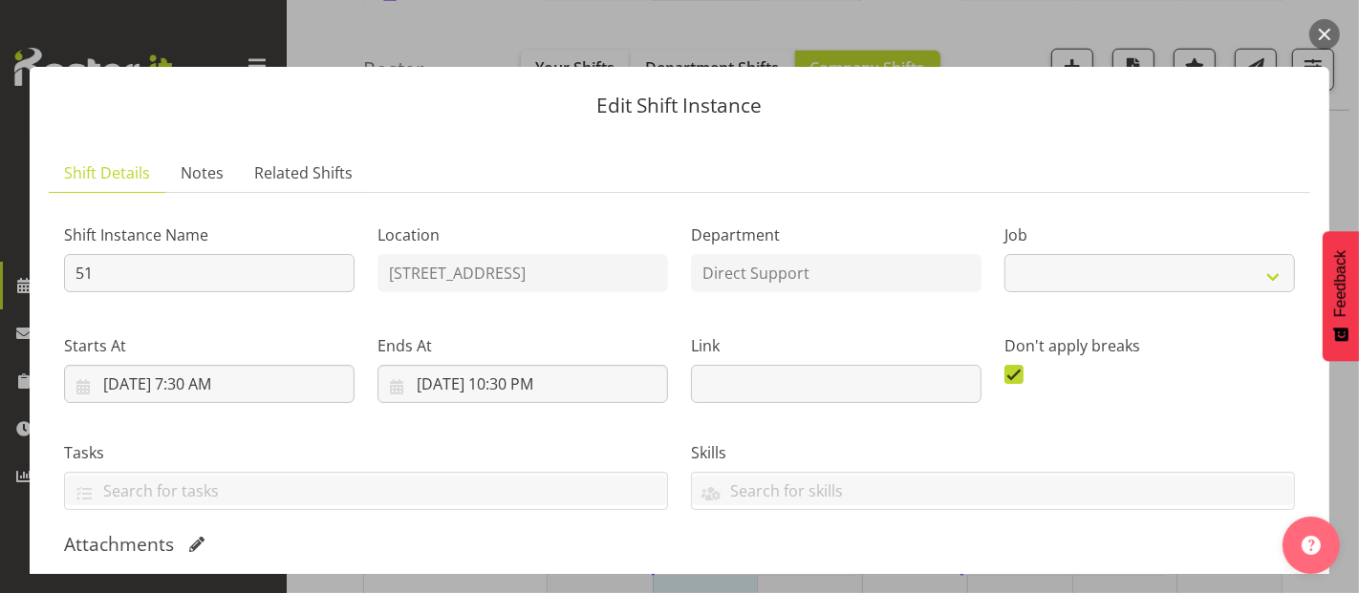
select select "4112"
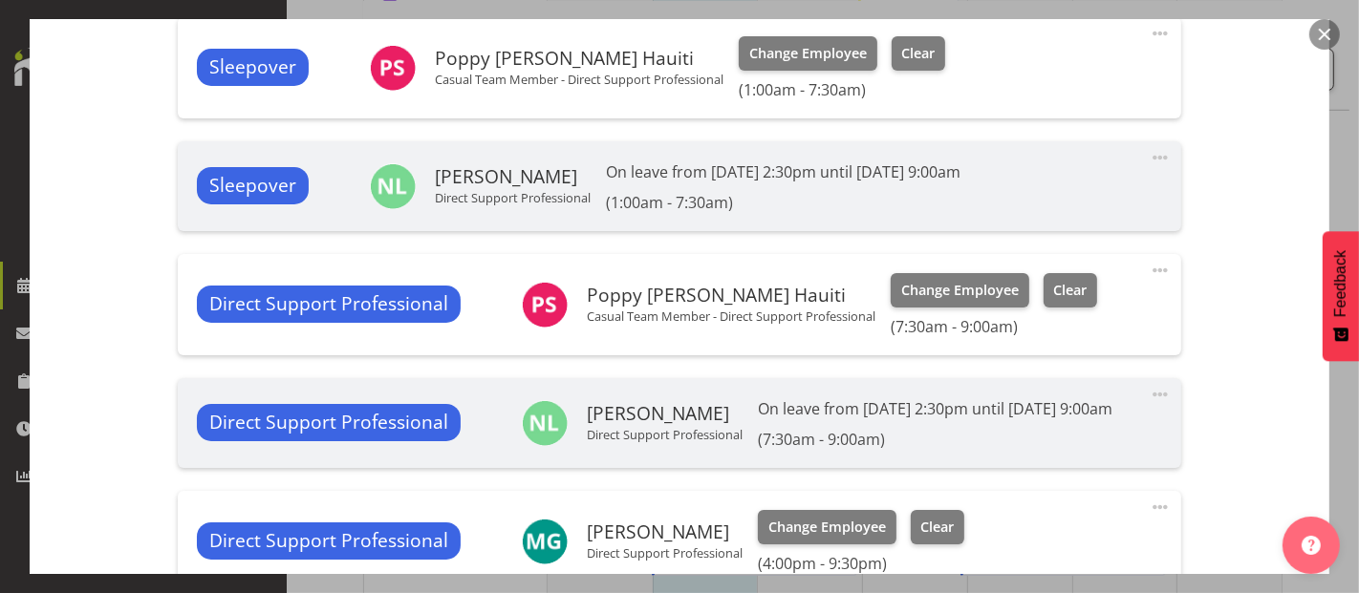
scroll to position [636, 0]
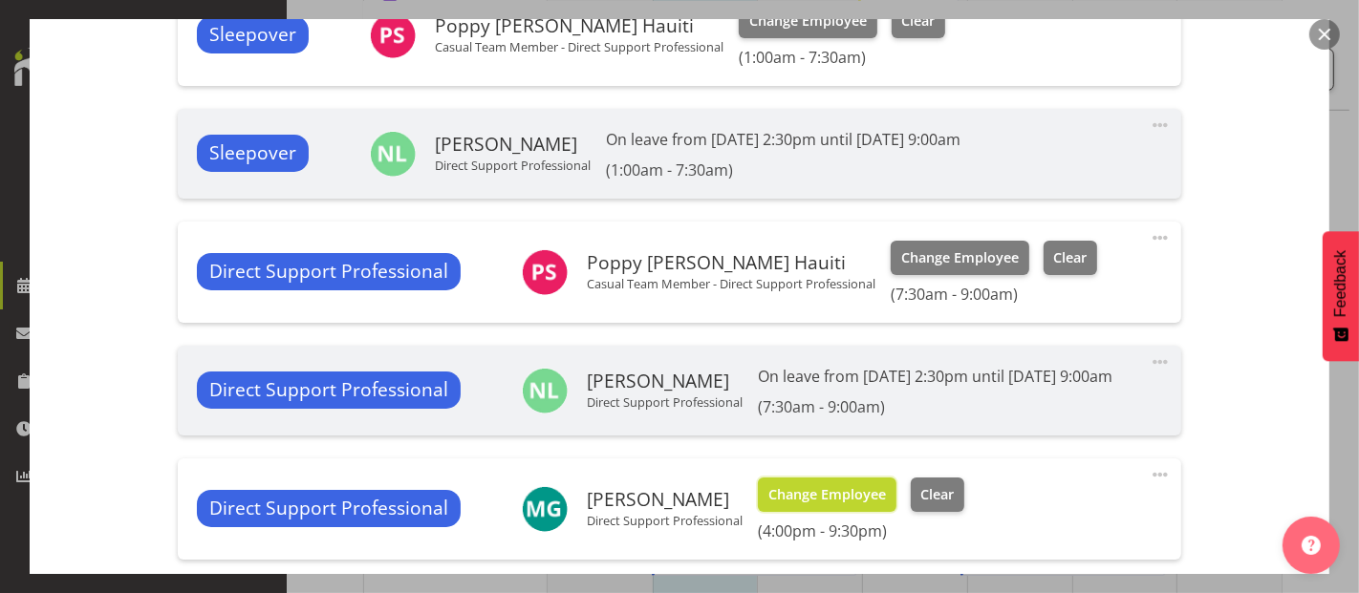
click at [785, 488] on span "Change Employee" at bounding box center [827, 494] width 118 height 21
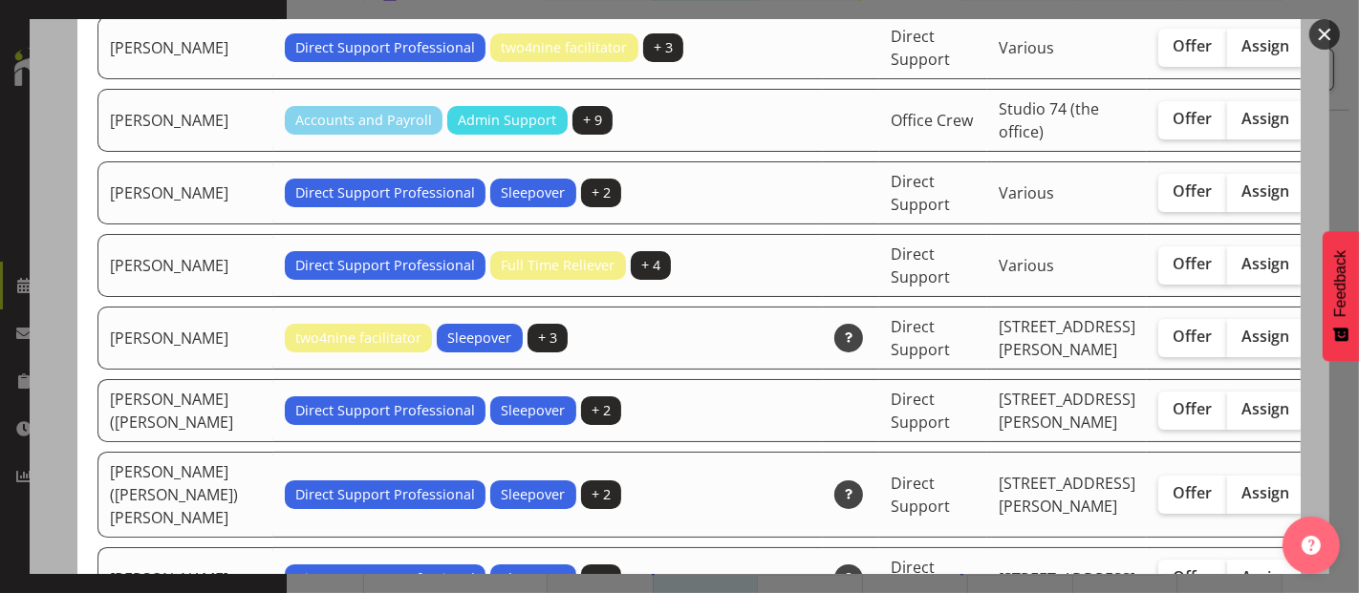
scroll to position [5563, 0]
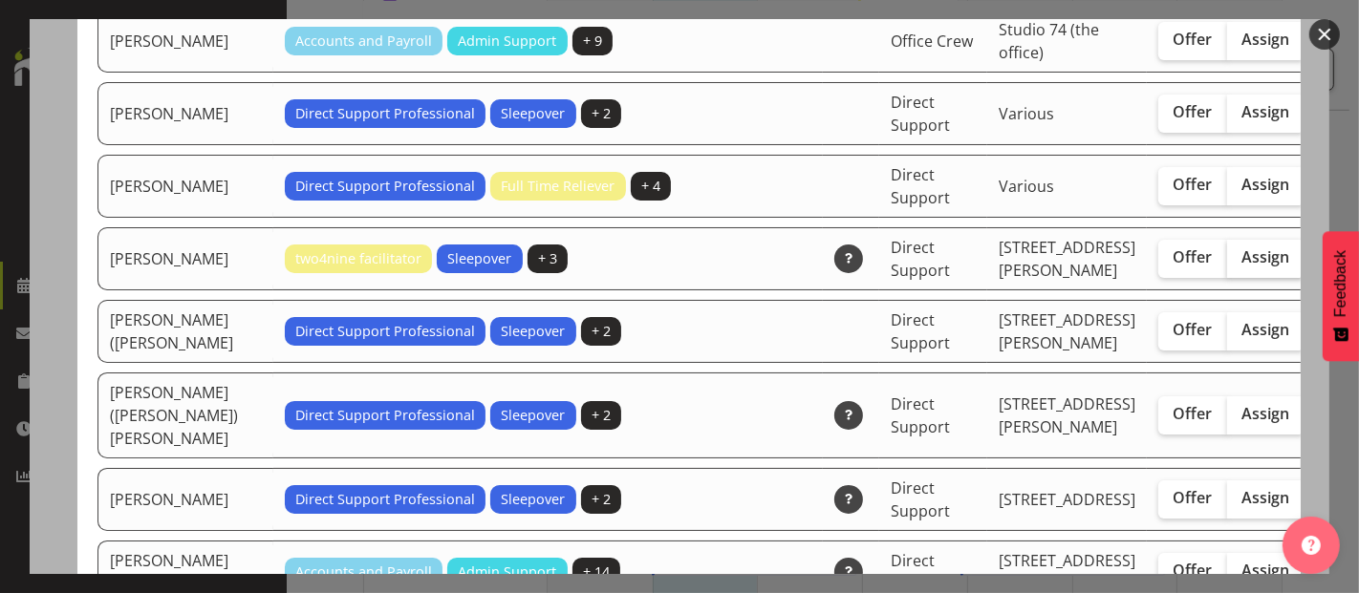
click at [1227, 278] on label "Assign" at bounding box center [1266, 259] width 78 height 38
click at [1227, 264] on input "Assign" at bounding box center [1233, 257] width 12 height 12
checkbox input "true"
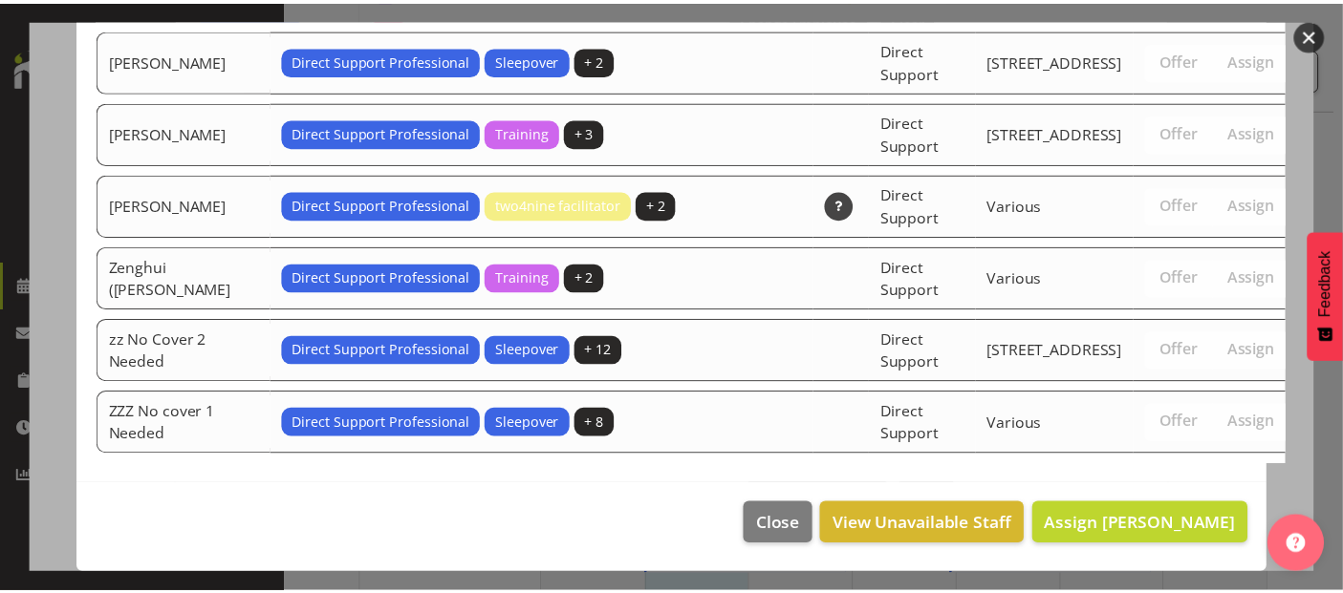
scroll to position [6519, 0]
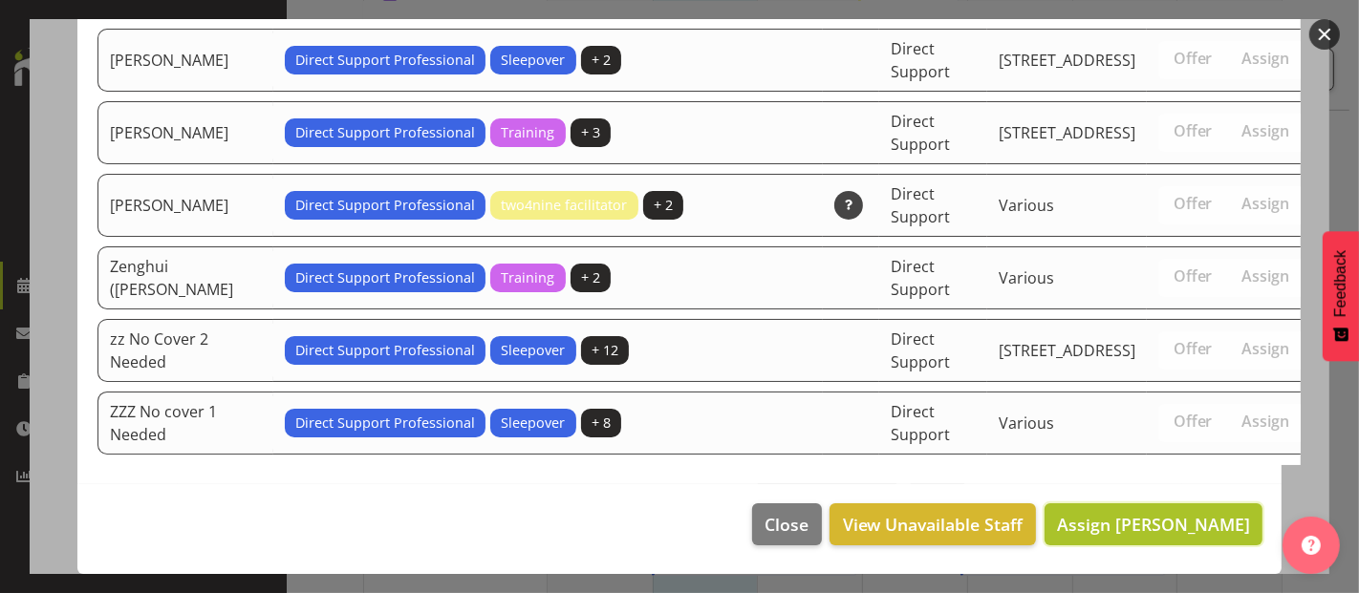
click at [1125, 529] on span "Assign Sophie Mitchell" at bounding box center [1153, 524] width 193 height 23
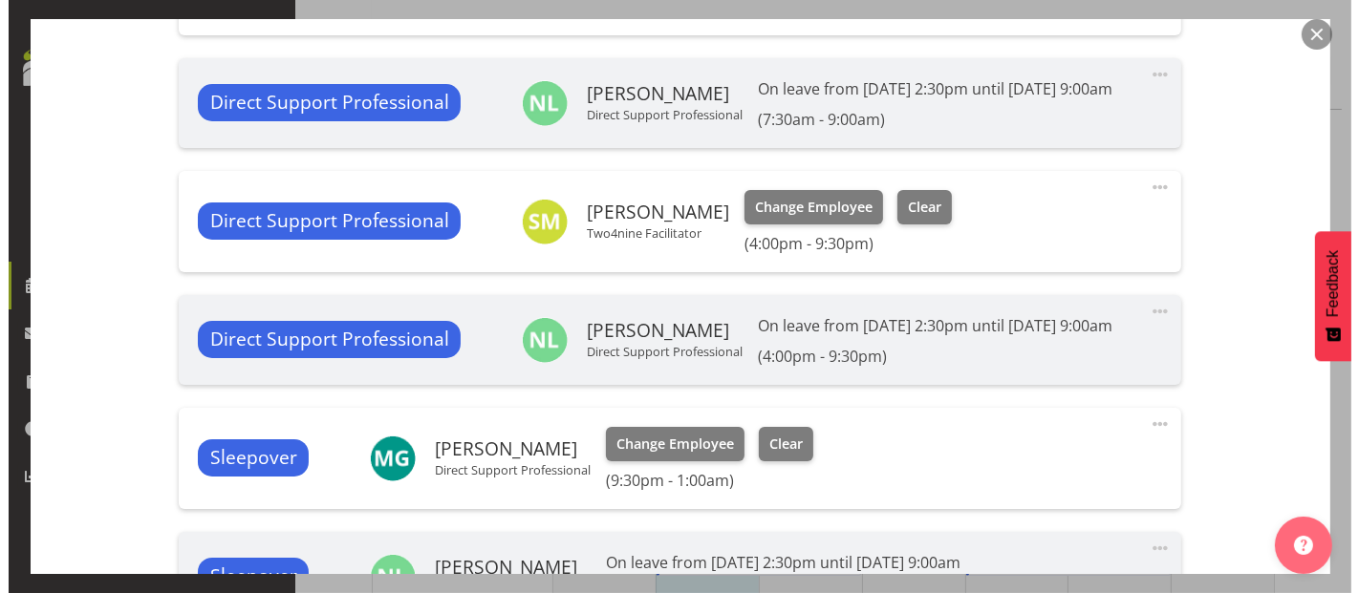
scroll to position [956, 0]
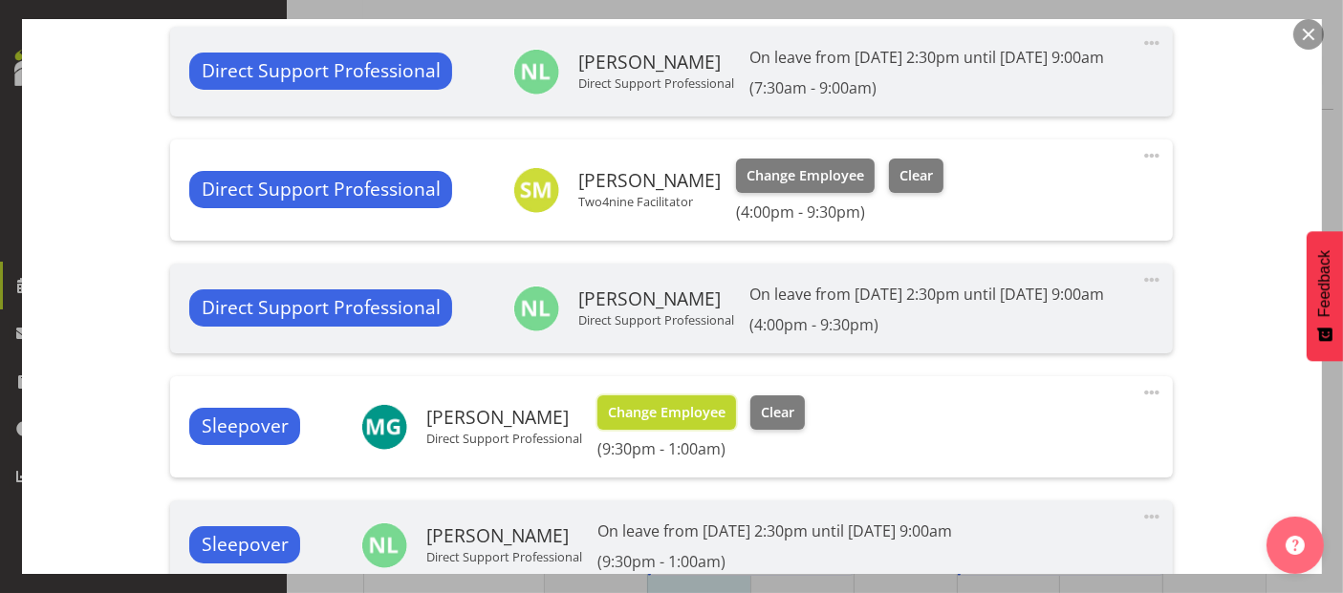
click at [647, 419] on span "Change Employee" at bounding box center [667, 412] width 118 height 21
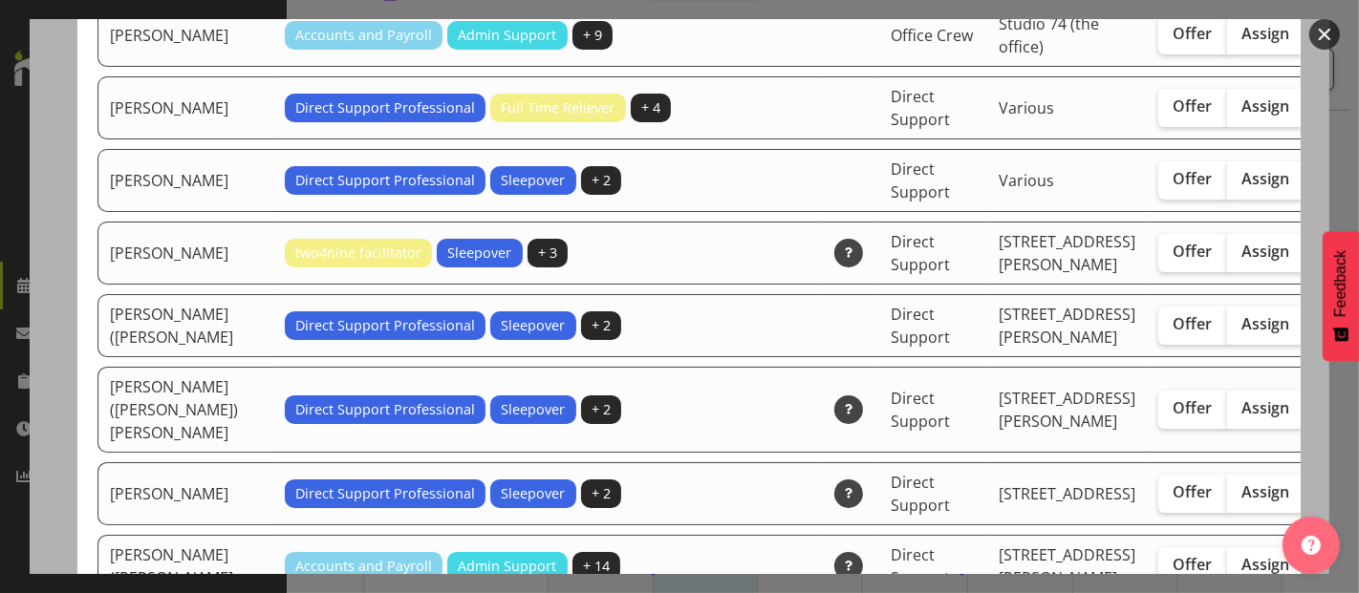
scroll to position [5520, 0]
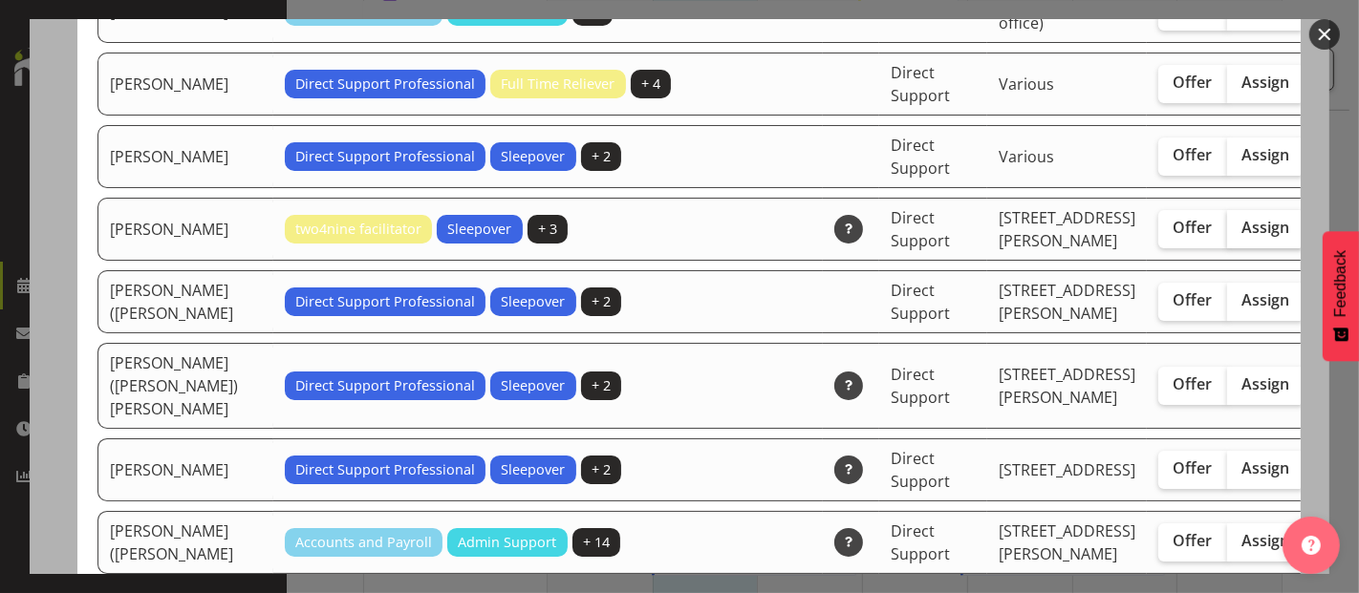
click at [1242, 237] on span "Assign" at bounding box center [1266, 227] width 48 height 19
click at [1227, 234] on input "Assign" at bounding box center [1233, 228] width 12 height 12
checkbox input "true"
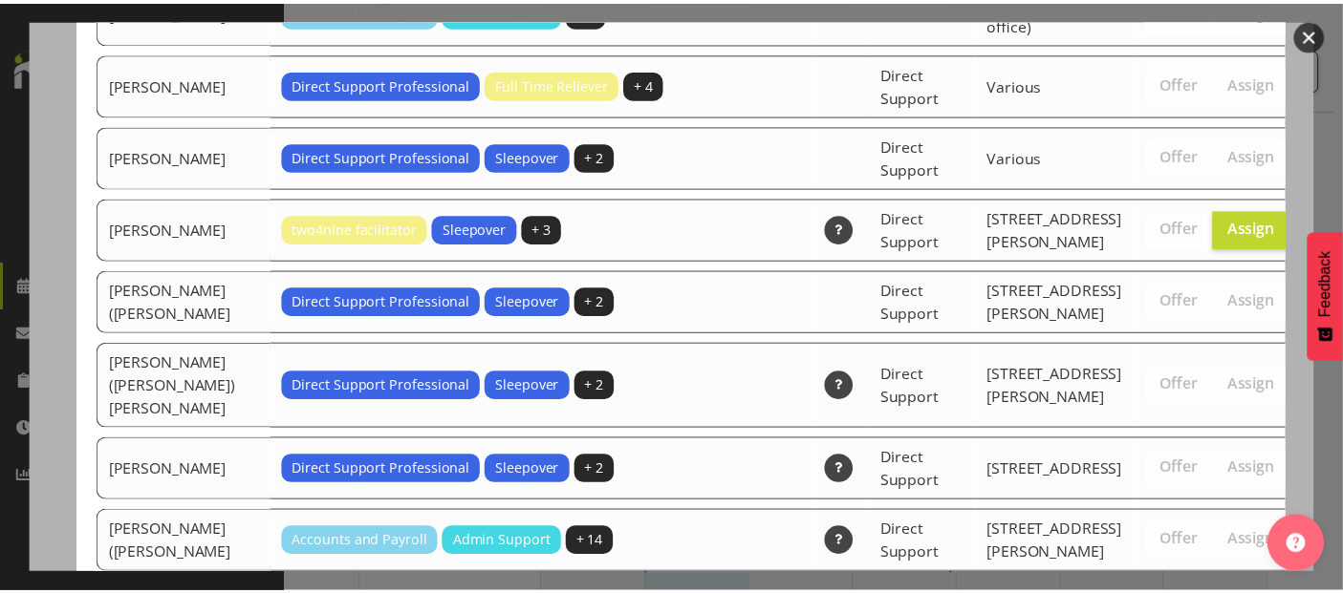
scroll to position [6447, 0]
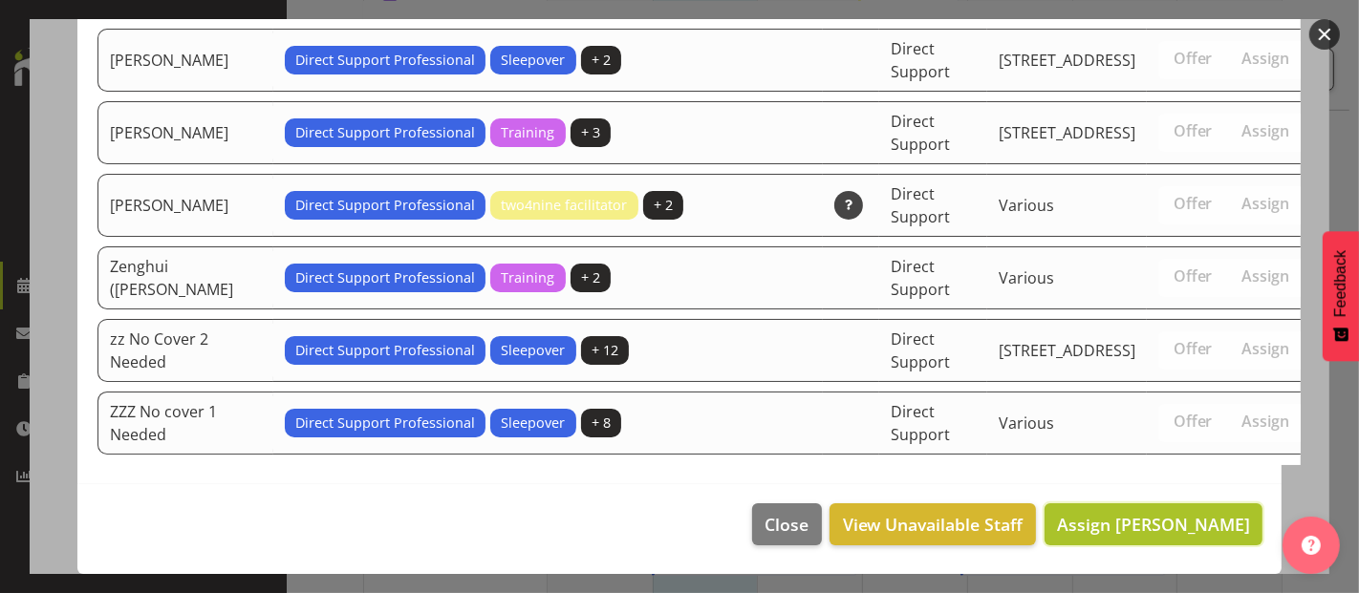
click at [1171, 530] on span "Assign Sophie Mitchell" at bounding box center [1153, 524] width 193 height 23
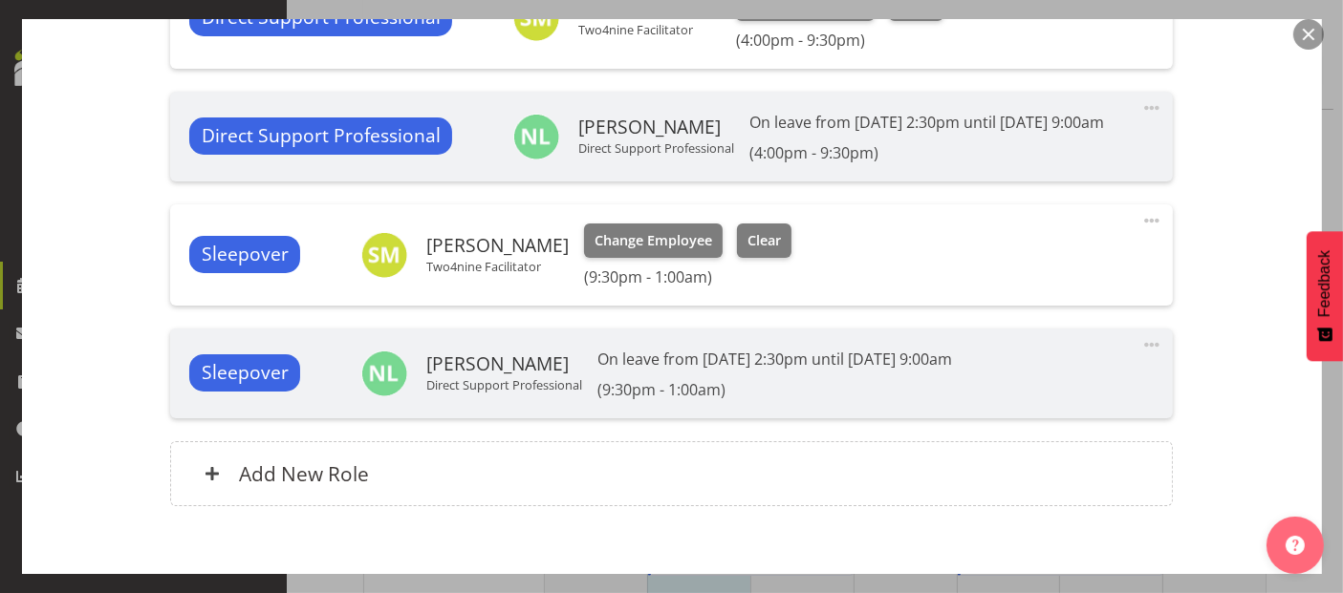
scroll to position [1226, 0]
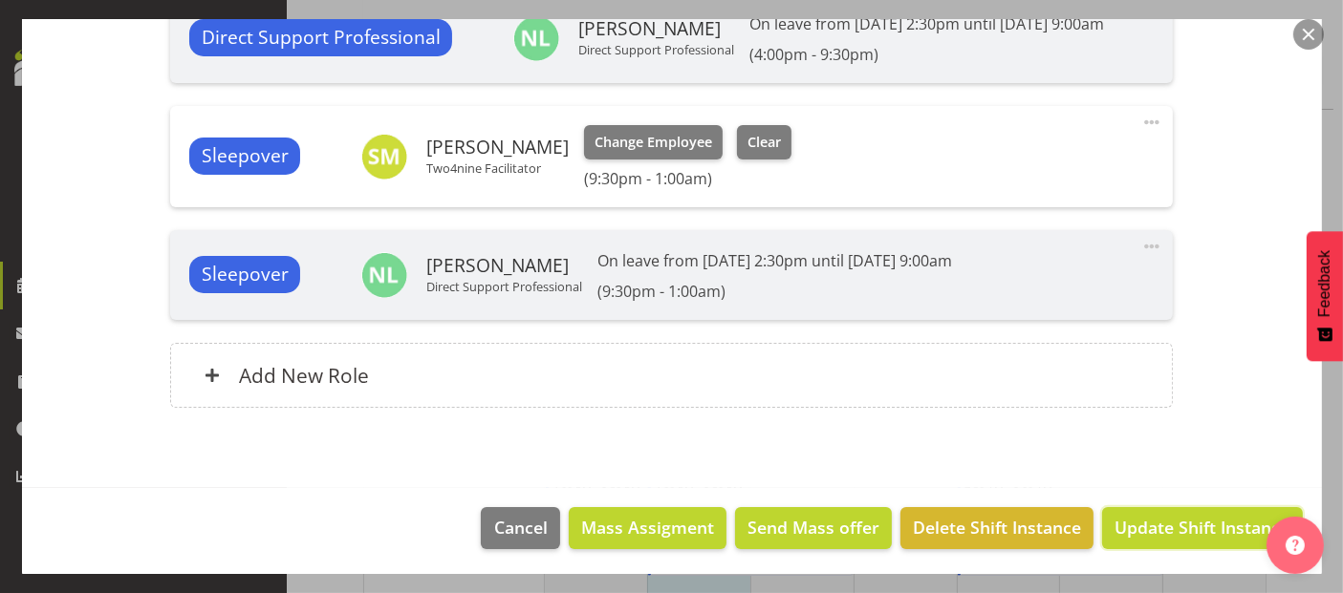
click at [1152, 518] on span "Update Shift Instance" at bounding box center [1201, 527] width 175 height 25
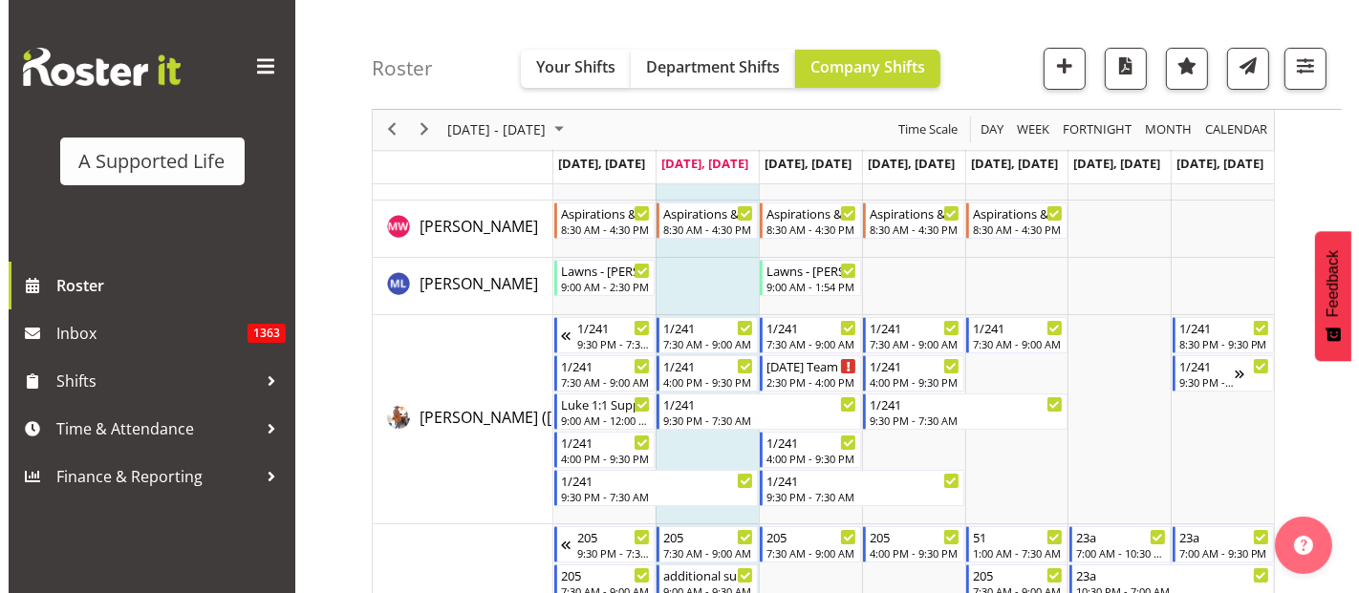
scroll to position [7325, 0]
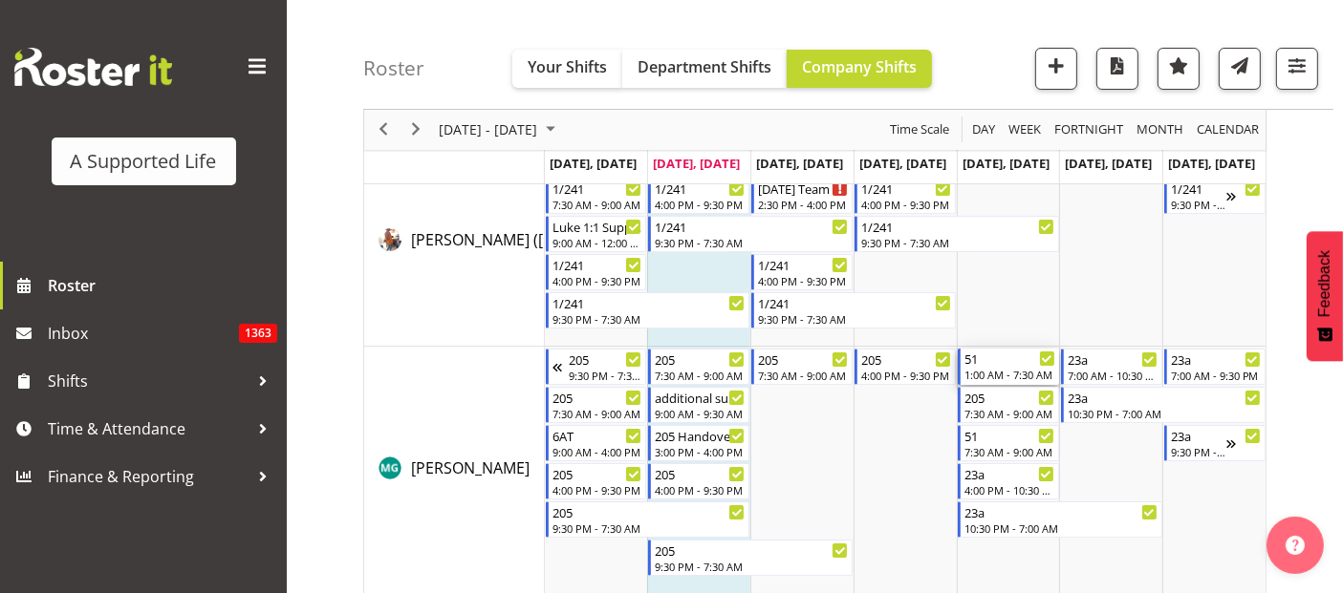
click at [975, 361] on div "51" at bounding box center [1009, 358] width 91 height 19
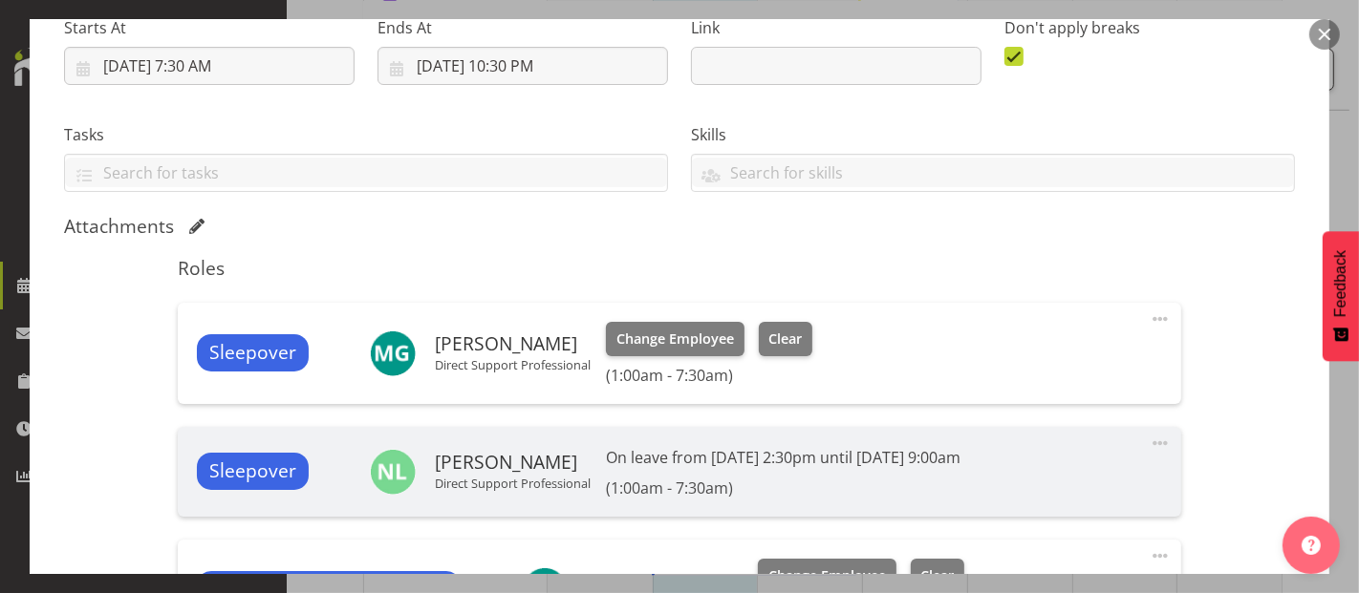
scroll to position [424, 0]
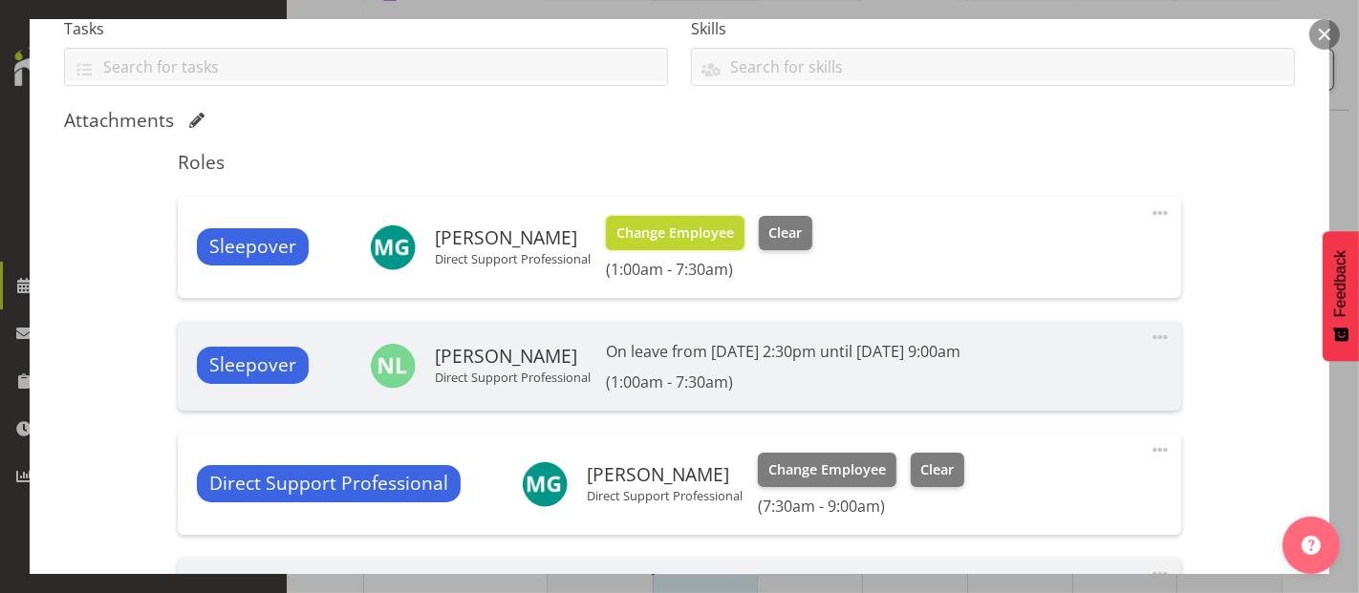
click at [651, 226] on span "Change Employee" at bounding box center [675, 233] width 118 height 21
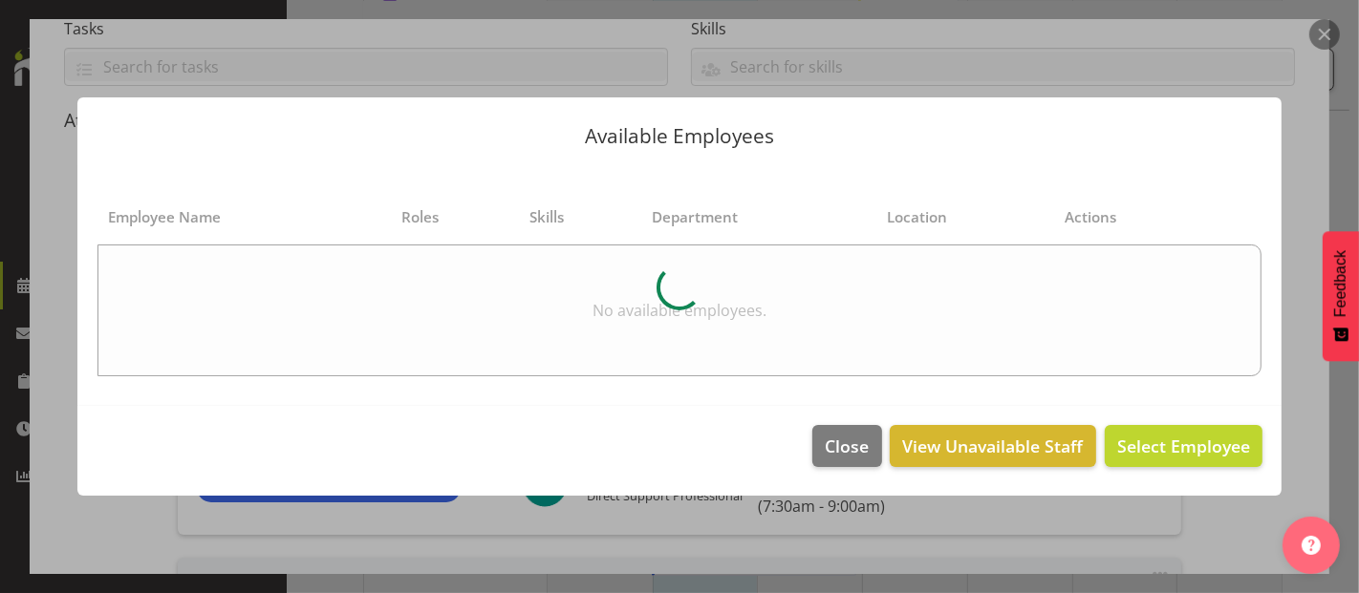
select select "4112"
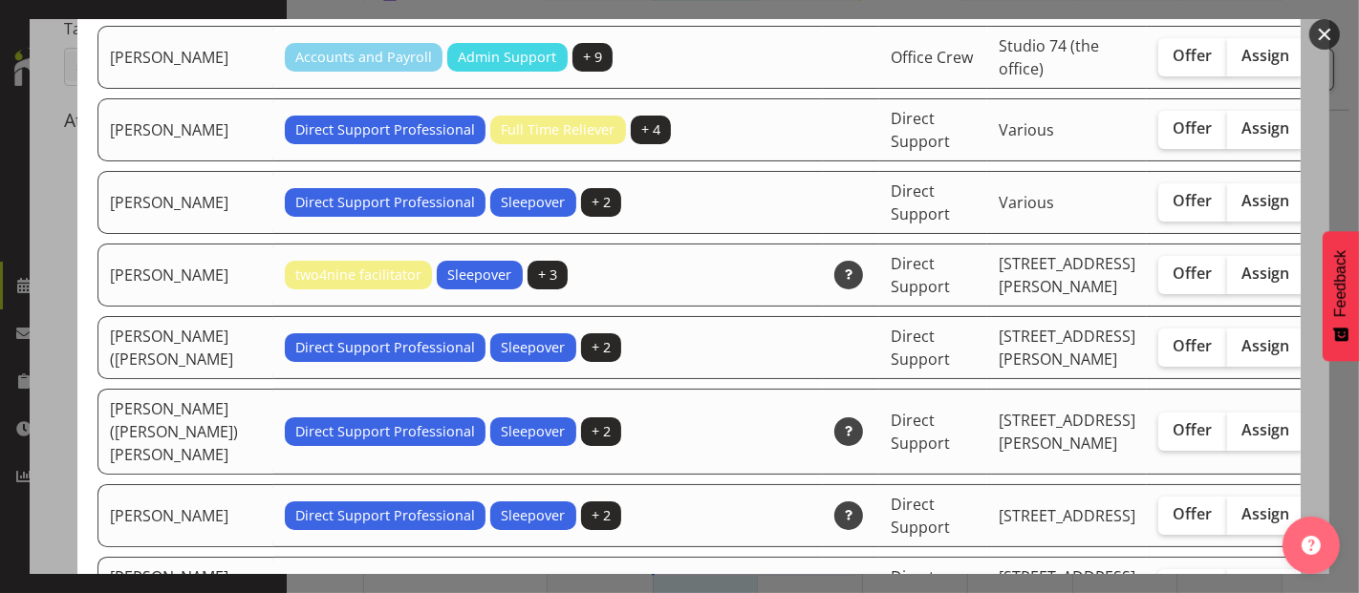
scroll to position [5520, 0]
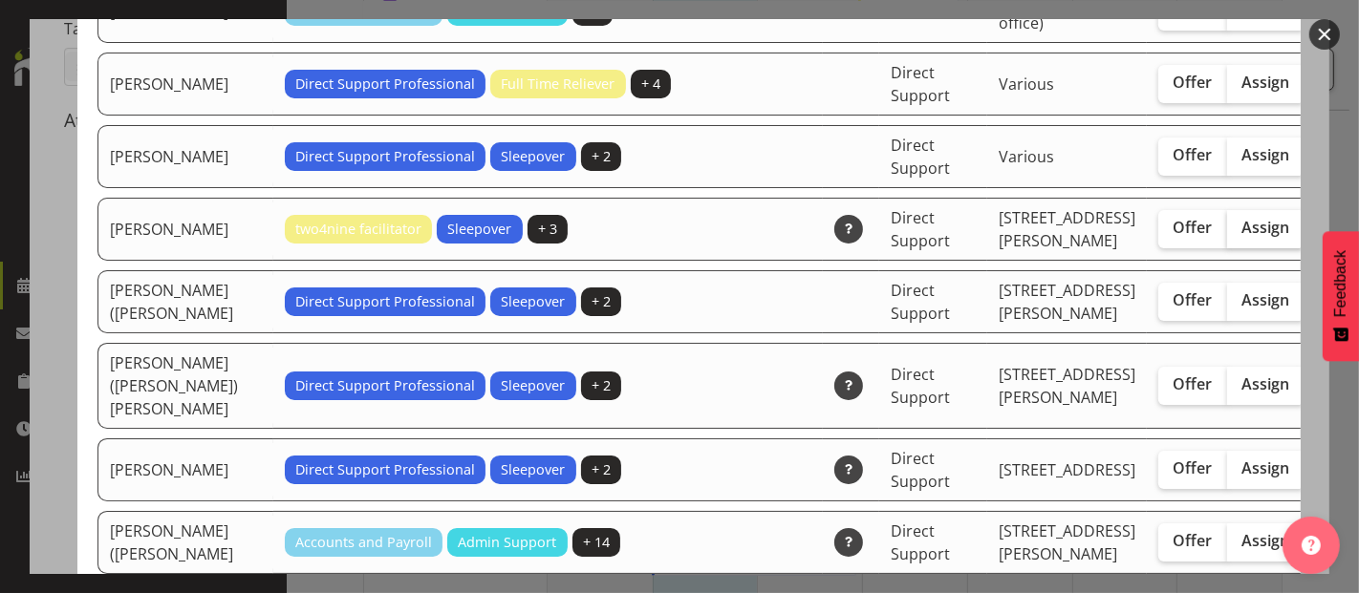
click at [1227, 248] on label "Assign" at bounding box center [1266, 229] width 78 height 38
click at [1227, 234] on input "Assign" at bounding box center [1233, 228] width 12 height 12
checkbox input "true"
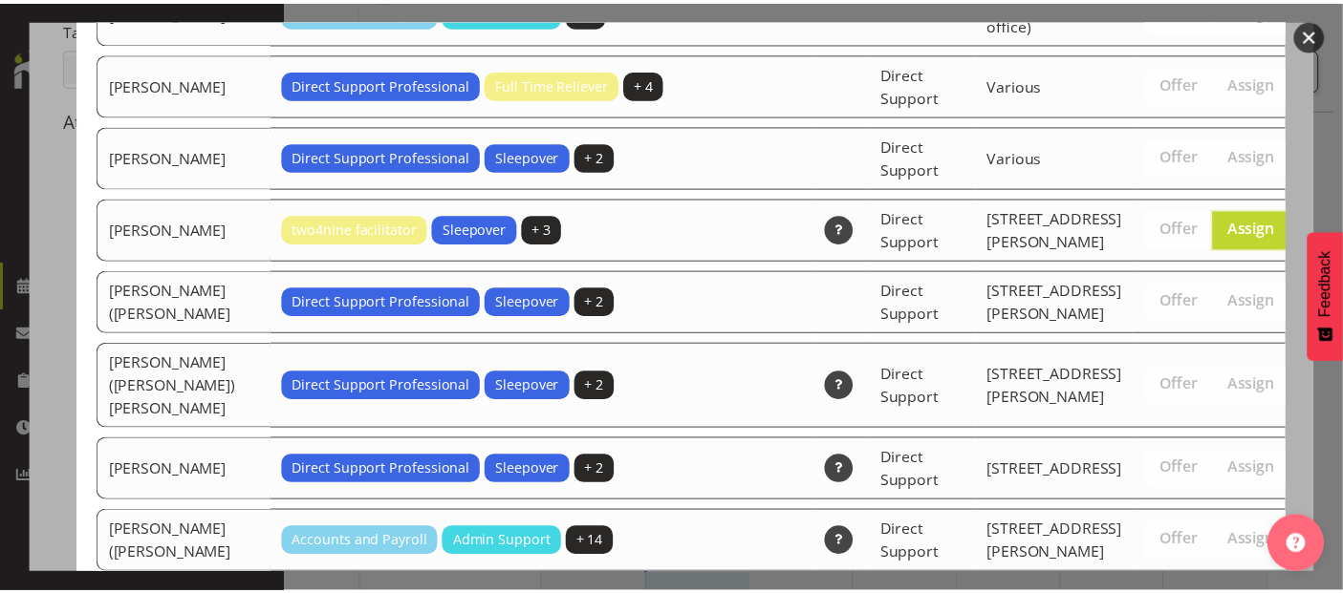
scroll to position [6447, 0]
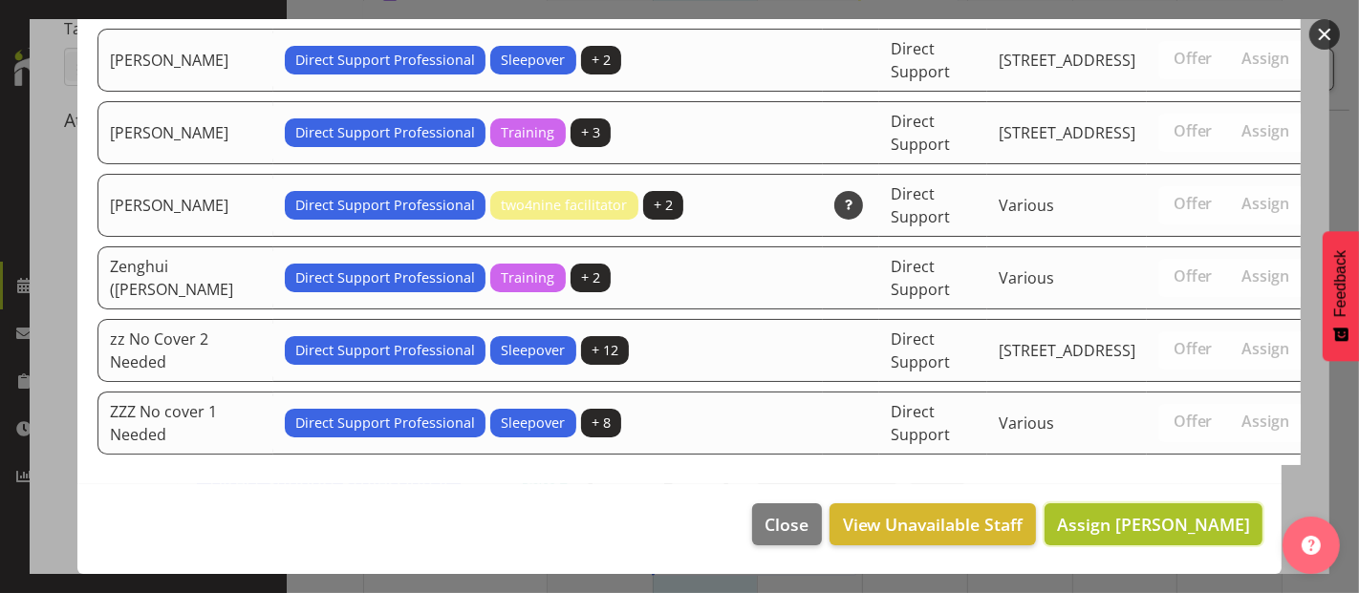
click at [1191, 526] on span "Assign Sophie Mitchell" at bounding box center [1153, 524] width 193 height 23
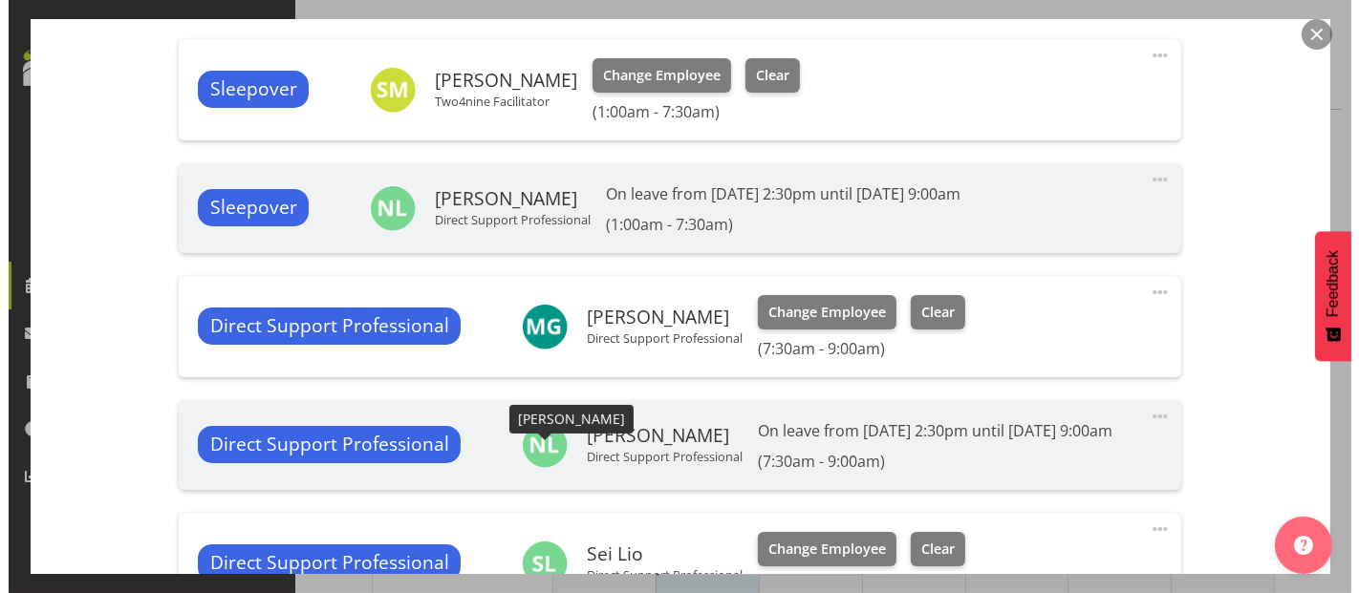
scroll to position [636, 0]
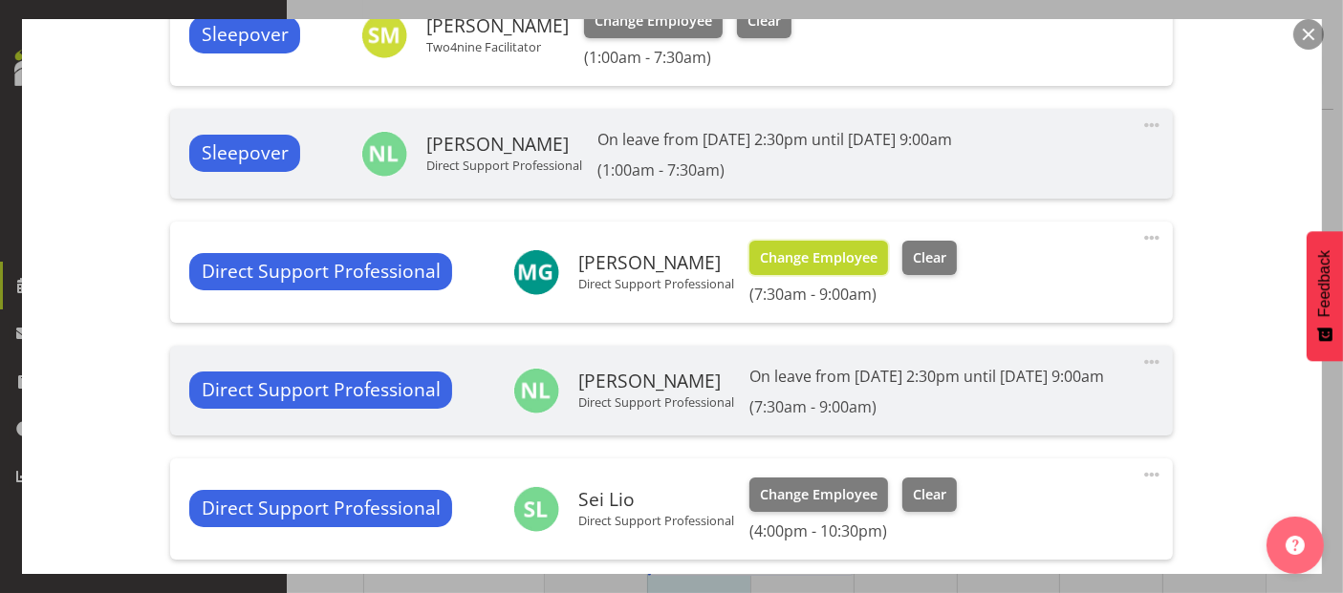
click at [824, 255] on span "Change Employee" at bounding box center [819, 257] width 118 height 21
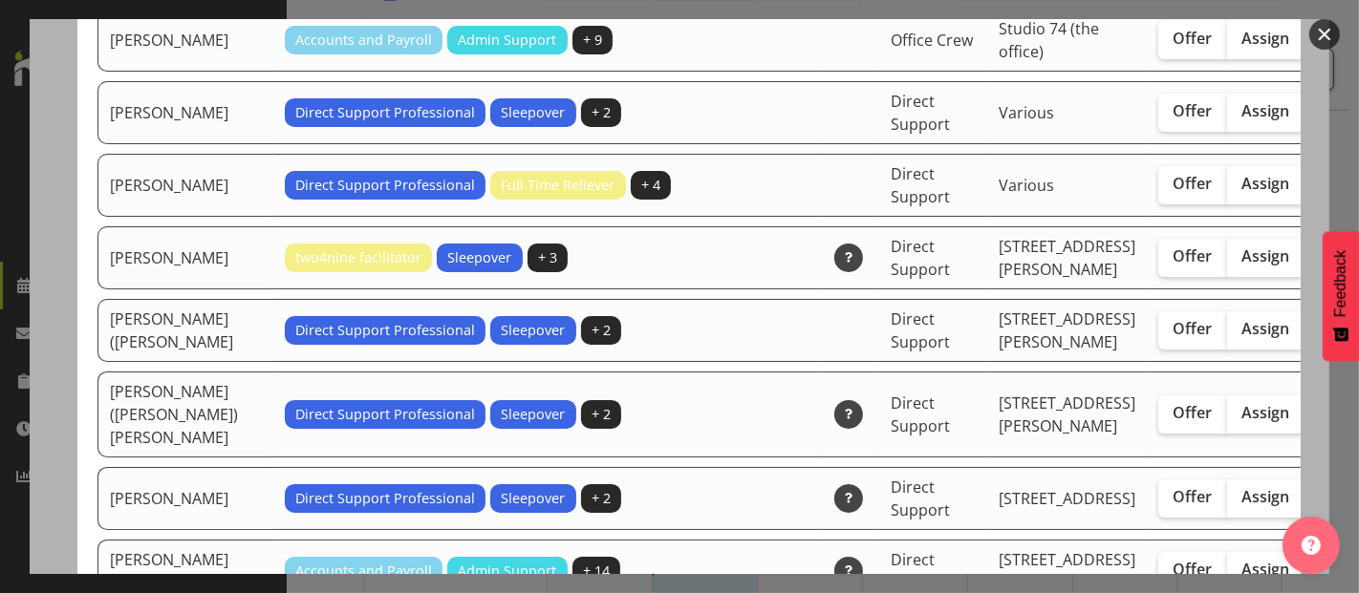
scroll to position [5626, 0]
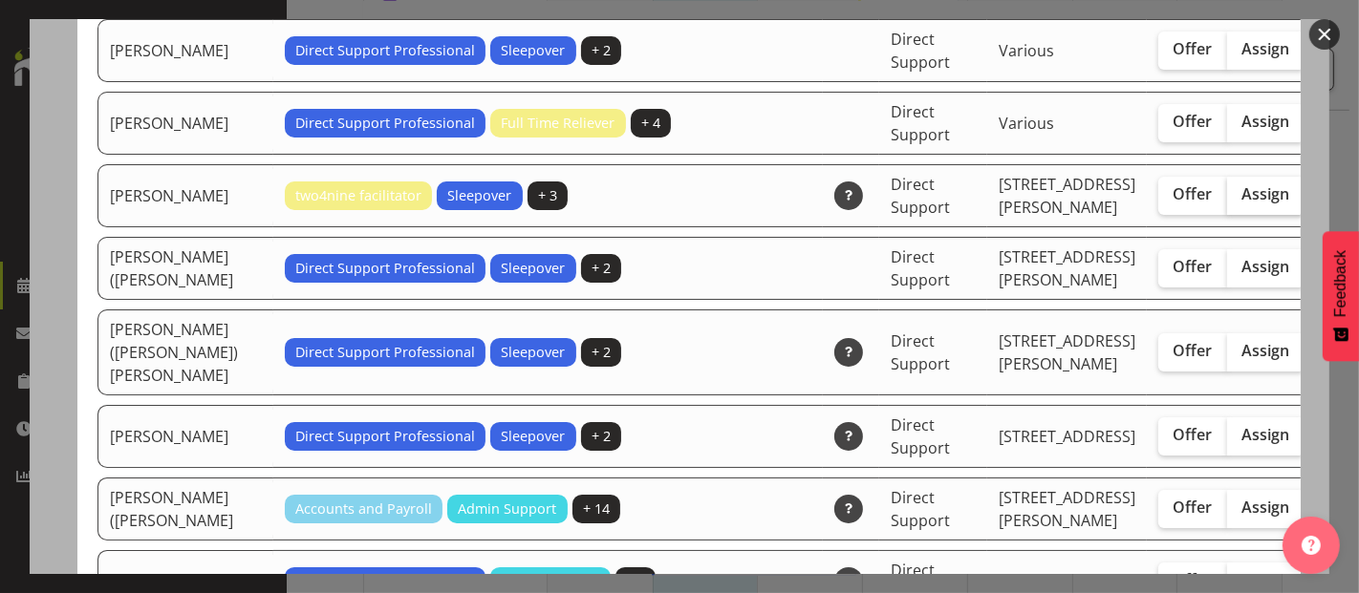
click at [1242, 204] on span "Assign" at bounding box center [1266, 193] width 48 height 19
click at [1227, 201] on input "Assign" at bounding box center [1233, 194] width 12 height 12
checkbox input "true"
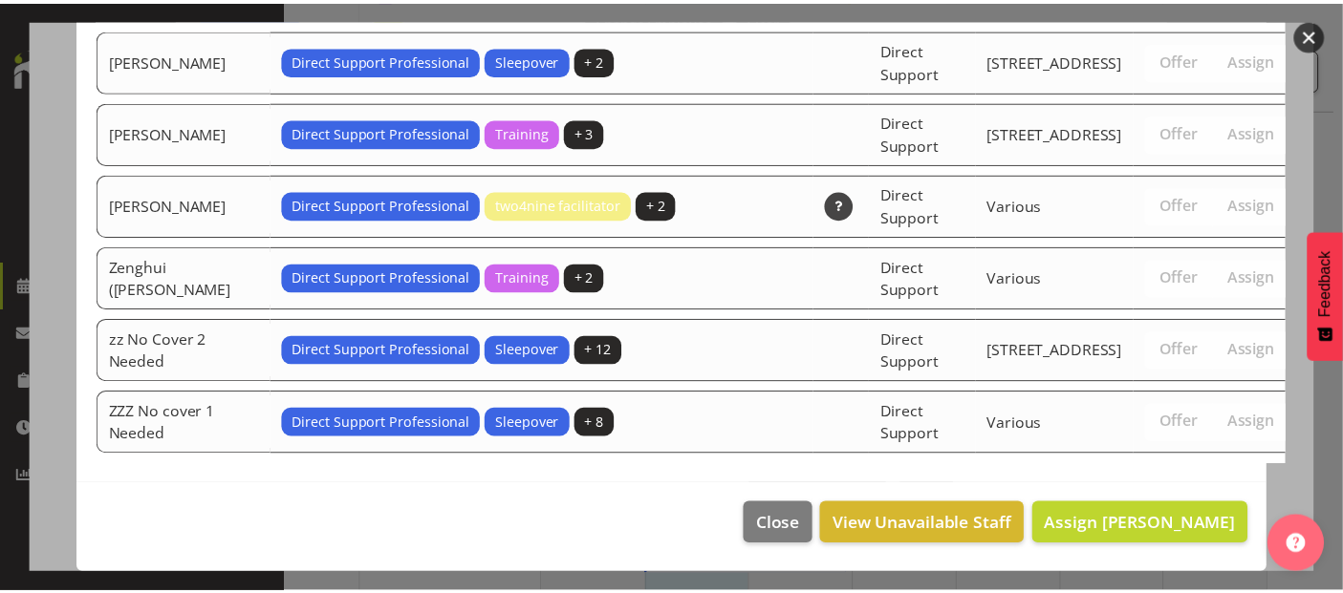
scroll to position [6519, 0]
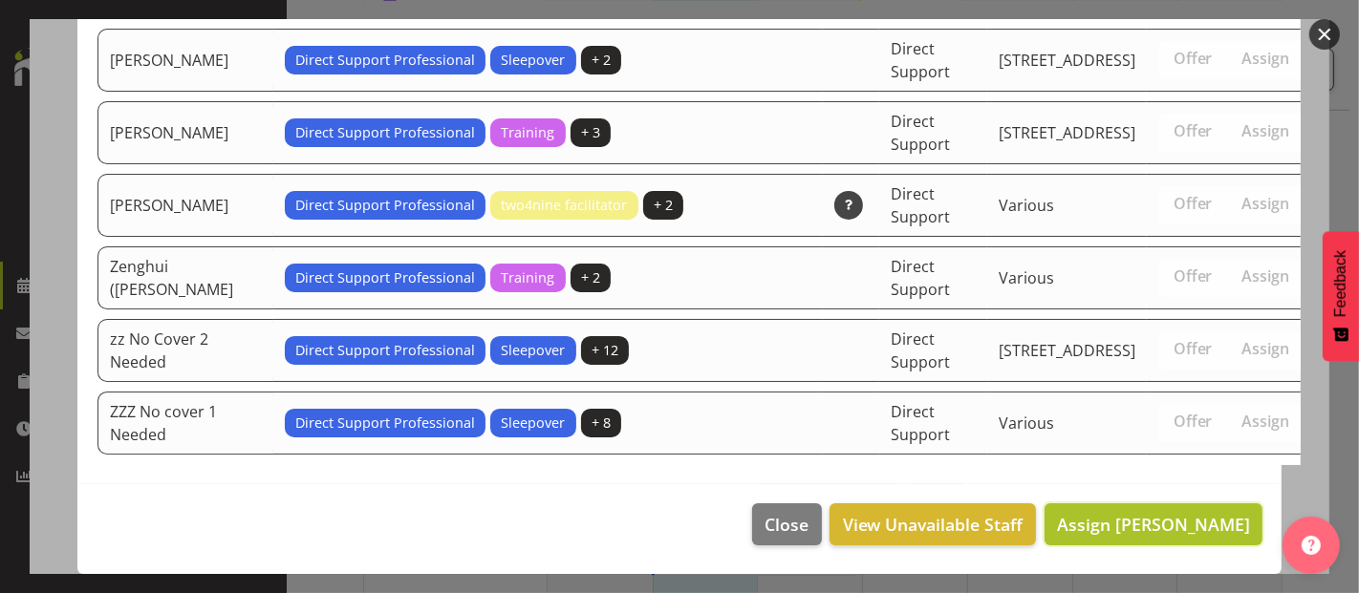
click at [1084, 519] on span "Assign Sophie Mitchell" at bounding box center [1153, 524] width 193 height 23
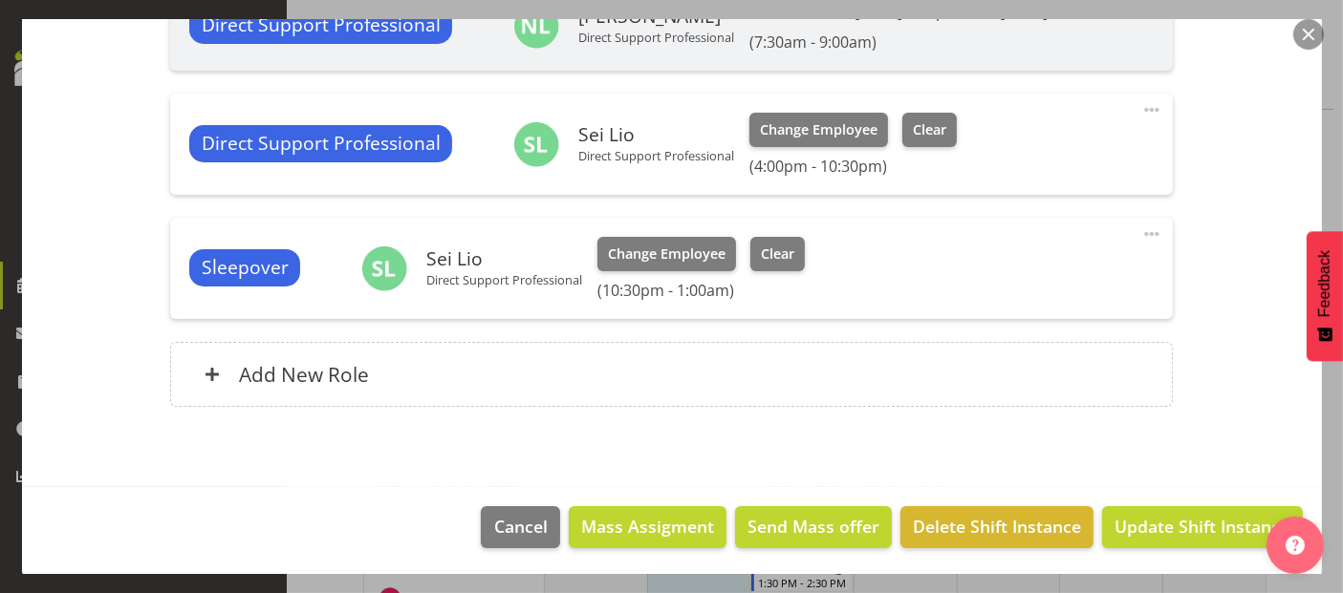
scroll to position [7751, 0]
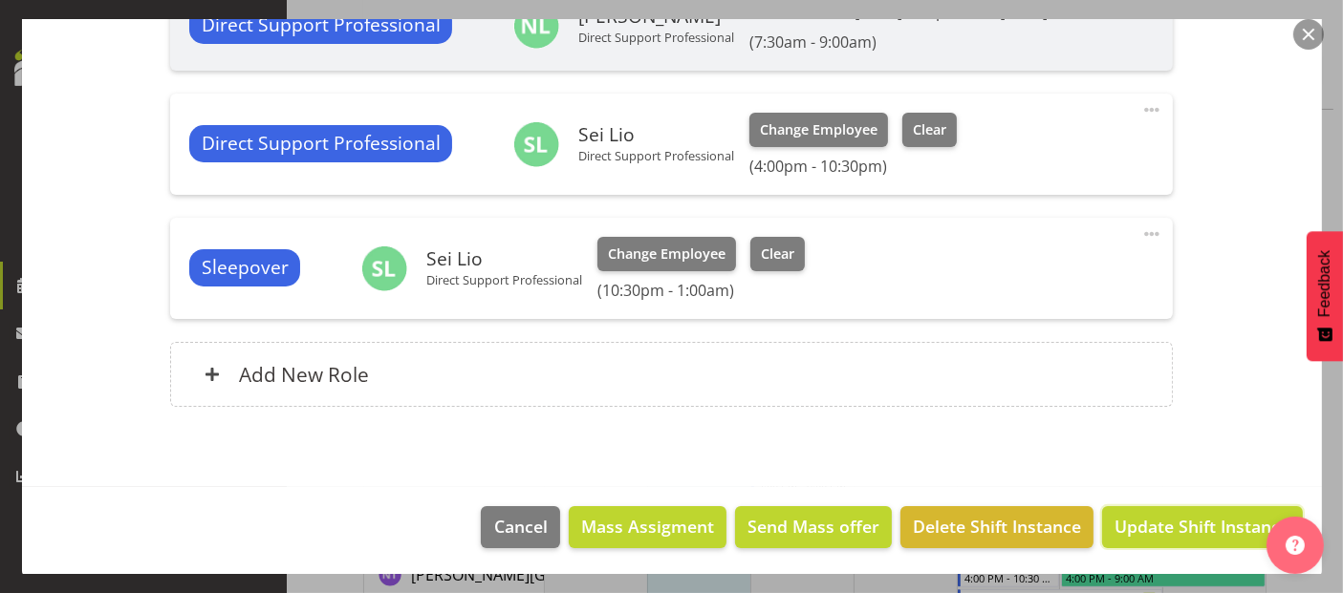
click at [1167, 518] on span "Update Shift Instance" at bounding box center [1201, 526] width 175 height 25
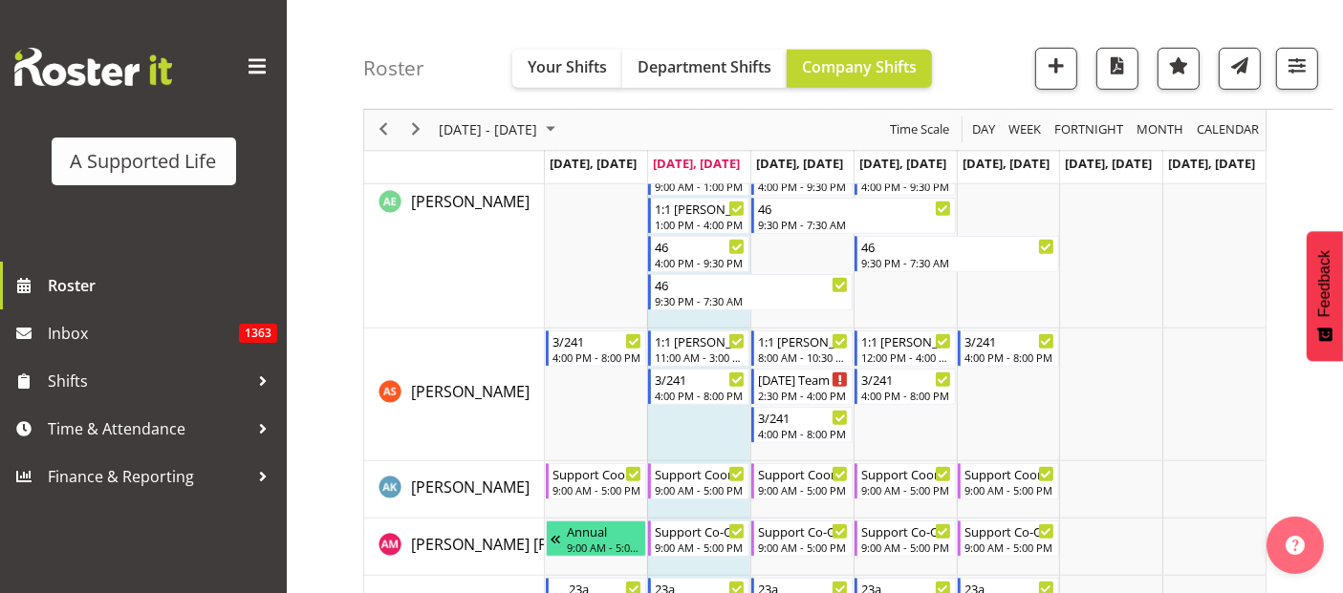
scroll to position [0, 0]
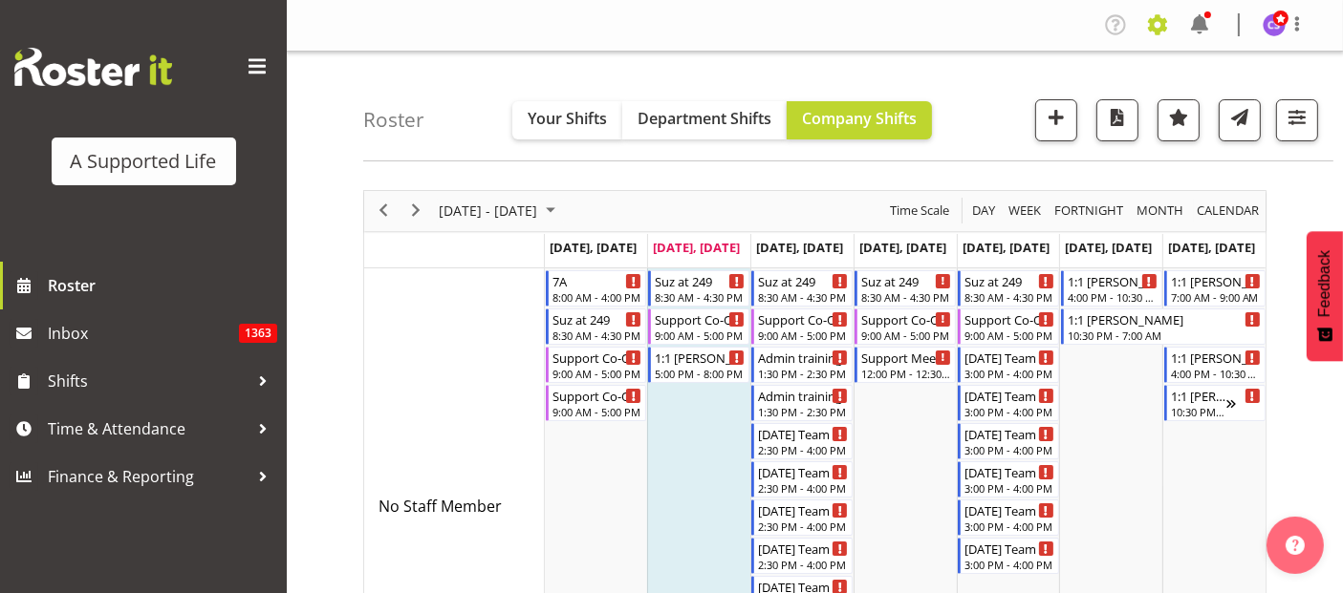
click at [1152, 19] on span at bounding box center [1157, 25] width 31 height 31
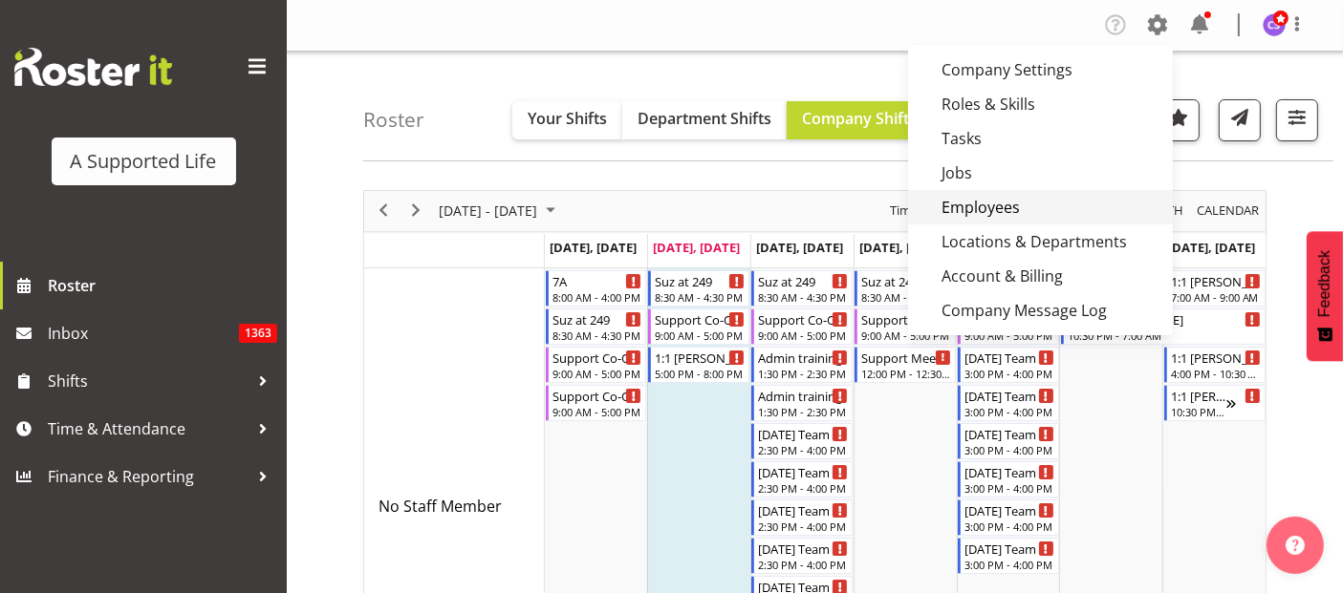
click at [1010, 207] on link "Employees" at bounding box center [1040, 207] width 265 height 34
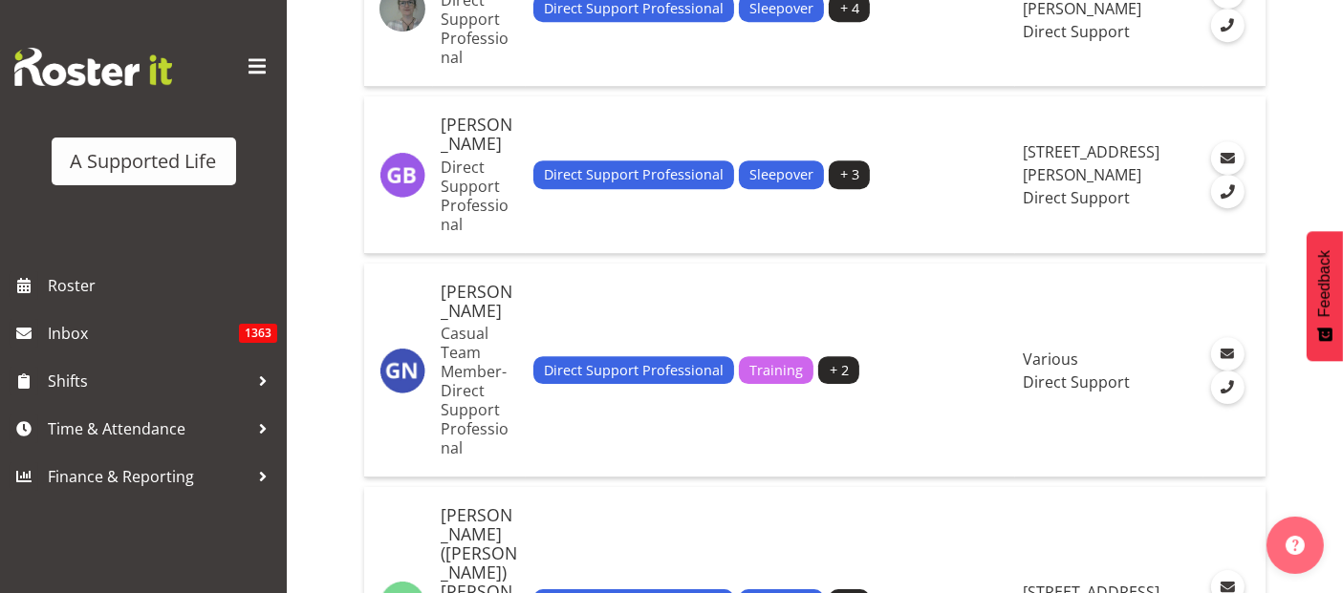
scroll to position [6011, 0]
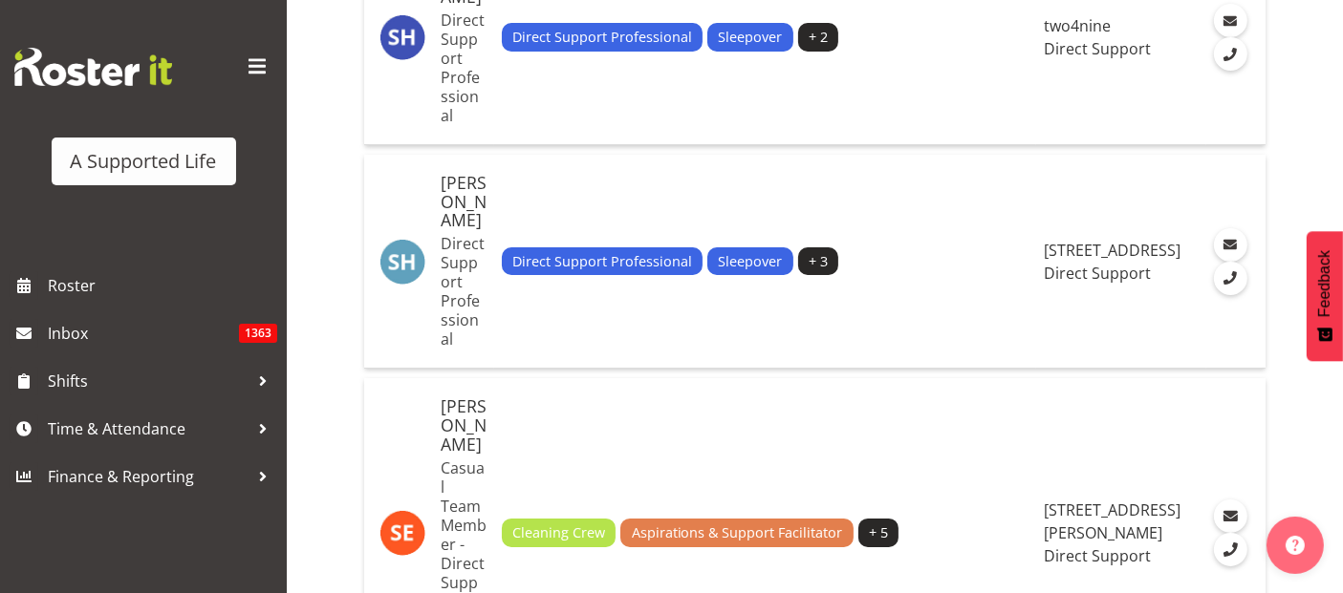
scroll to position [7264, 0]
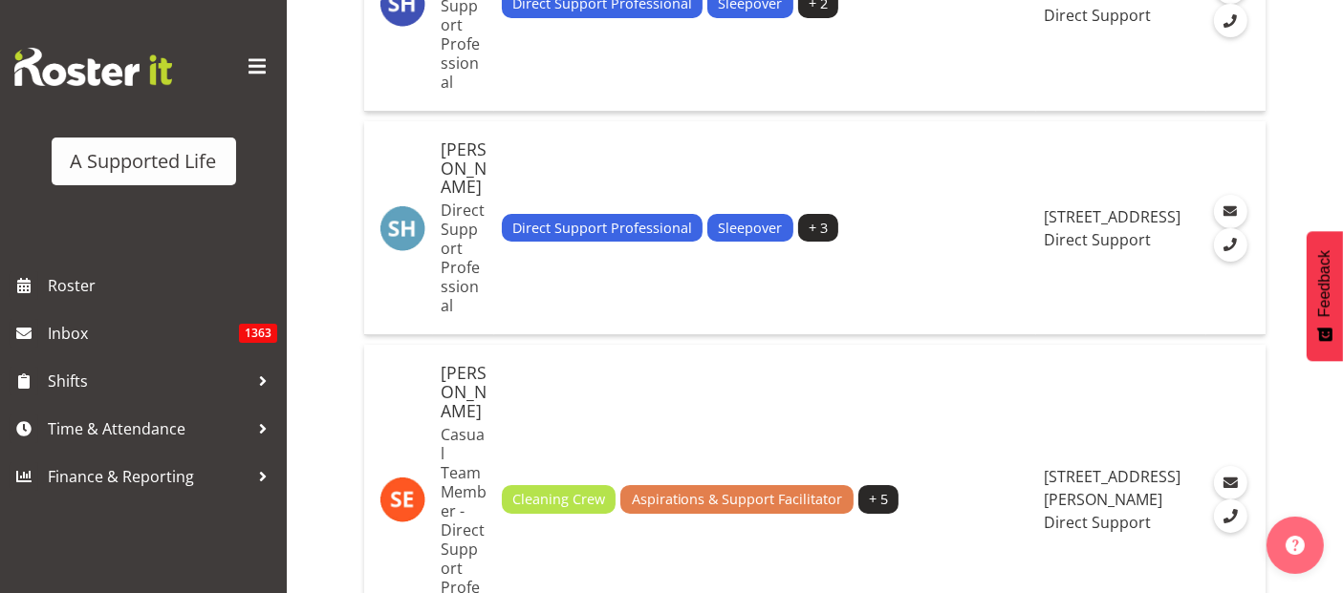
drag, startPoint x: 1091, startPoint y: 551, endPoint x: 1079, endPoint y: 542, distance: 15.7
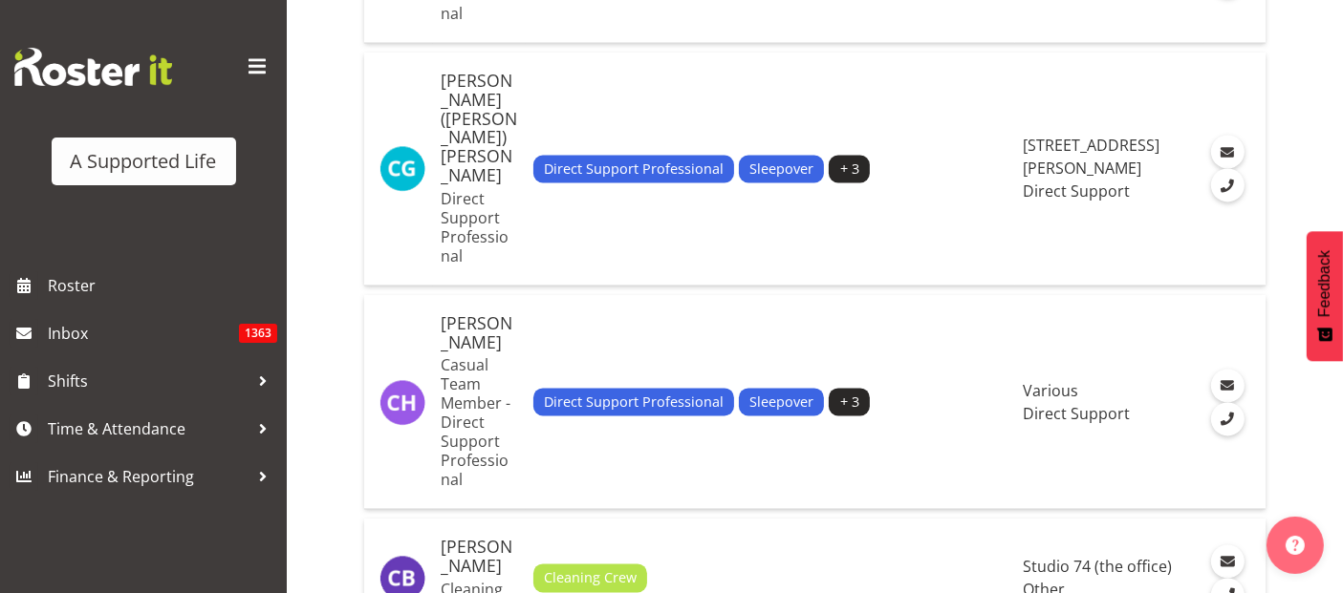
scroll to position [3781, 0]
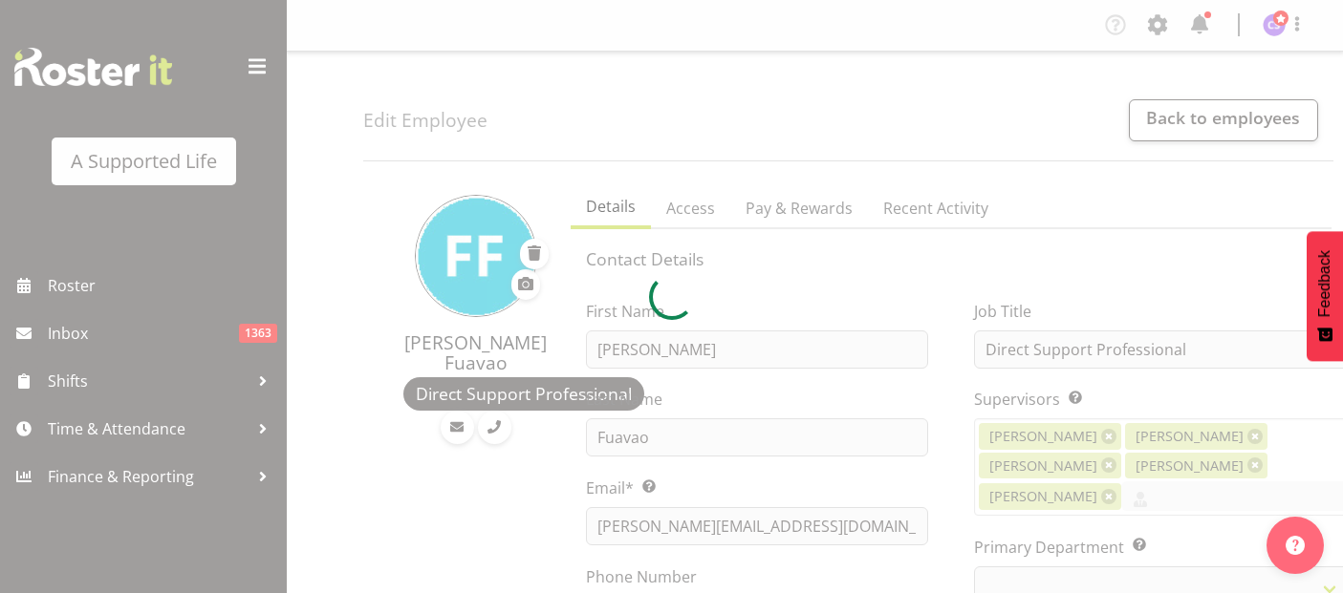
select select "TimelineWeek"
select select
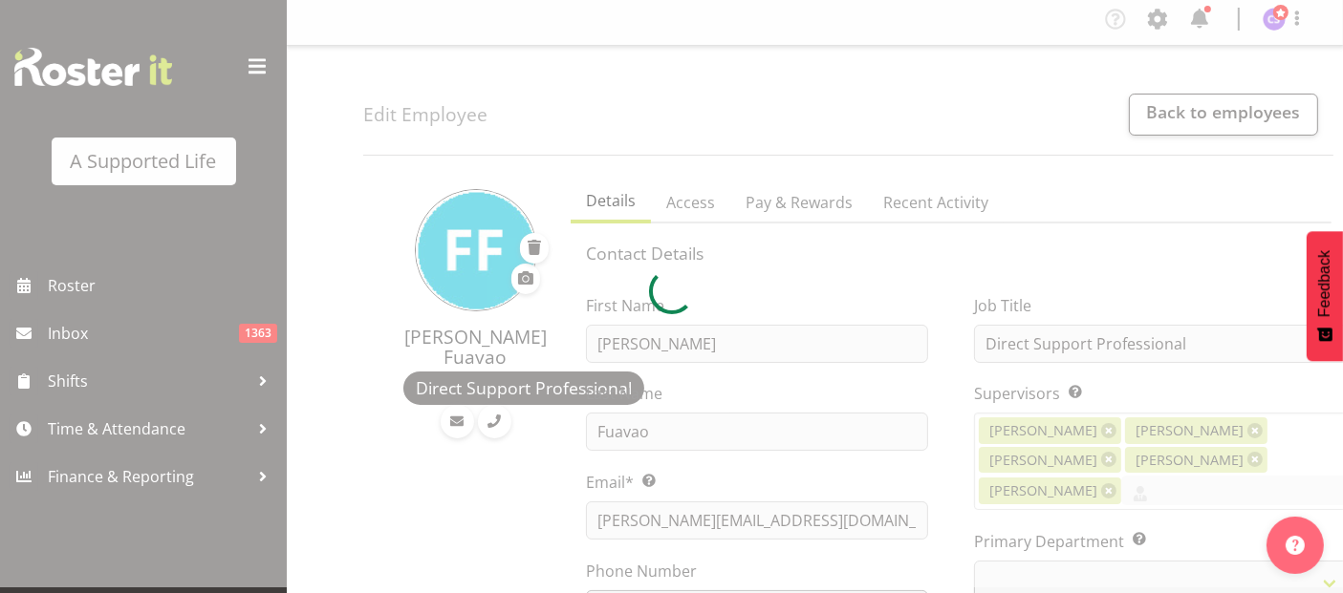
select select
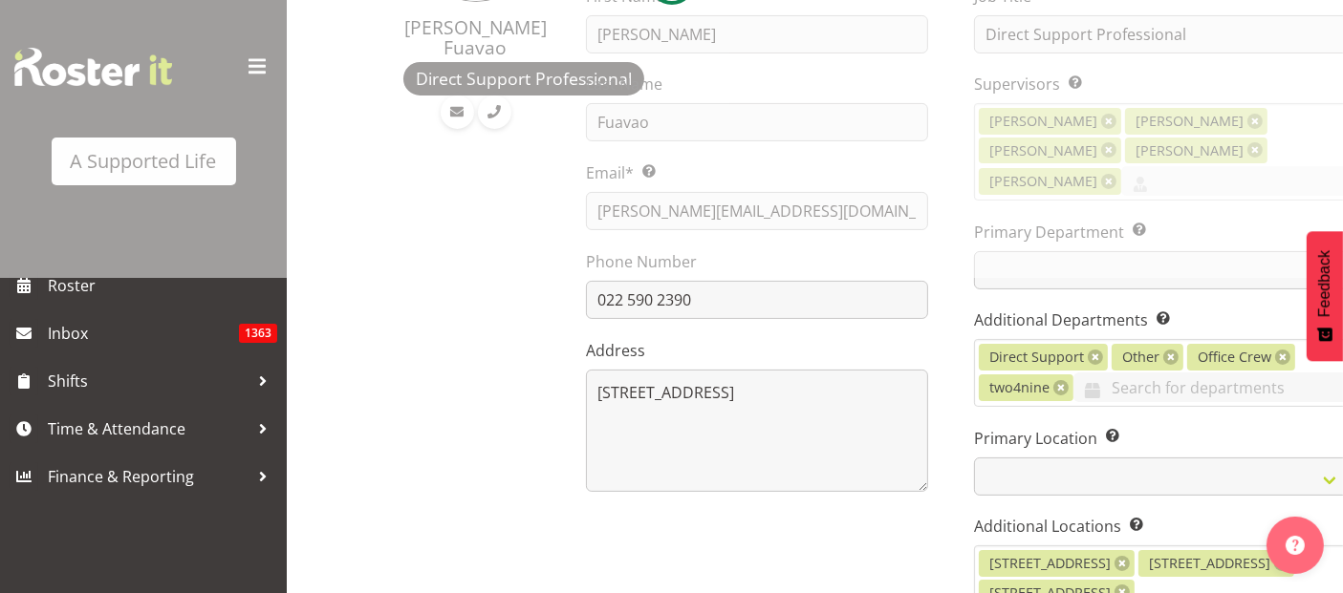
scroll to position [318, 0]
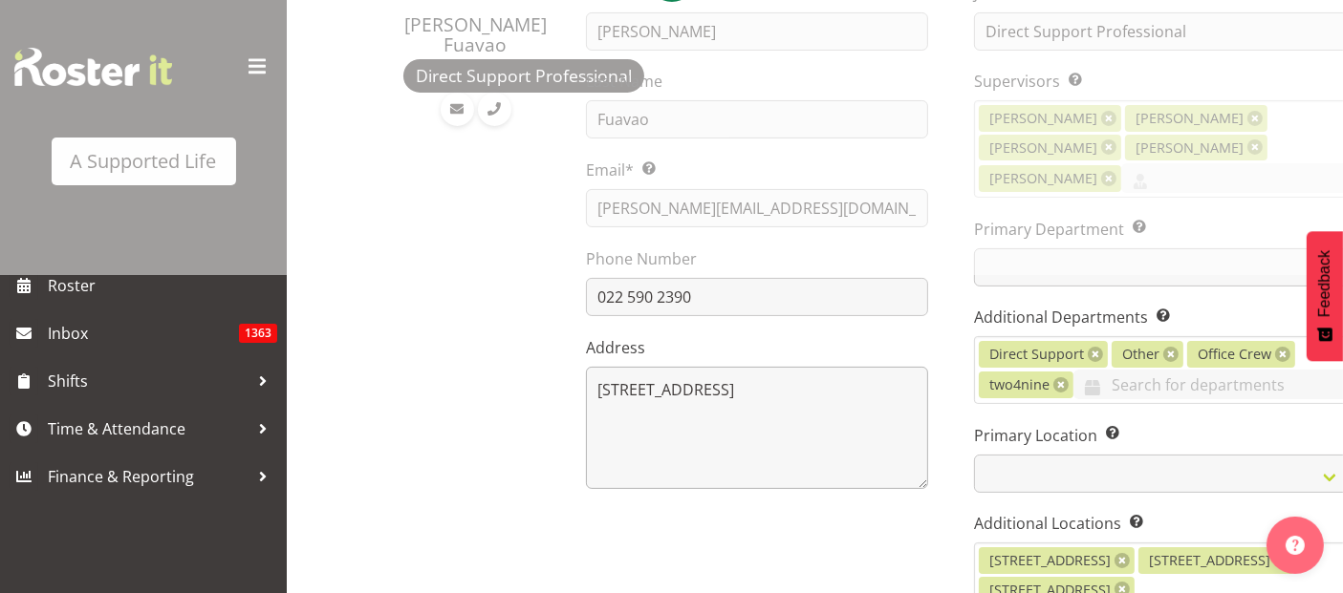
select select "921"
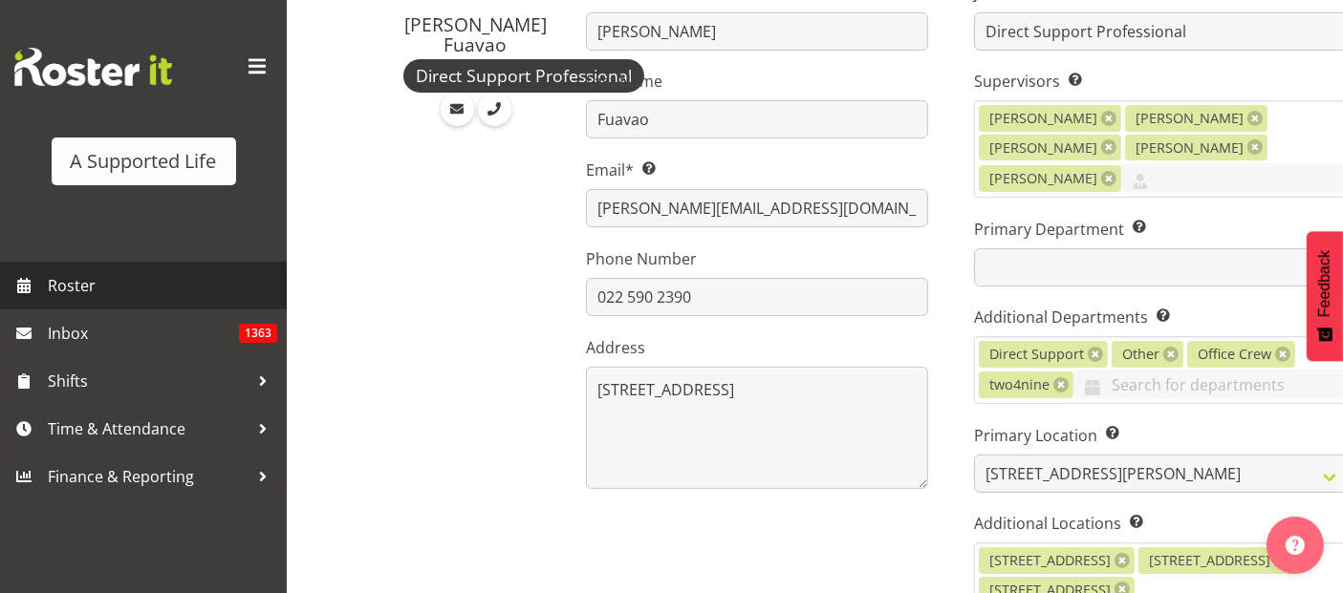
click at [54, 290] on span "Roster" at bounding box center [162, 285] width 229 height 29
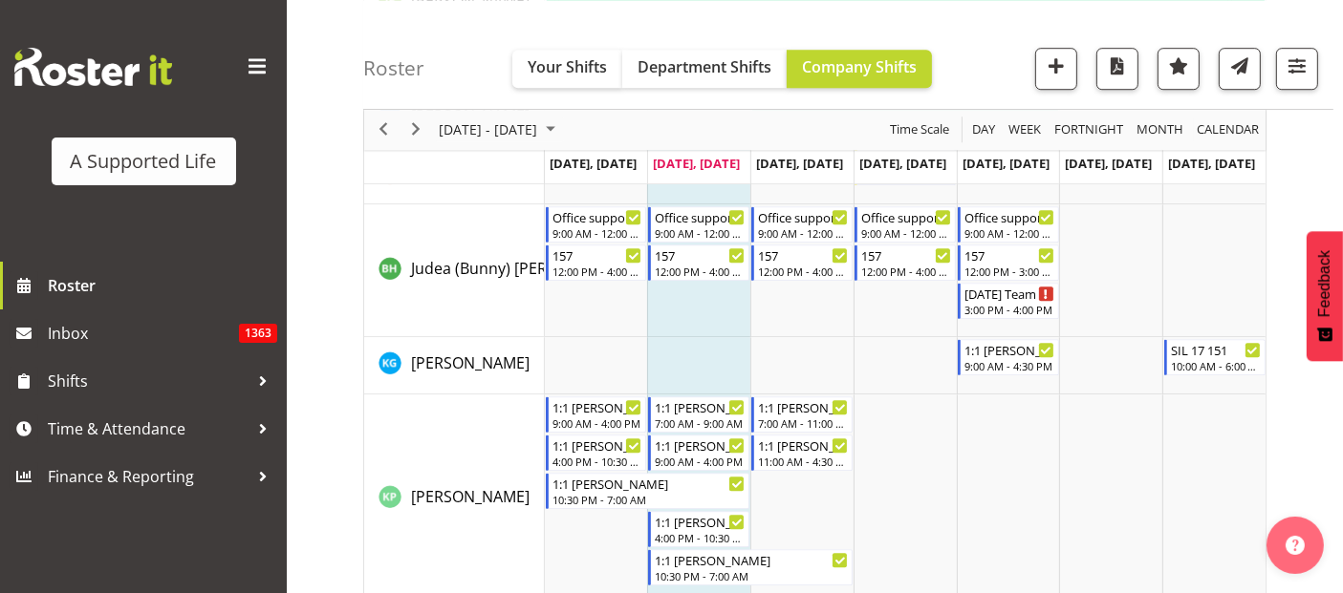
scroll to position [5733, 0]
